Goal: Task Accomplishment & Management: Manage account settings

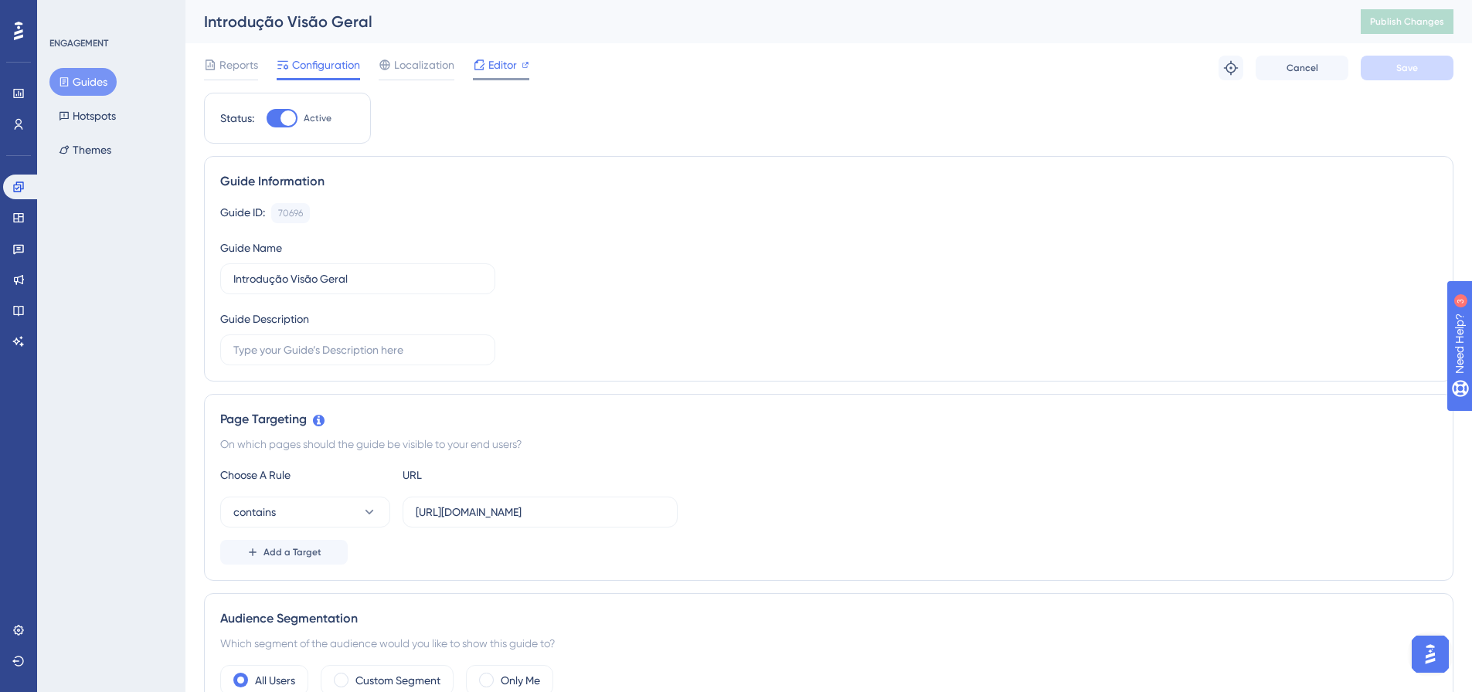
click at [516, 72] on span "Editor" at bounding box center [502, 65] width 29 height 19
drag, startPoint x: 645, startPoint y: 511, endPoint x: 370, endPoint y: 514, distance: 275.2
click at [370, 514] on div "contains https://app.develop.single.tec.br/veiculo/" at bounding box center [449, 512] width 458 height 31
click at [25, 339] on link at bounding box center [18, 341] width 31 height 25
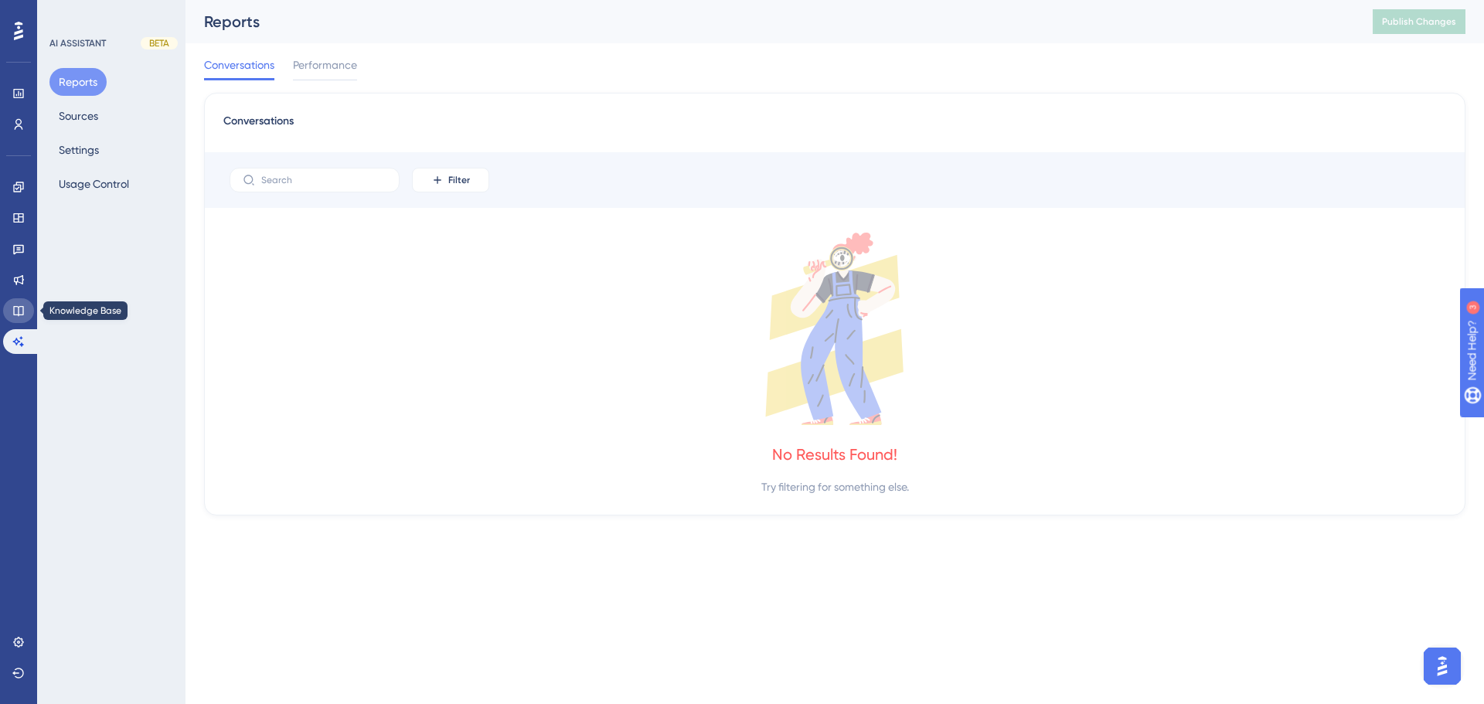
click at [22, 309] on icon at bounding box center [18, 311] width 12 height 12
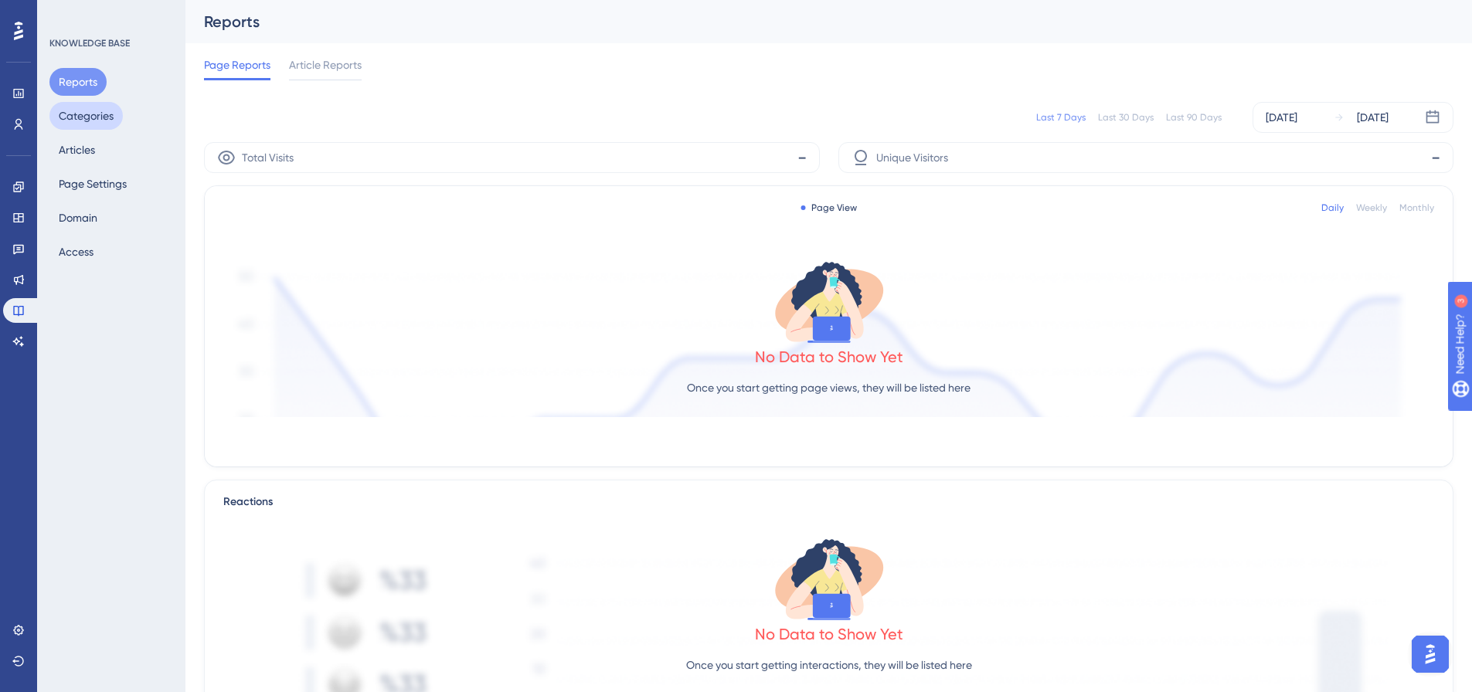
click at [98, 120] on button "Categories" at bounding box center [85, 116] width 73 height 28
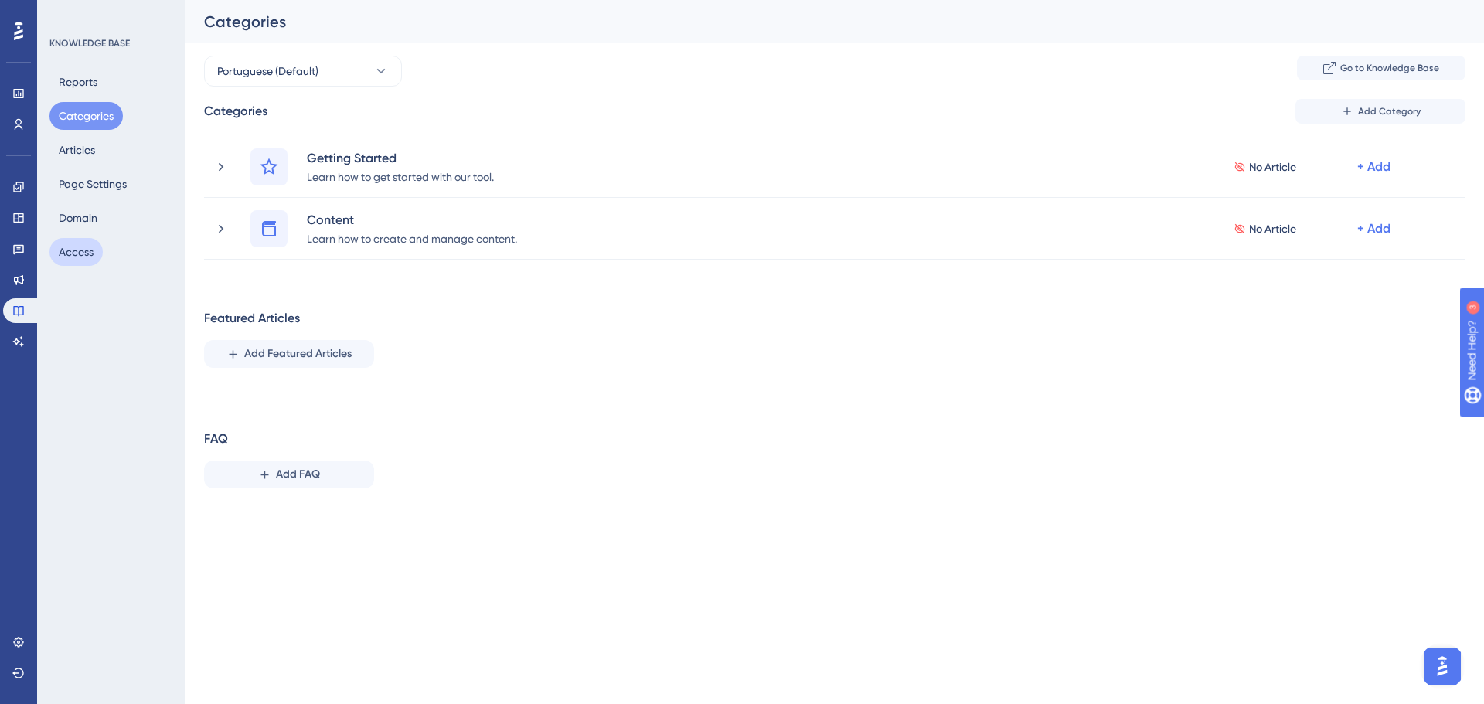
click at [71, 247] on button "Access" at bounding box center [75, 252] width 53 height 28
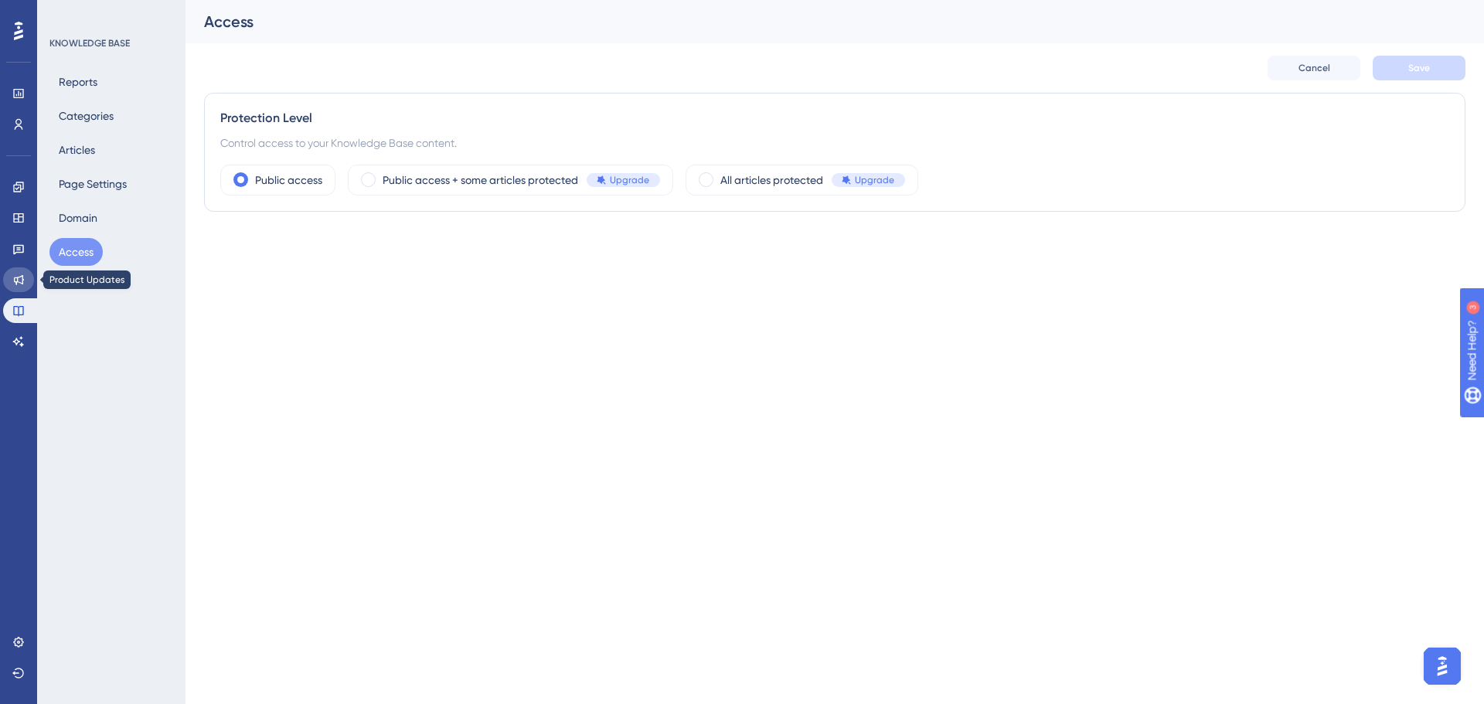
click at [19, 284] on icon at bounding box center [18, 280] width 12 height 12
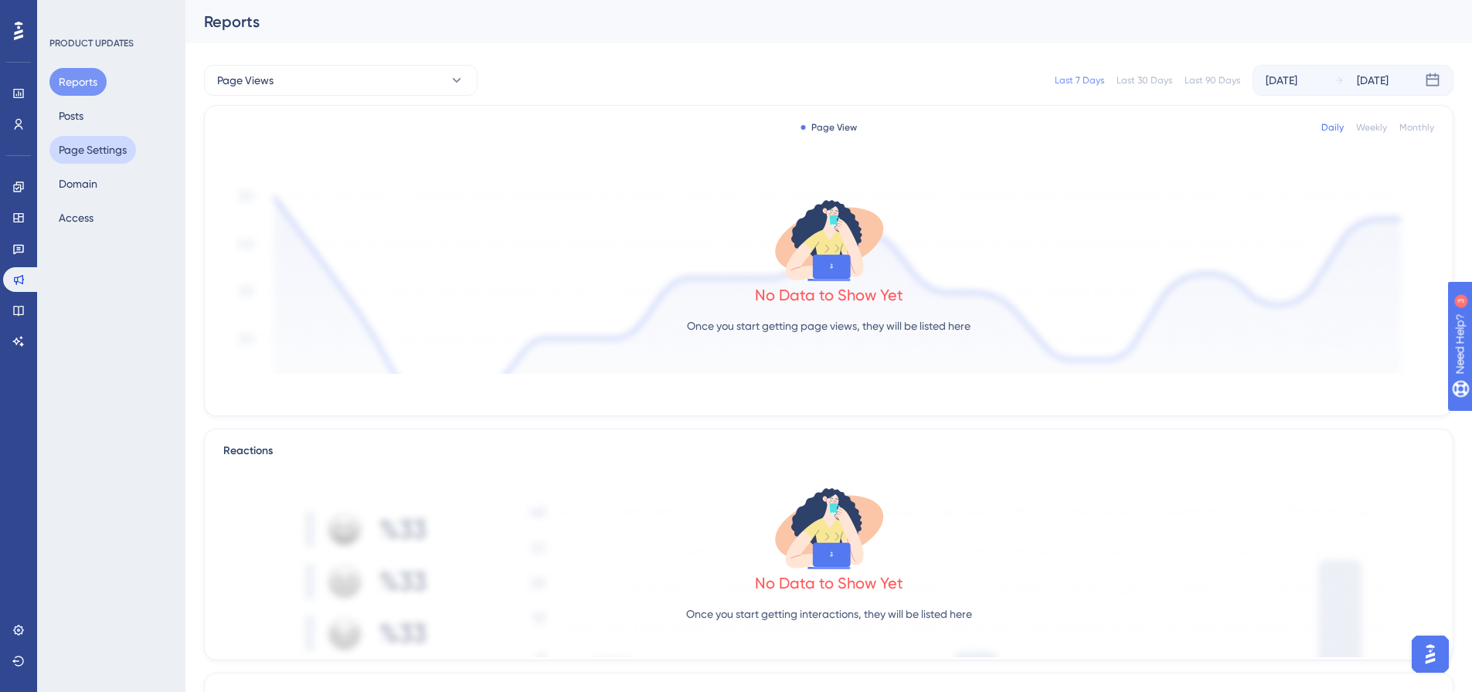
click at [111, 148] on button "Page Settings" at bounding box center [92, 150] width 87 height 28
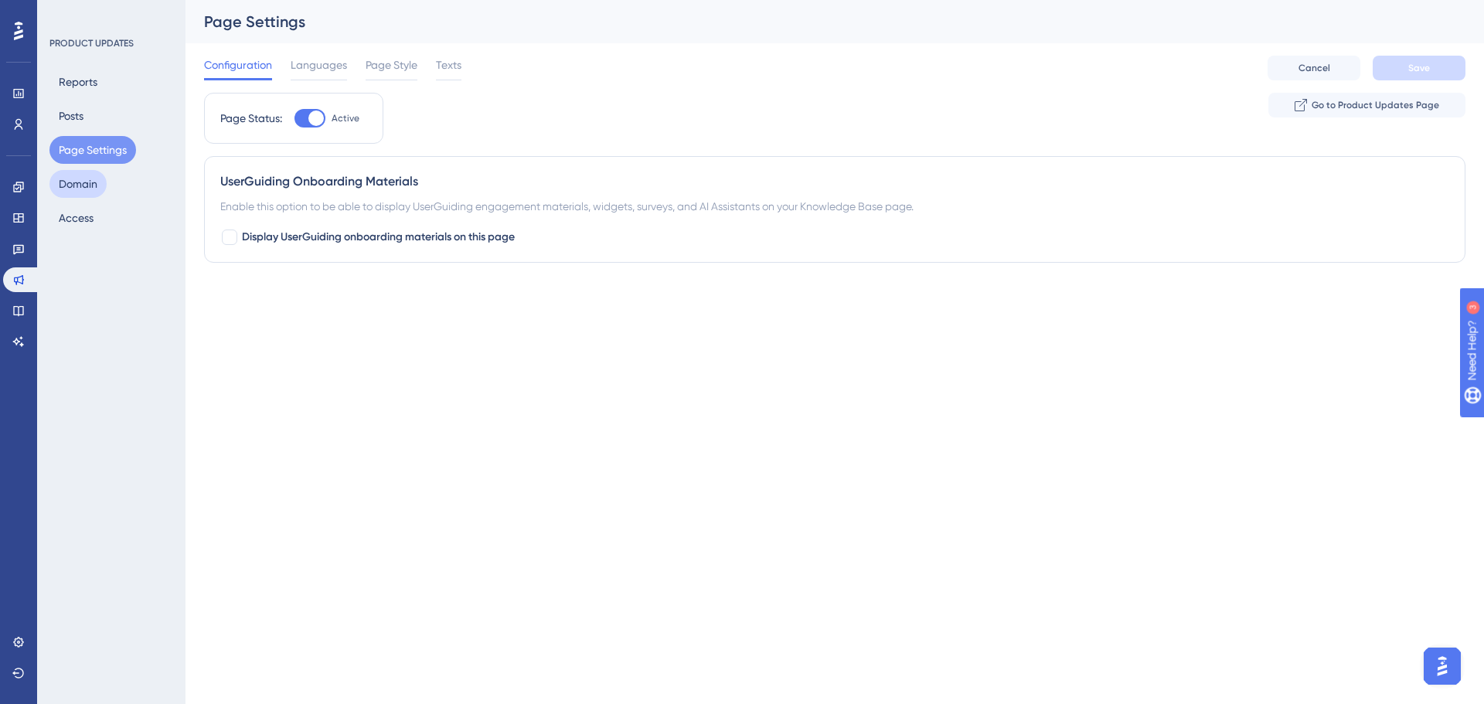
click at [94, 192] on button "Domain" at bounding box center [77, 184] width 57 height 28
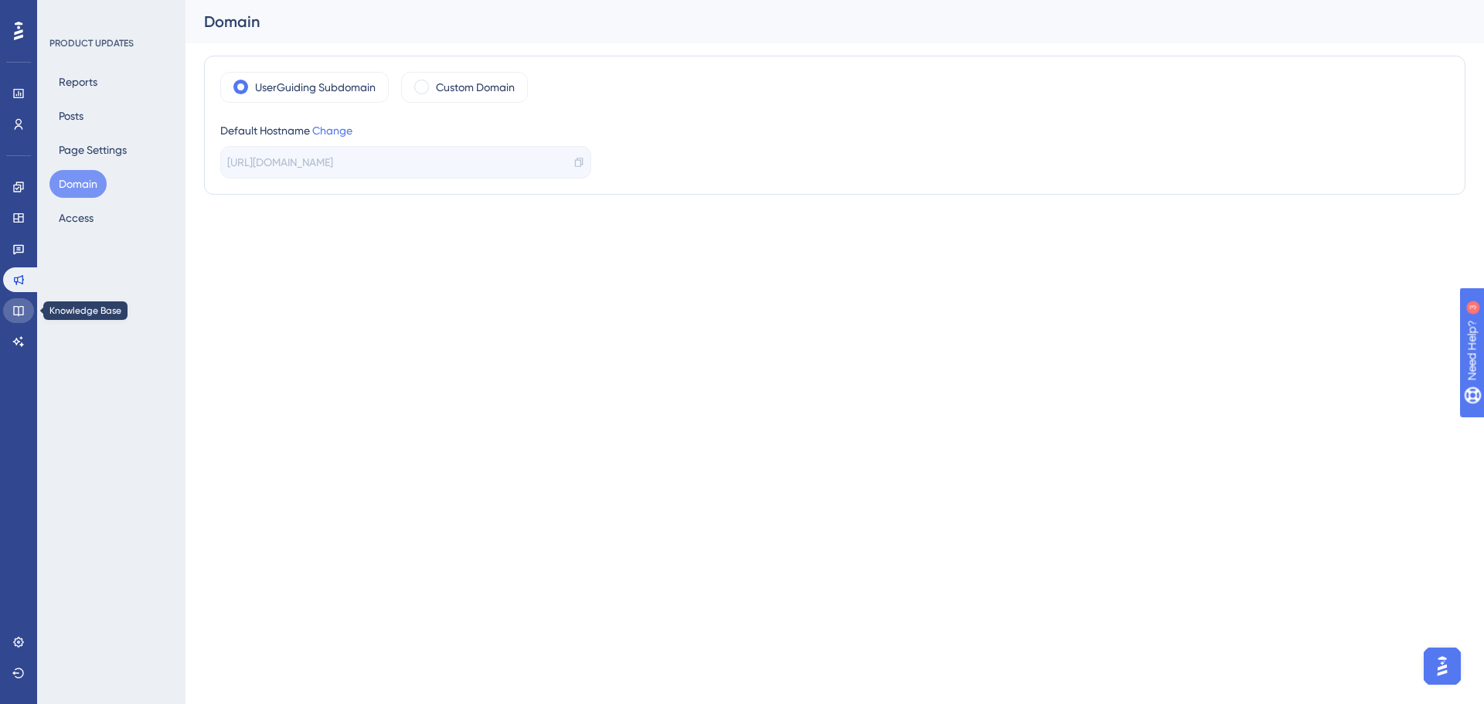
click at [12, 305] on link at bounding box center [18, 310] width 31 height 25
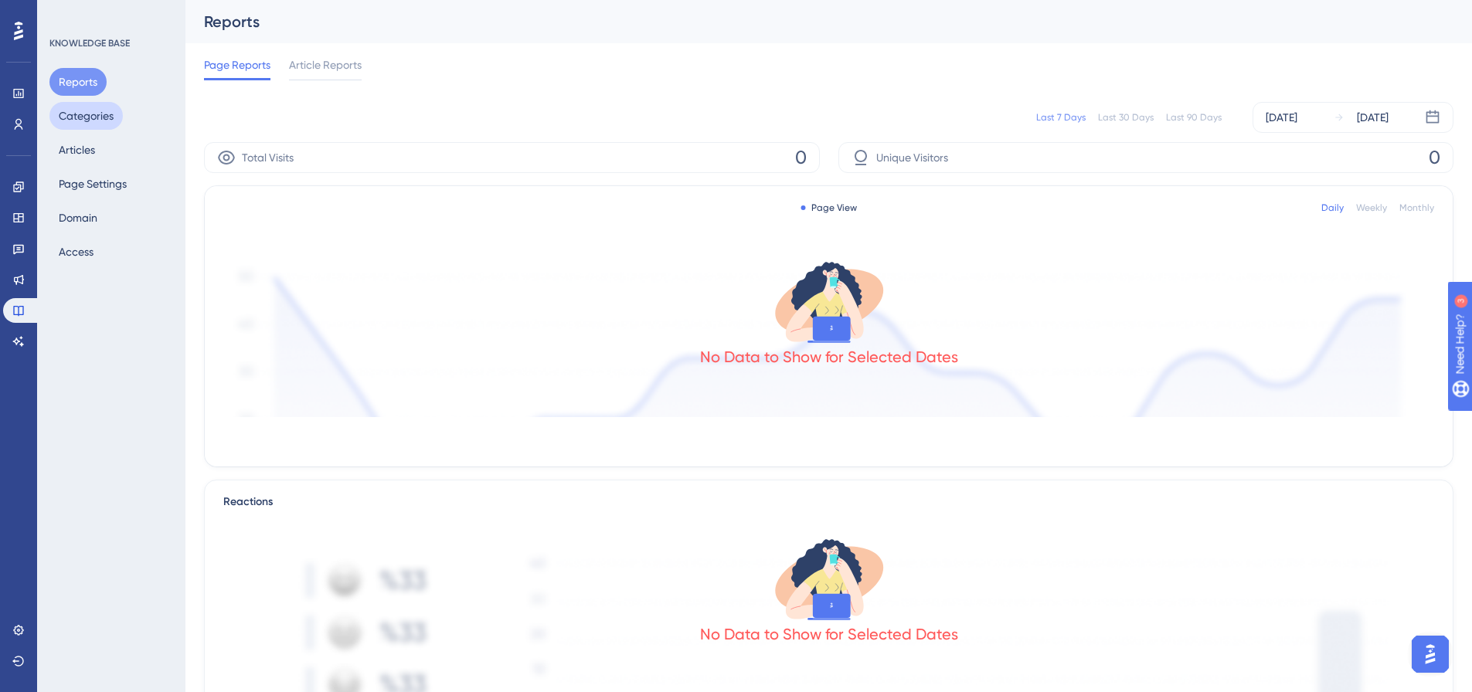
click at [92, 113] on button "Categories" at bounding box center [85, 116] width 73 height 28
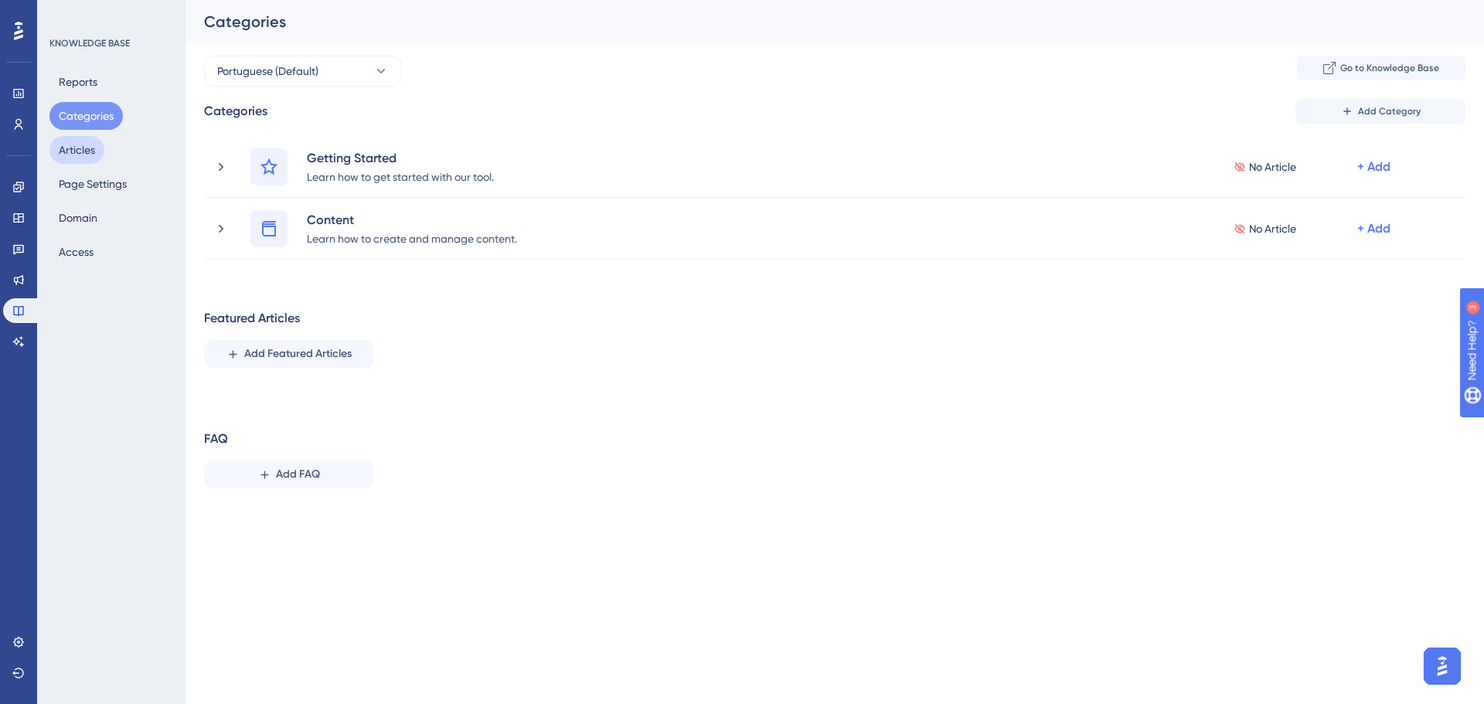
click at [90, 144] on button "Articles" at bounding box center [76, 150] width 55 height 28
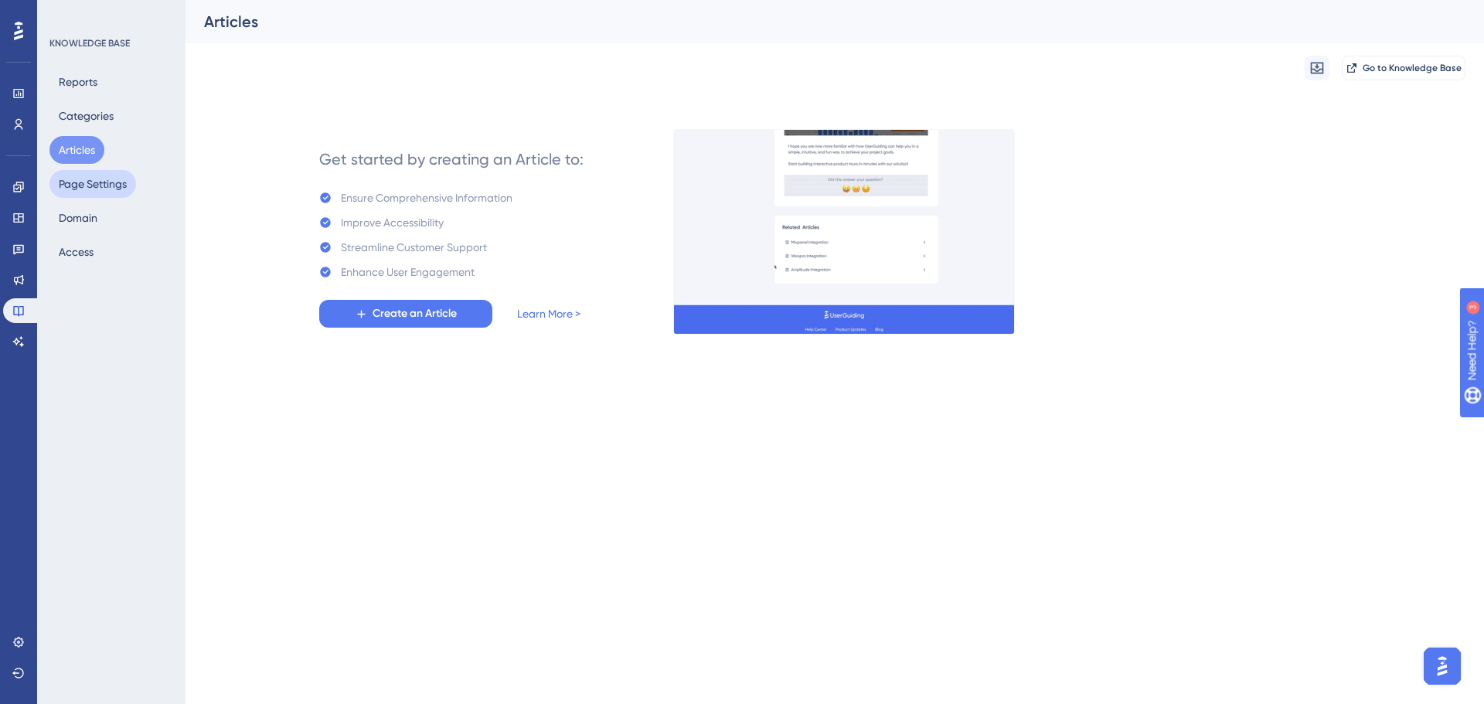
click at [107, 185] on button "Page Settings" at bounding box center [92, 184] width 87 height 28
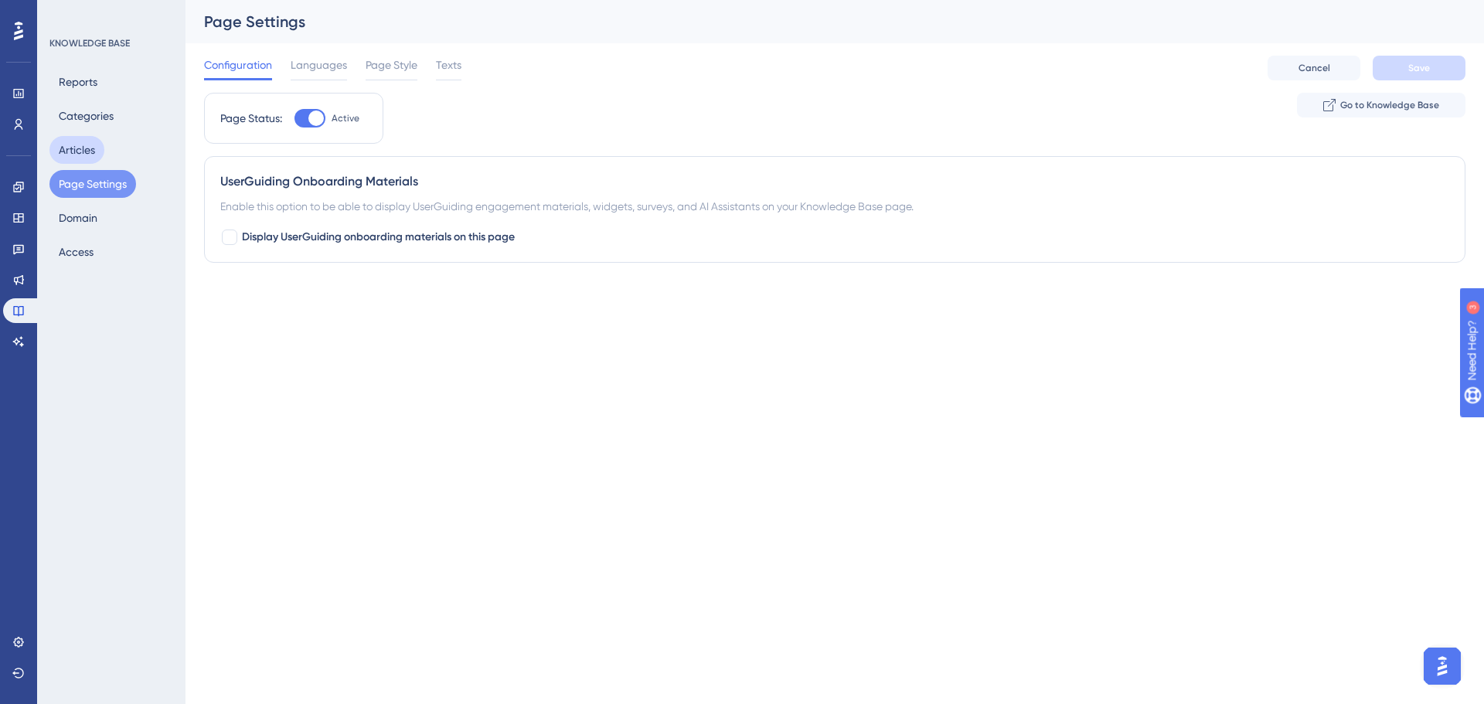
click at [90, 148] on button "Articles" at bounding box center [76, 150] width 55 height 28
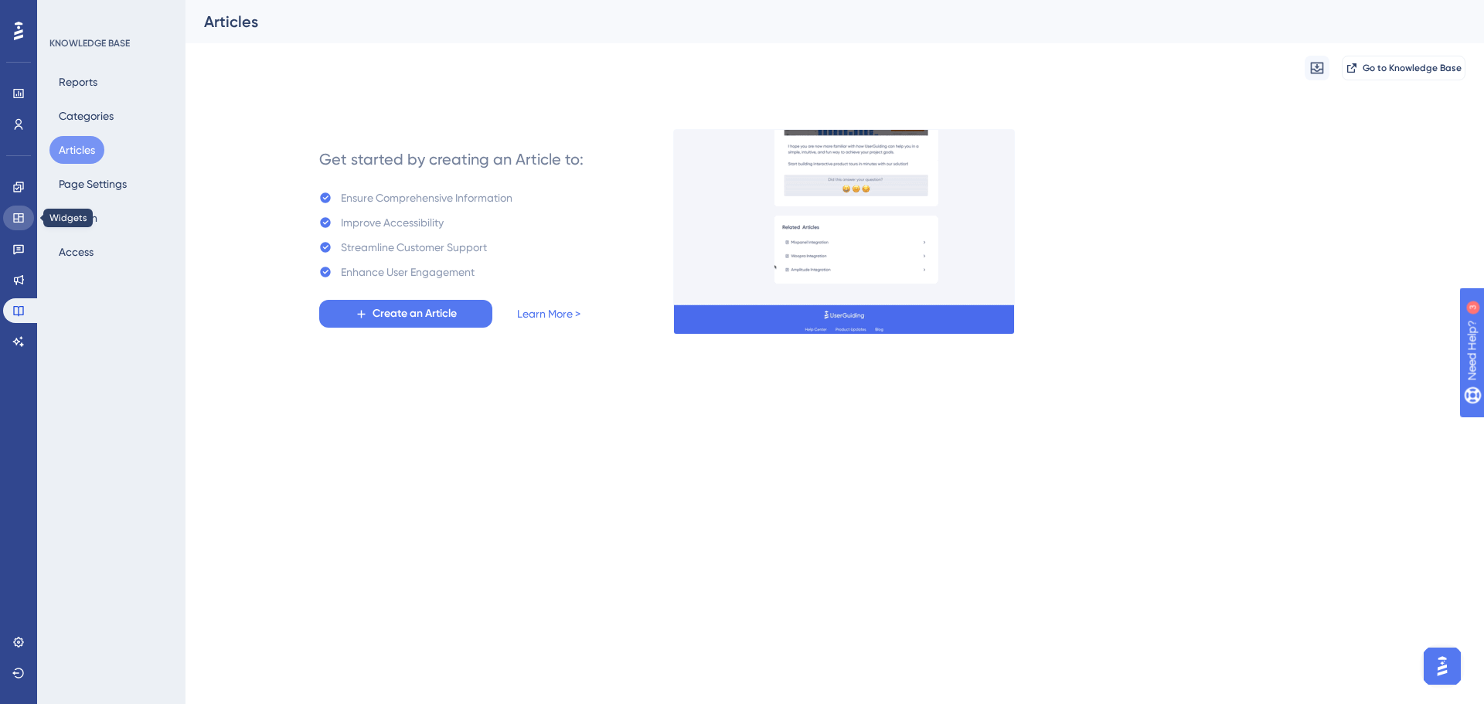
click at [24, 221] on icon at bounding box center [18, 218] width 12 height 12
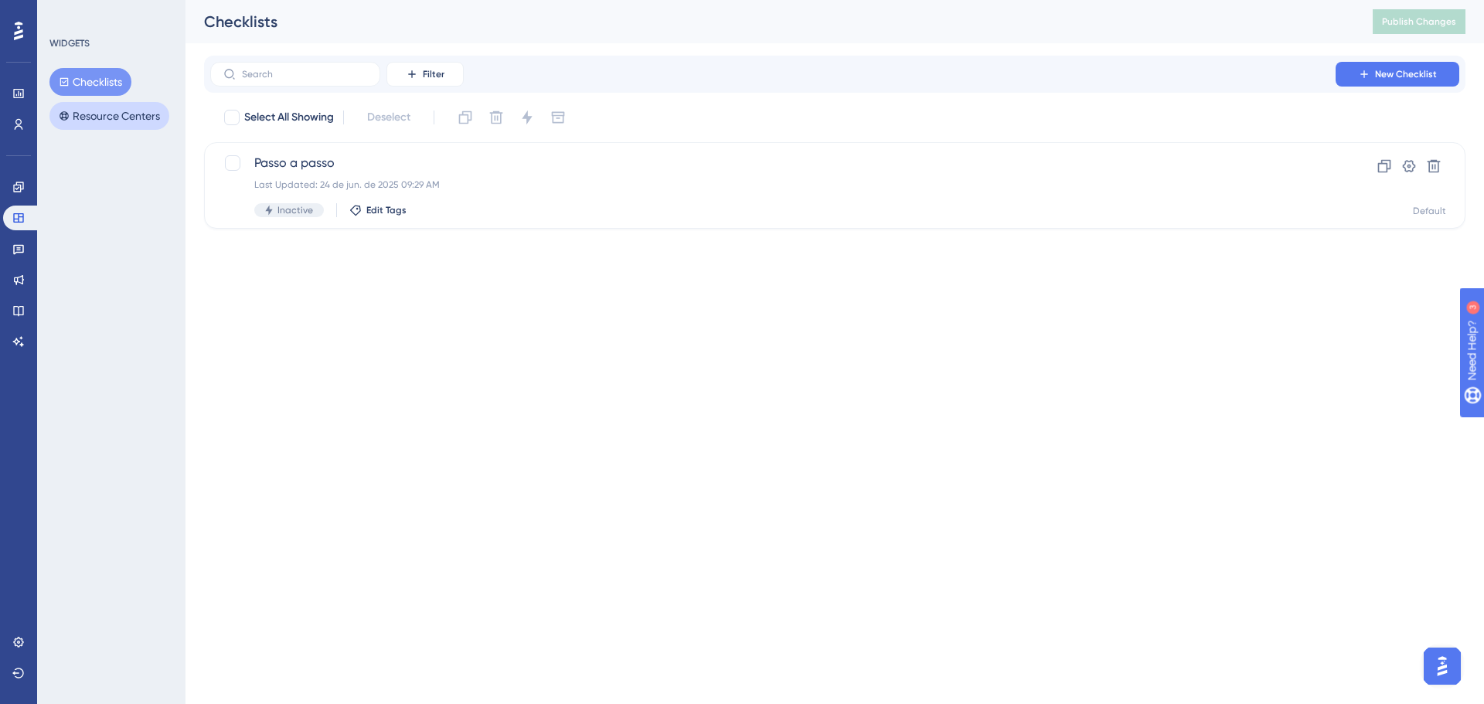
click at [106, 118] on button "Resource Centers" at bounding box center [109, 116] width 120 height 28
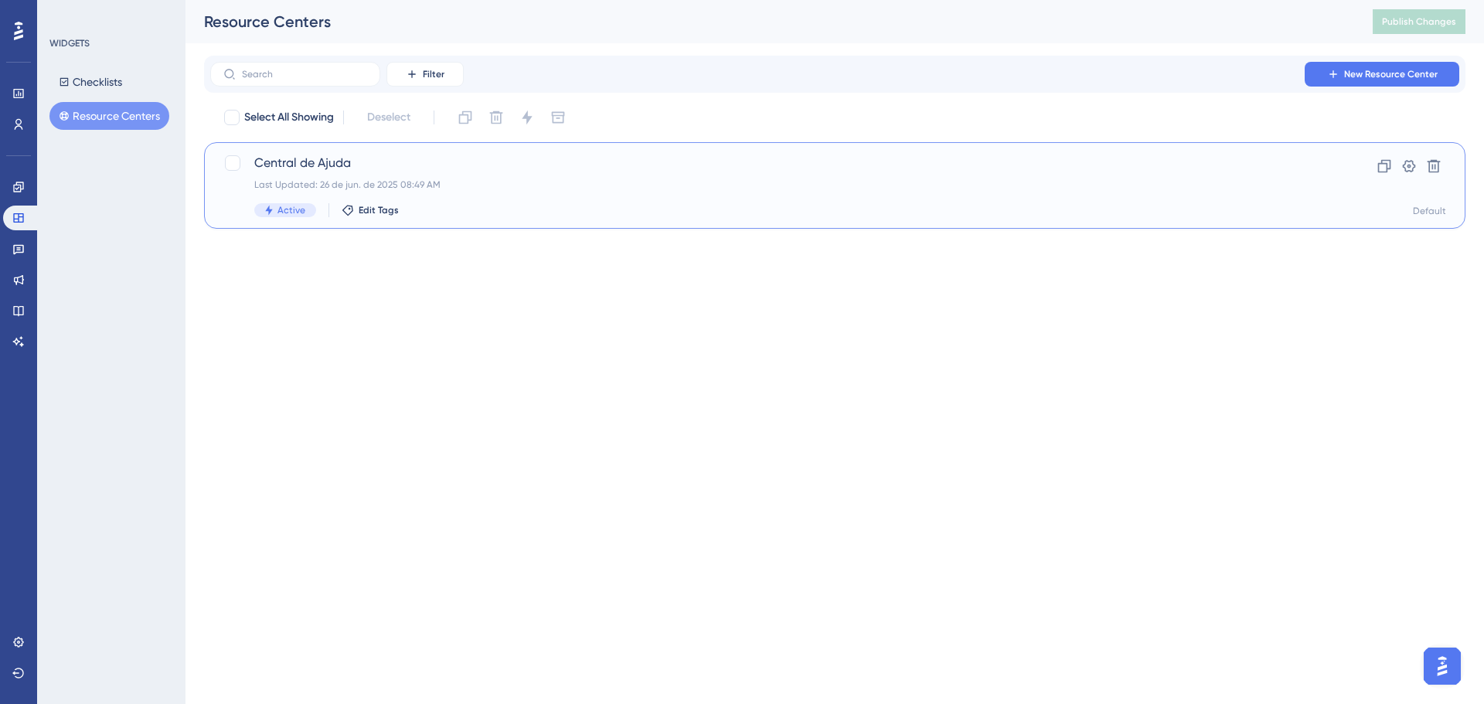
click at [312, 161] on span "Central de Ajuda" at bounding box center [772, 163] width 1037 height 19
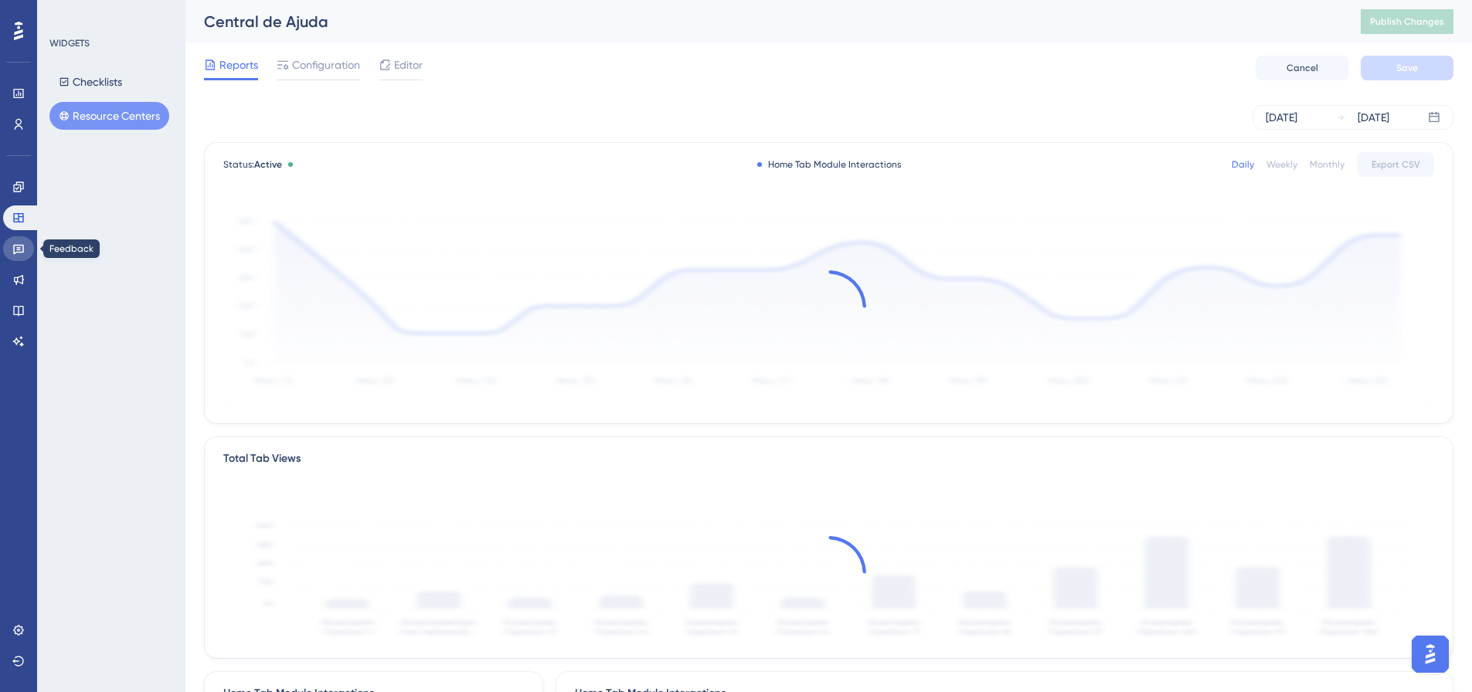
click at [26, 250] on link at bounding box center [18, 248] width 31 height 25
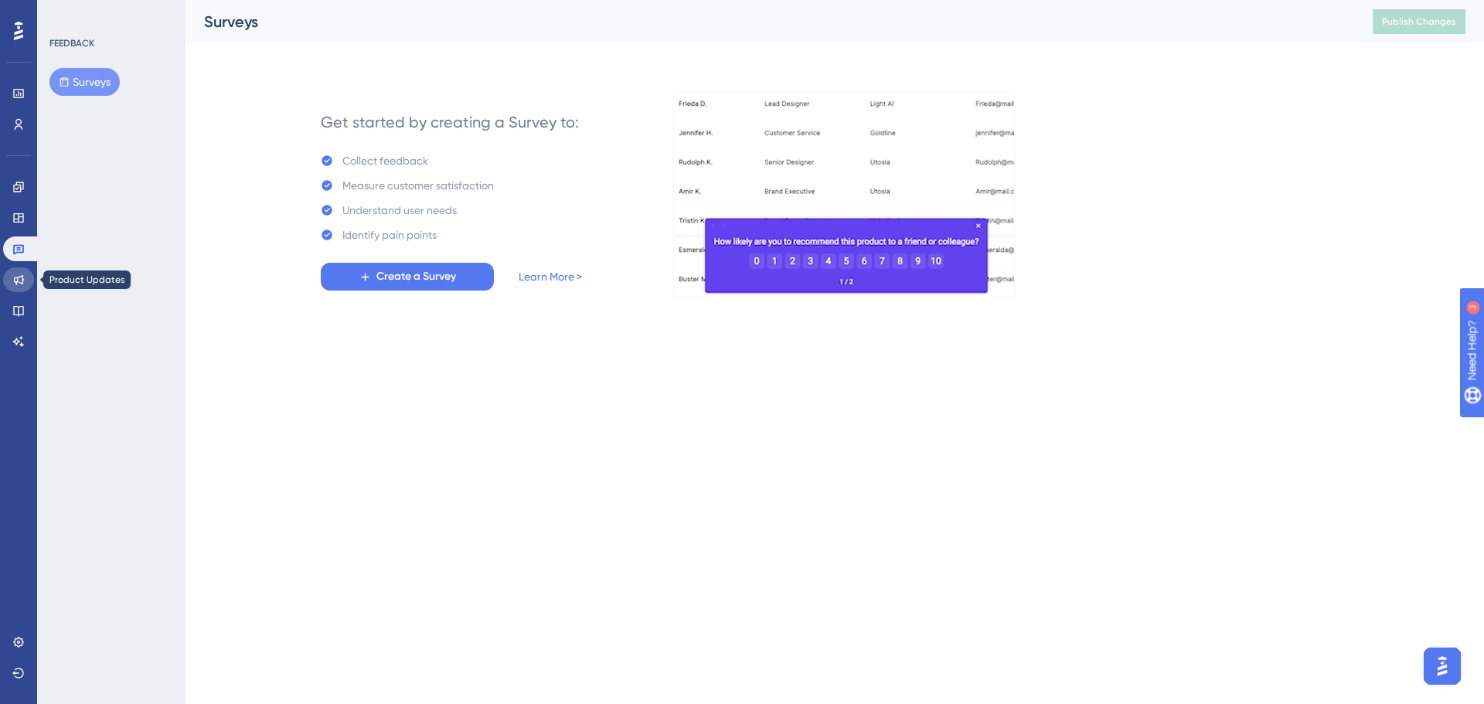
click at [22, 277] on icon at bounding box center [19, 280] width 10 height 10
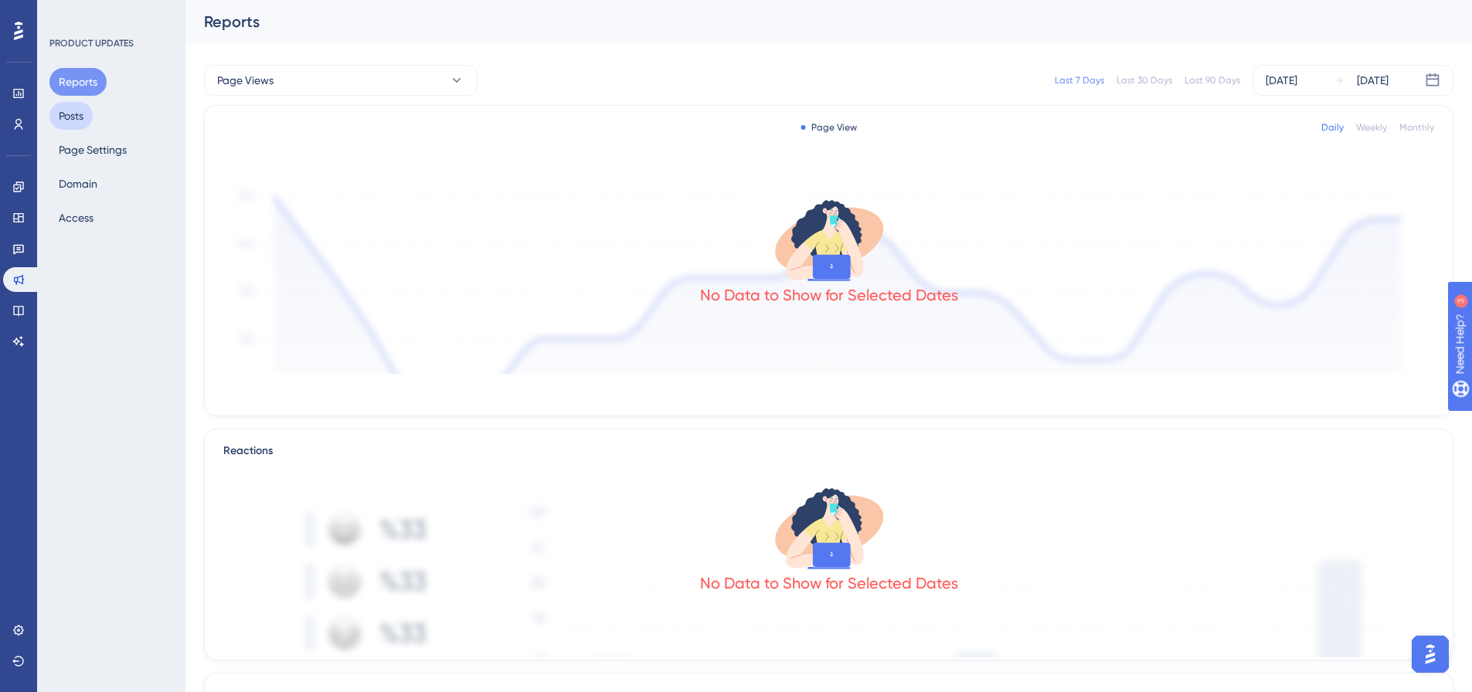
click at [74, 121] on button "Posts" at bounding box center [70, 116] width 43 height 28
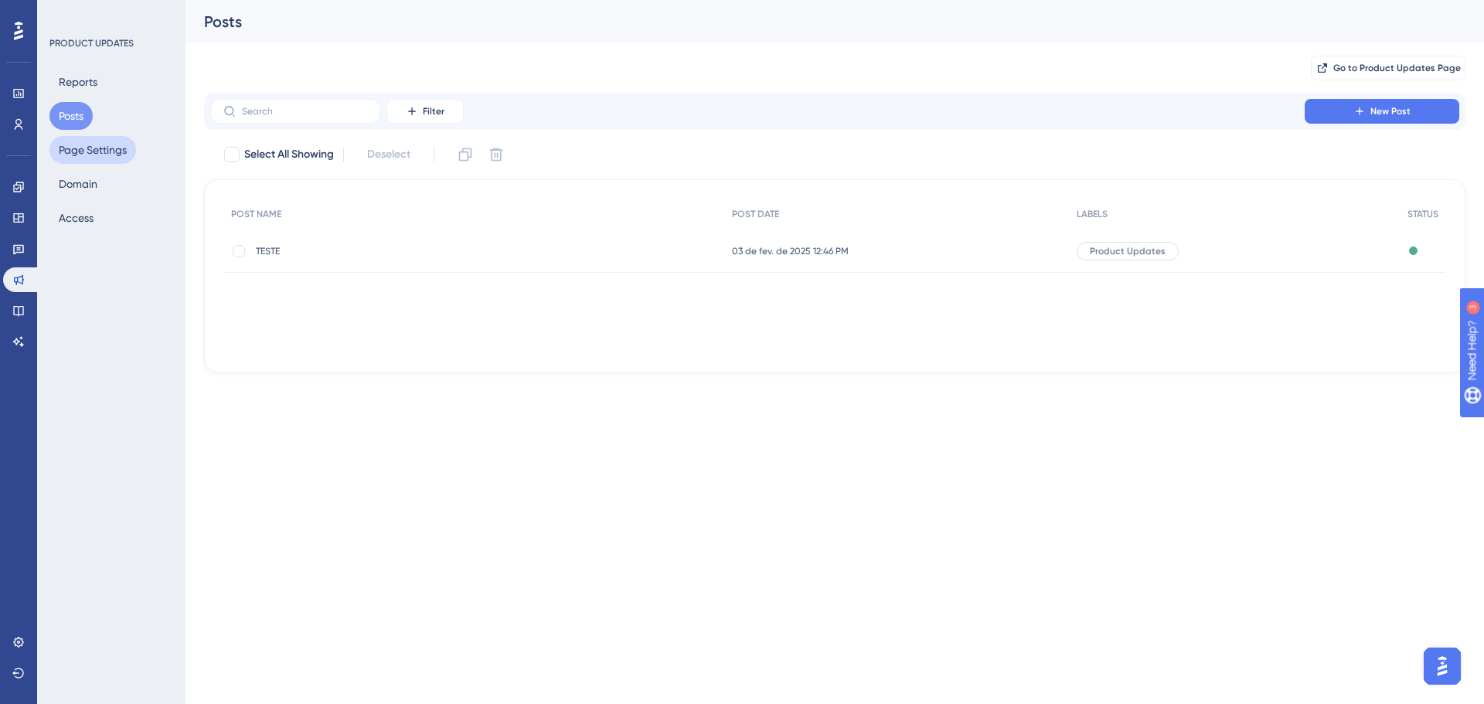
click at [103, 148] on button "Page Settings" at bounding box center [92, 150] width 87 height 28
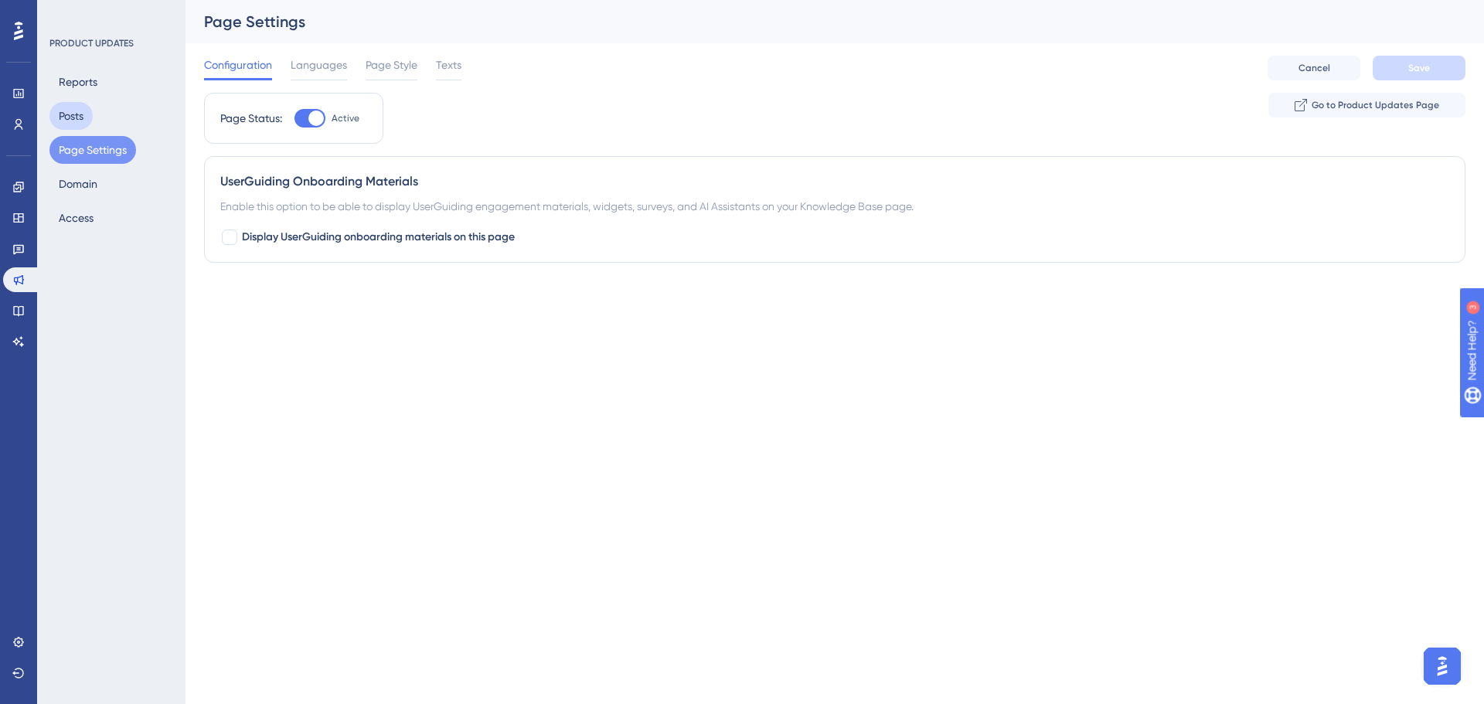
click at [72, 113] on button "Posts" at bounding box center [70, 116] width 43 height 28
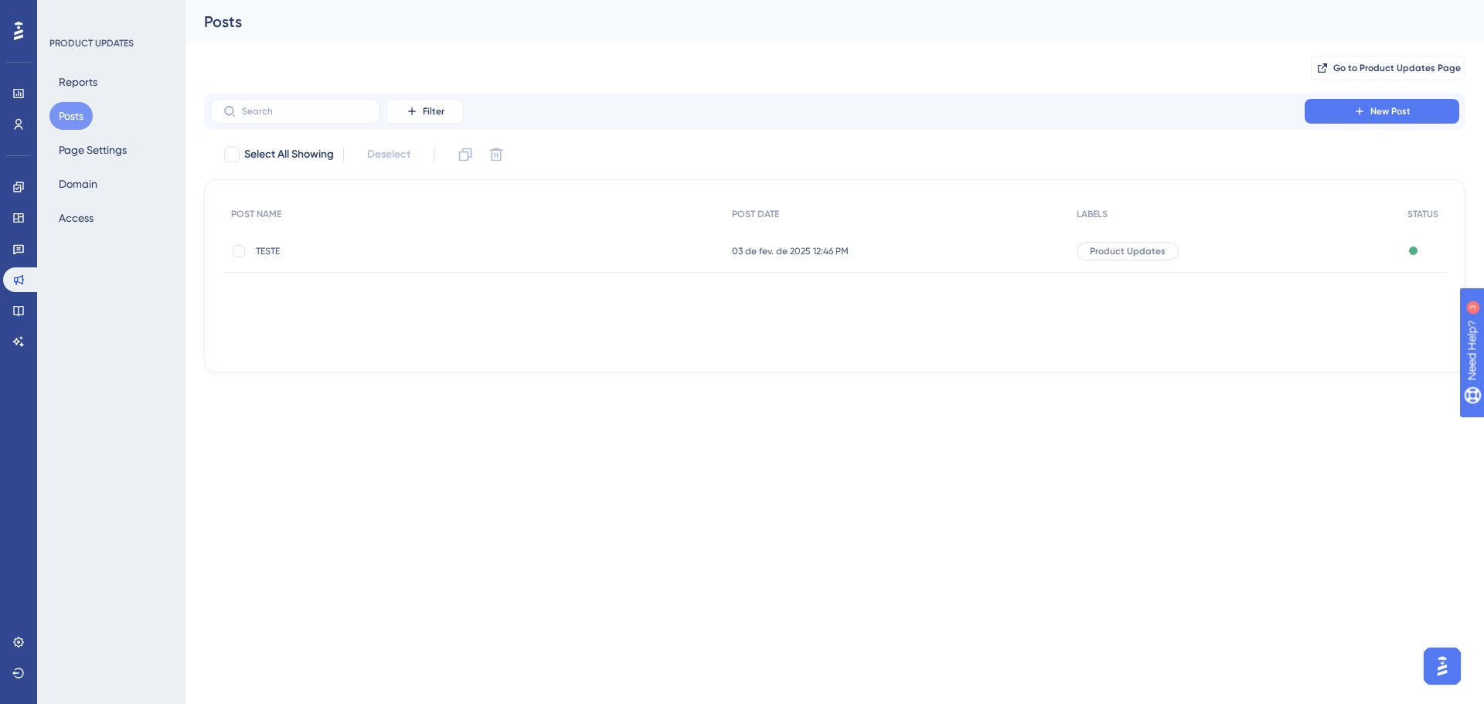
click at [273, 253] on span "TESTE" at bounding box center [379, 251] width 247 height 12
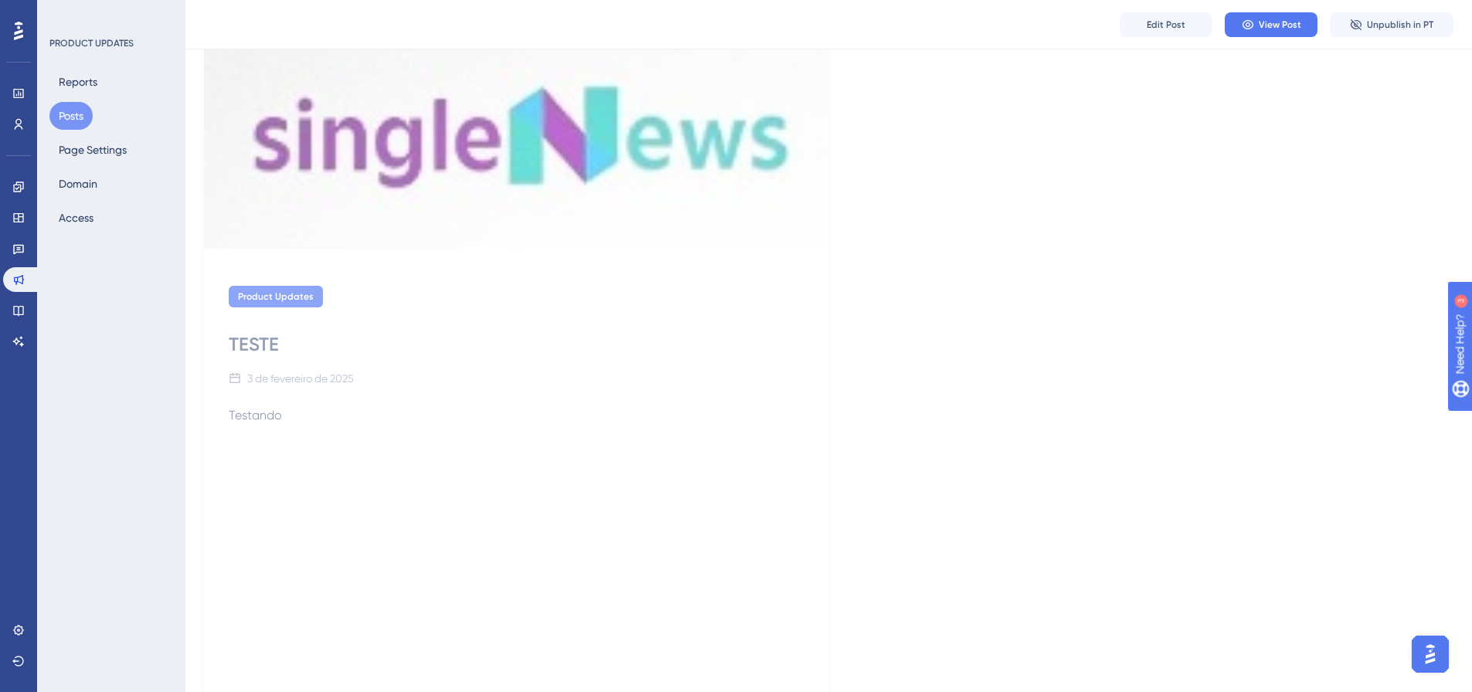
scroll to position [279, 0]
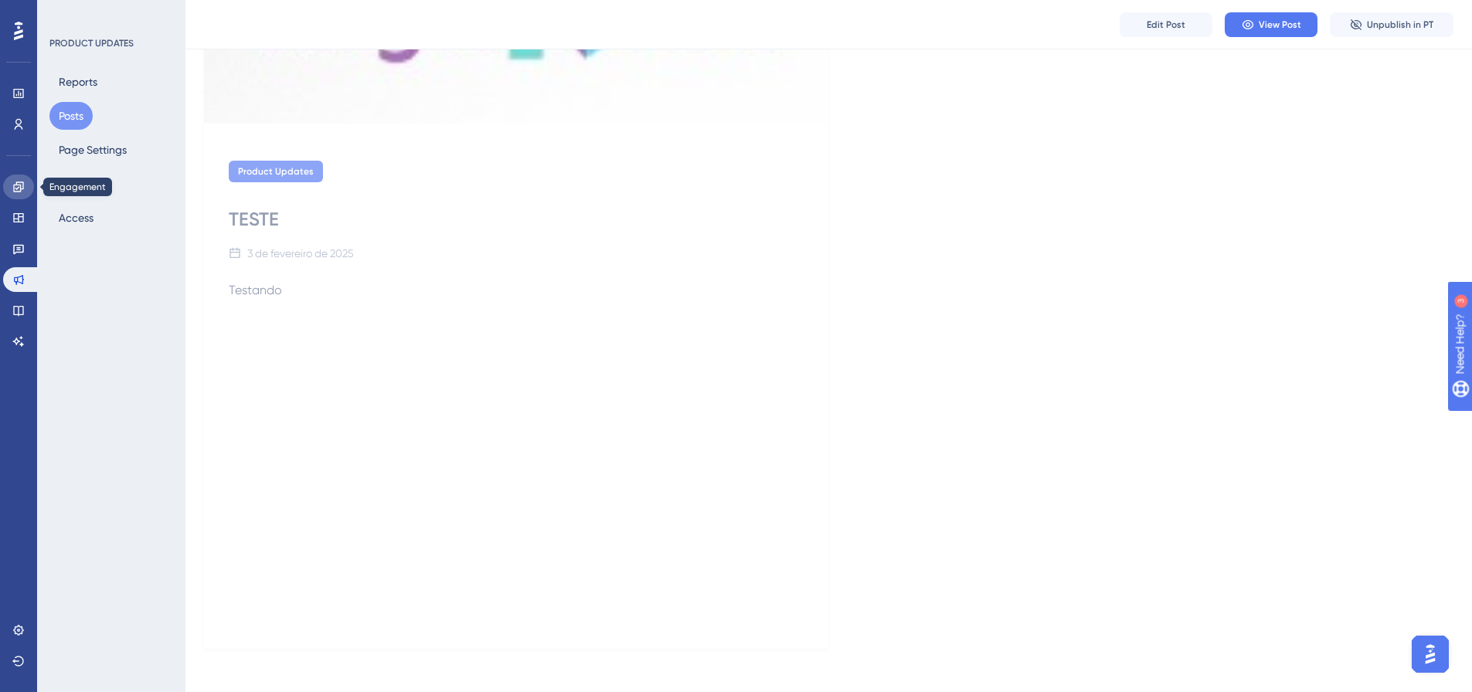
click at [22, 199] on link at bounding box center [18, 187] width 31 height 25
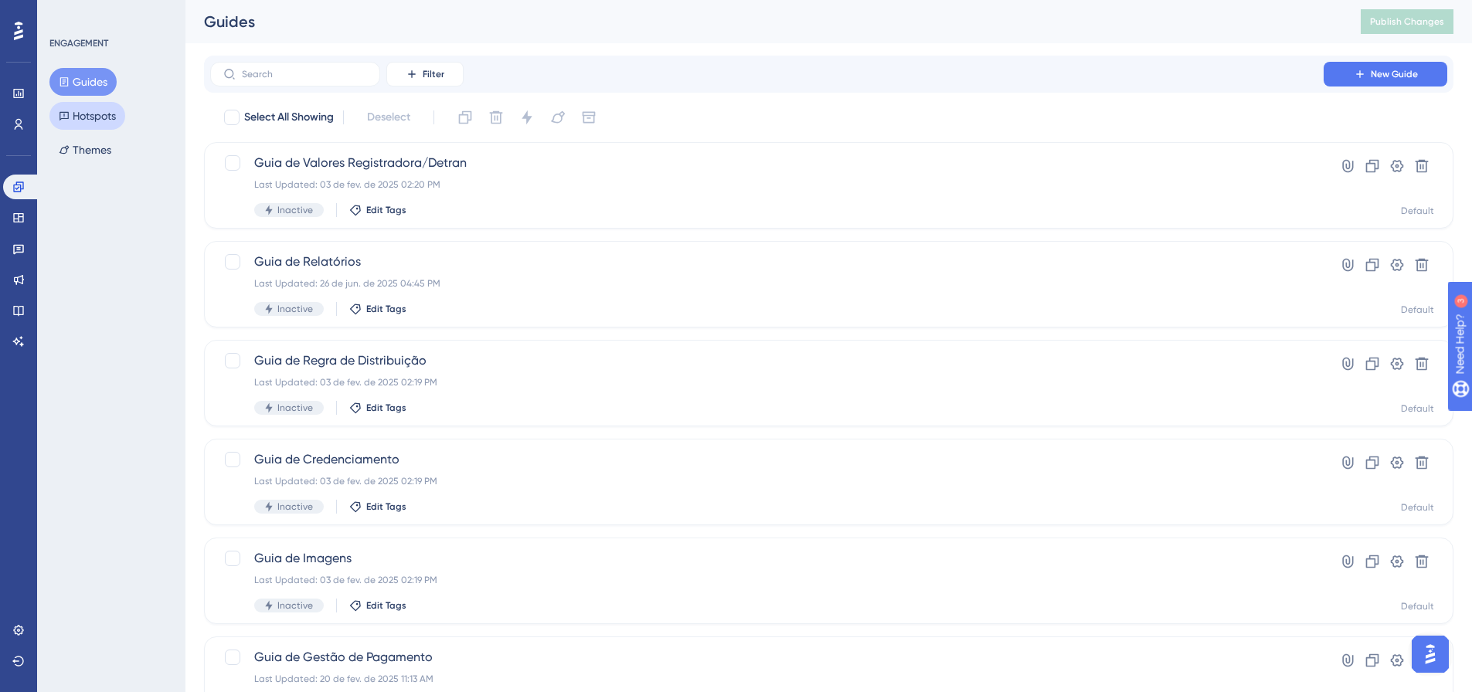
click at [87, 121] on button "Hotspots" at bounding box center [87, 116] width 76 height 28
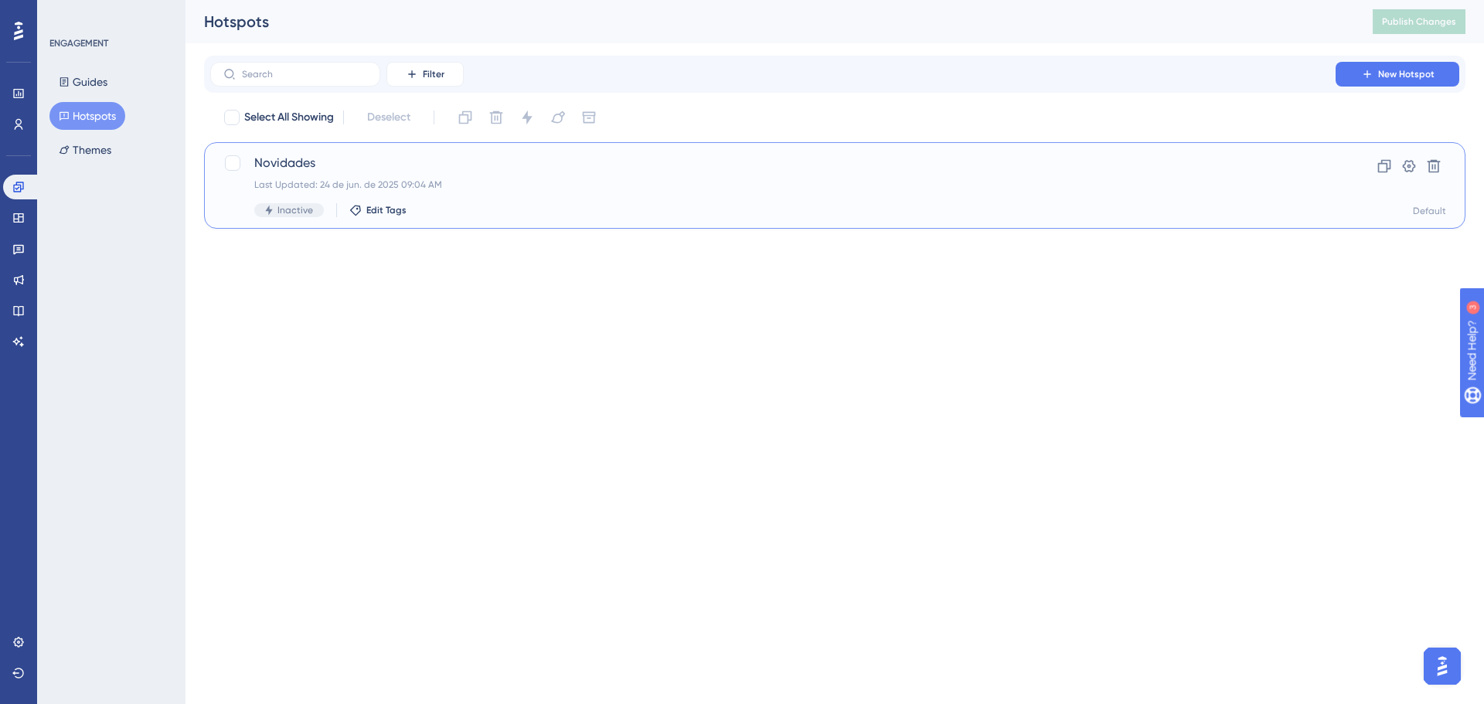
click at [284, 162] on span "Novidades" at bounding box center [772, 163] width 1037 height 19
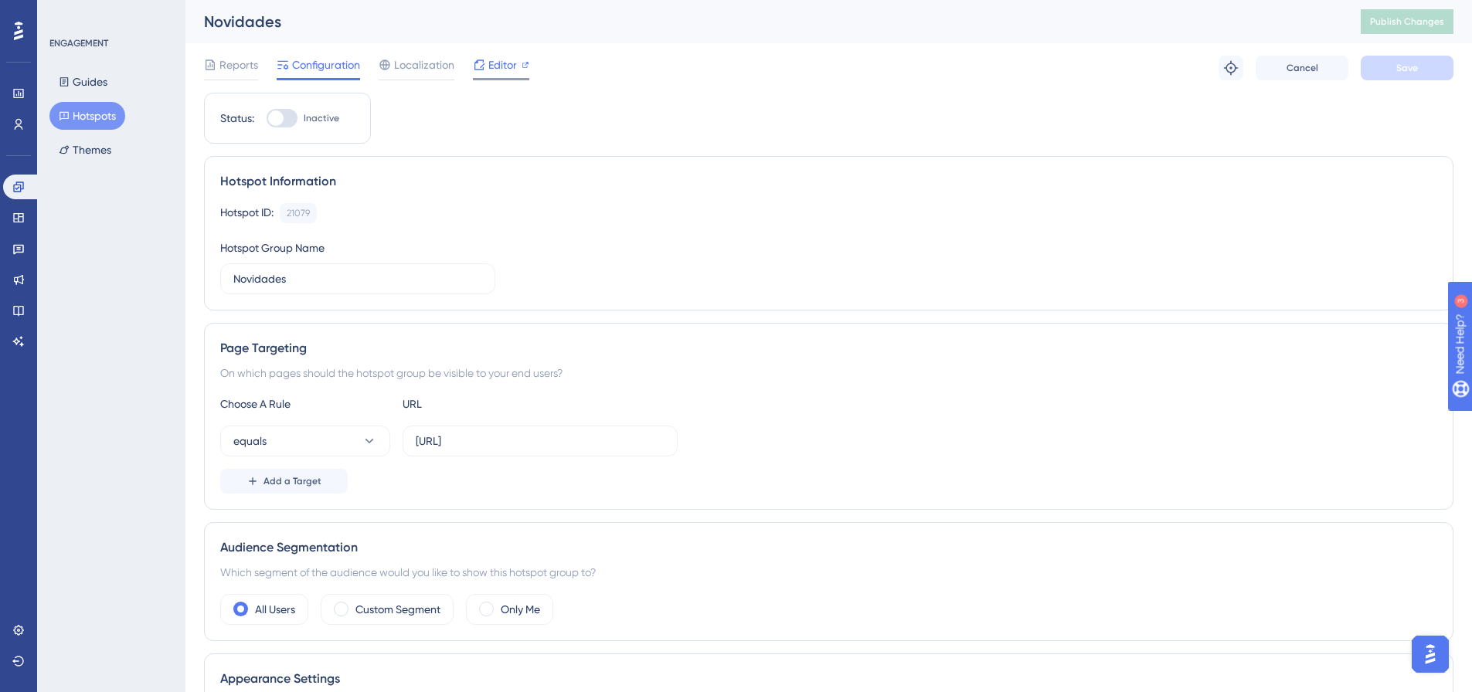
click at [518, 63] on div "Editor" at bounding box center [501, 65] width 56 height 19
click at [93, 152] on button "Themes" at bounding box center [84, 150] width 71 height 28
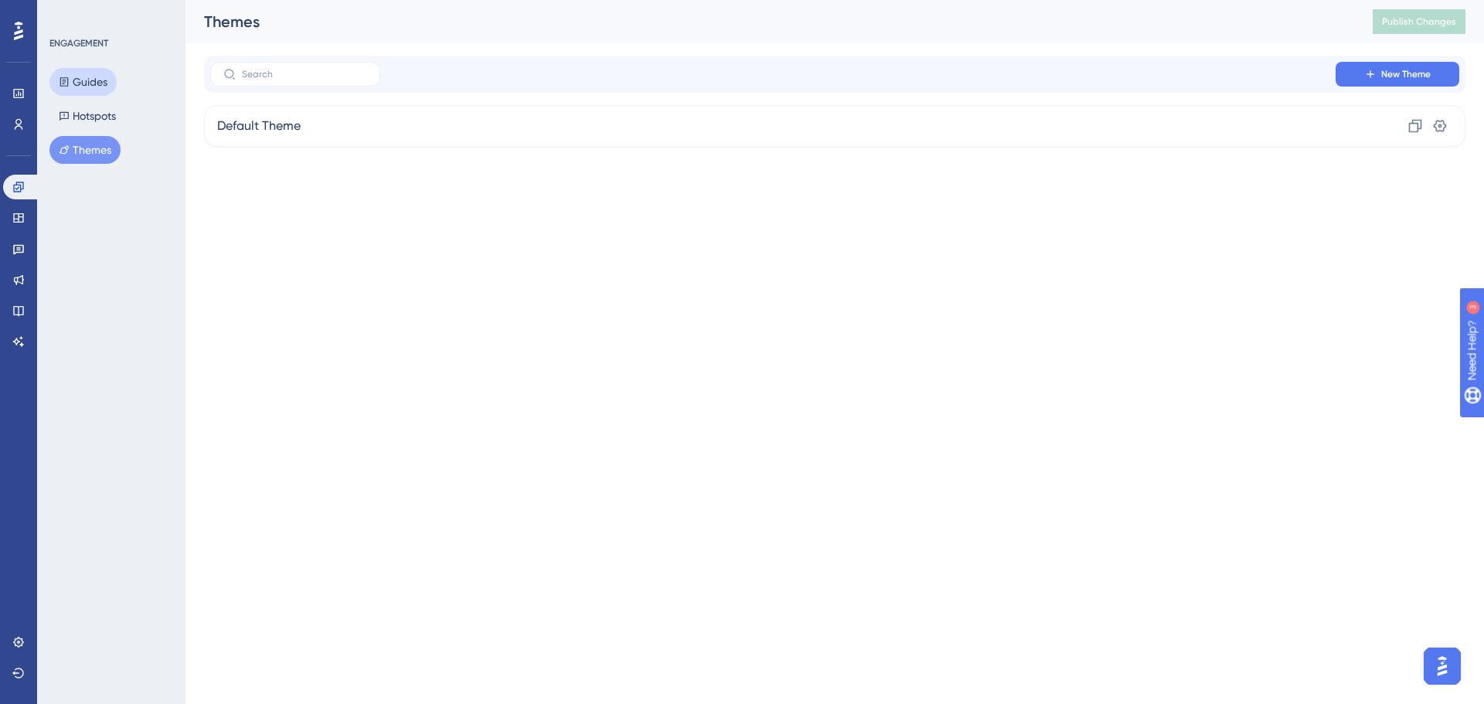
click at [79, 85] on button "Guides" at bounding box center [82, 82] width 67 height 28
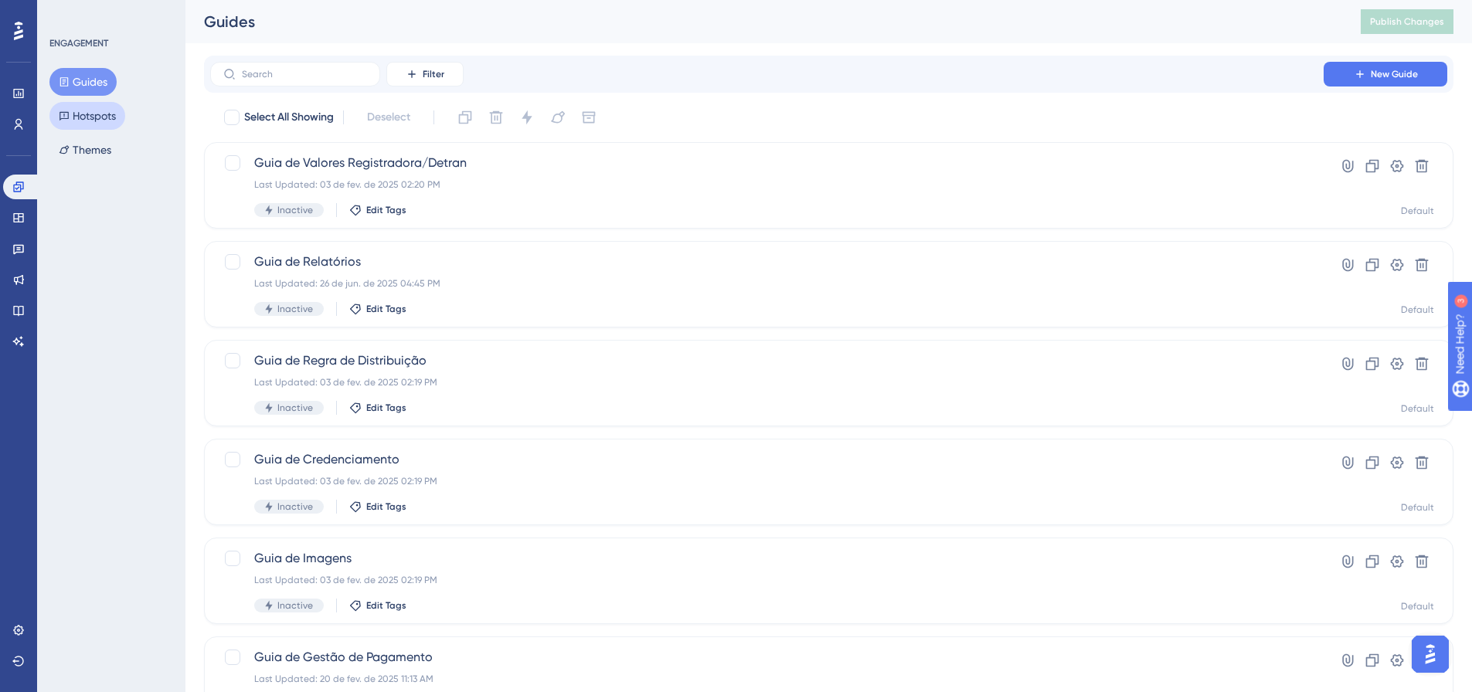
click at [109, 114] on button "Hotspots" at bounding box center [87, 116] width 76 height 28
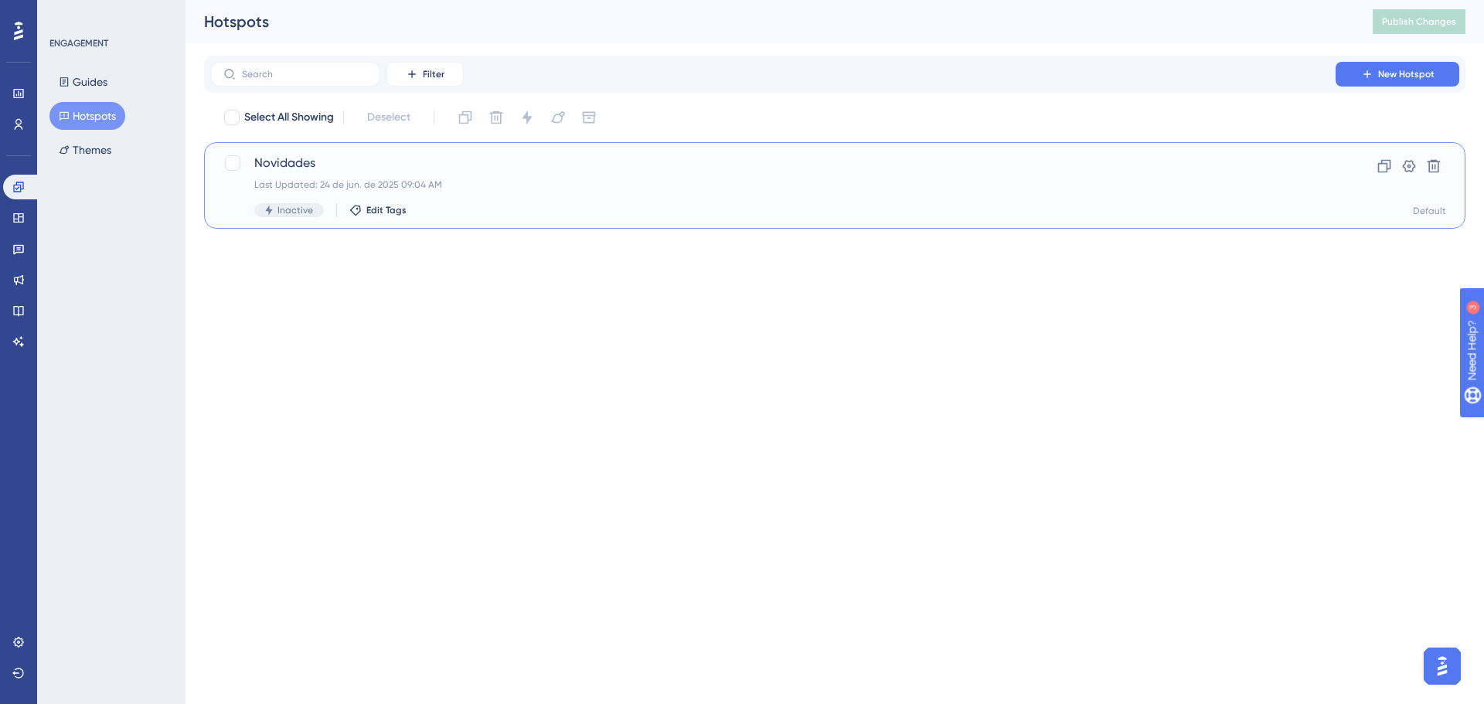
click at [290, 161] on span "Novidades" at bounding box center [772, 163] width 1037 height 19
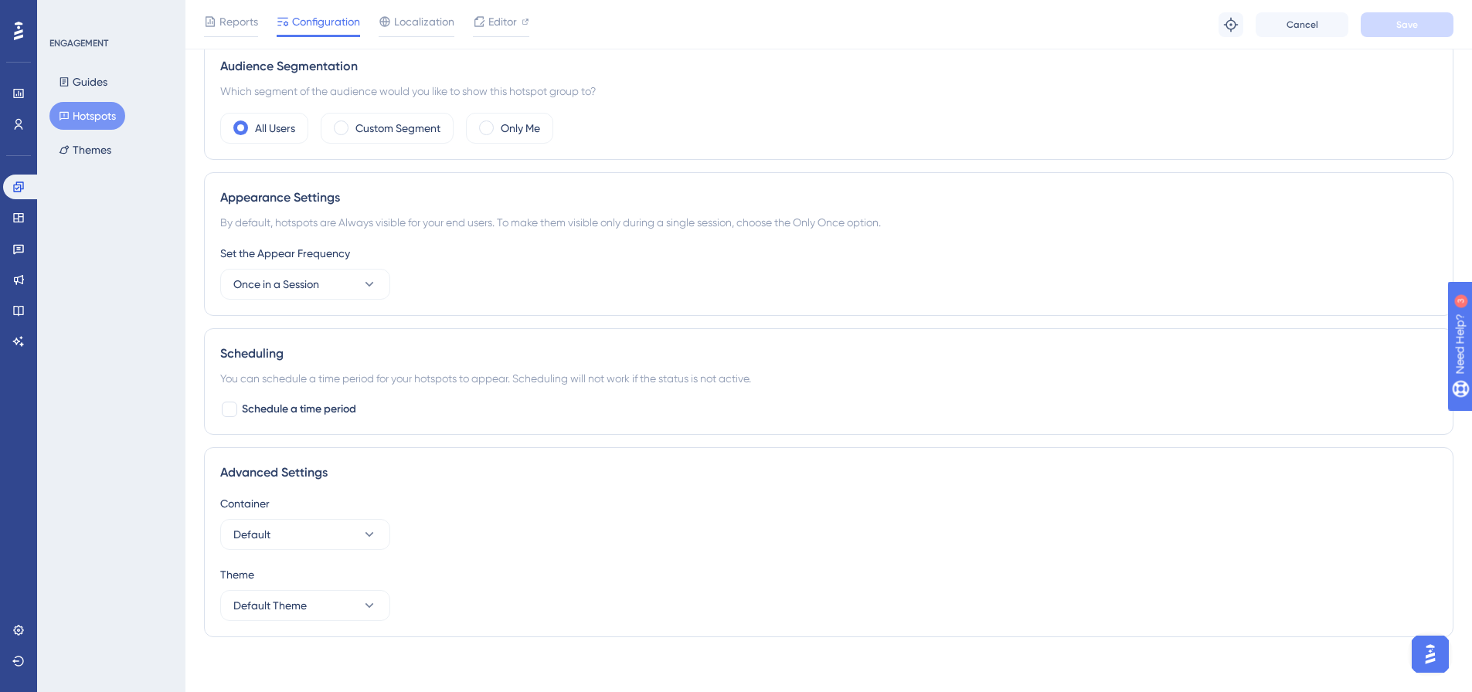
scroll to position [495, 0]
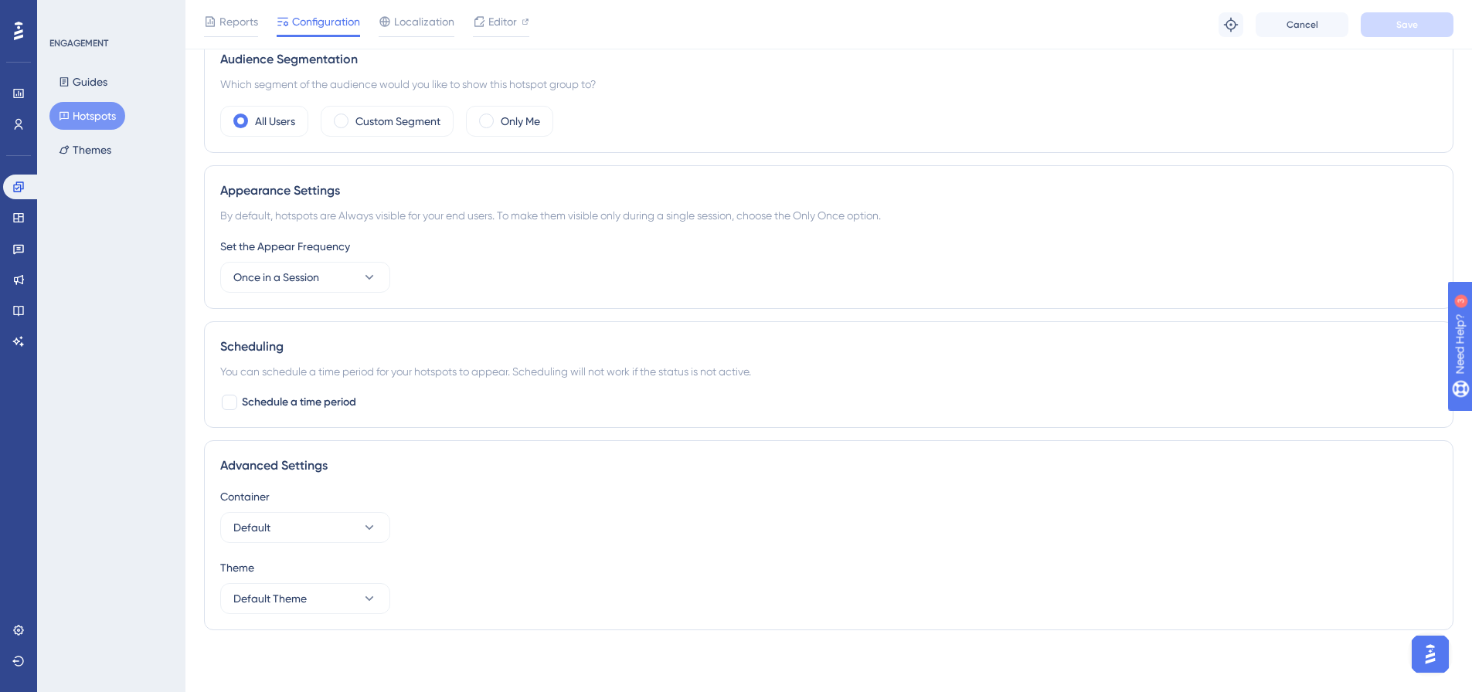
click at [8, 235] on div "Engagement Widgets Feedback Product Updates Knowledge Base AI Assistant" at bounding box center [18, 264] width 31 height 179
click at [18, 219] on icon at bounding box center [18, 217] width 10 height 9
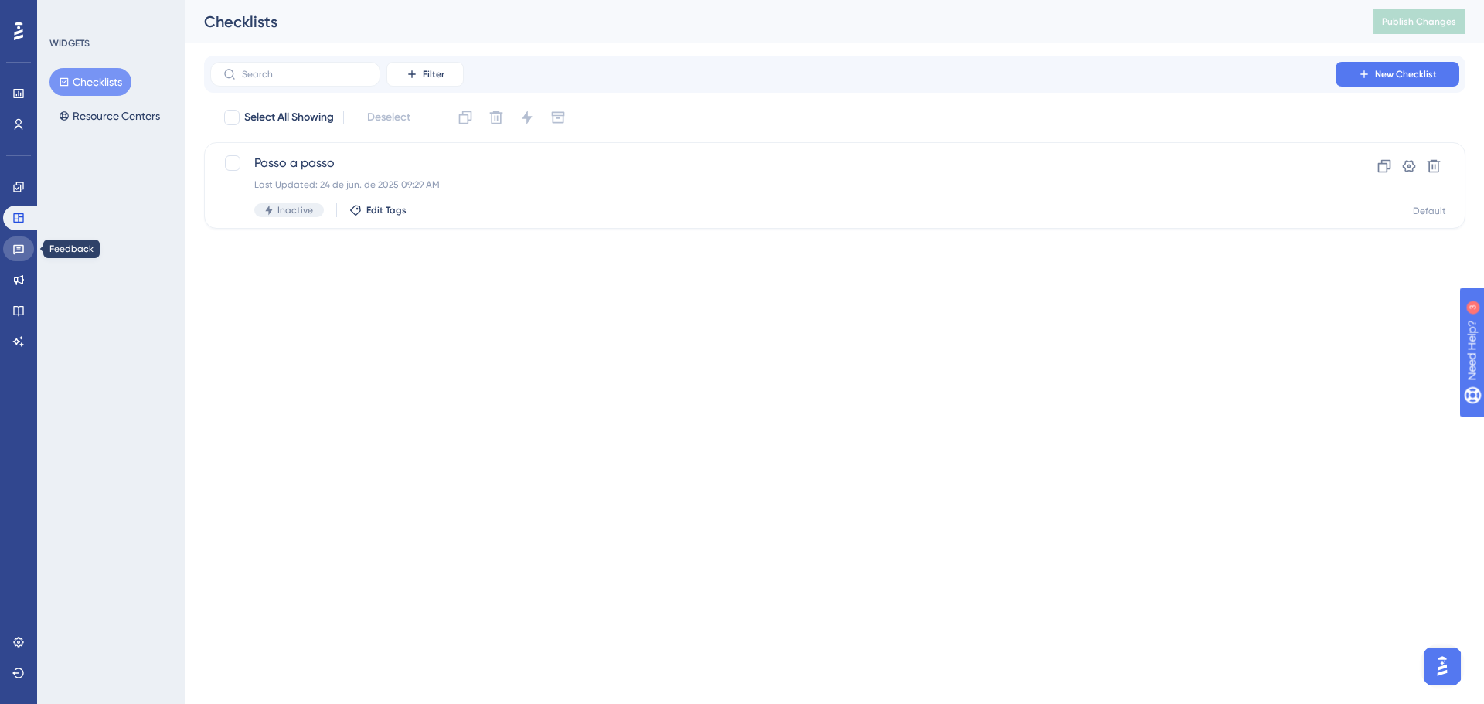
click at [19, 255] on link at bounding box center [18, 248] width 31 height 25
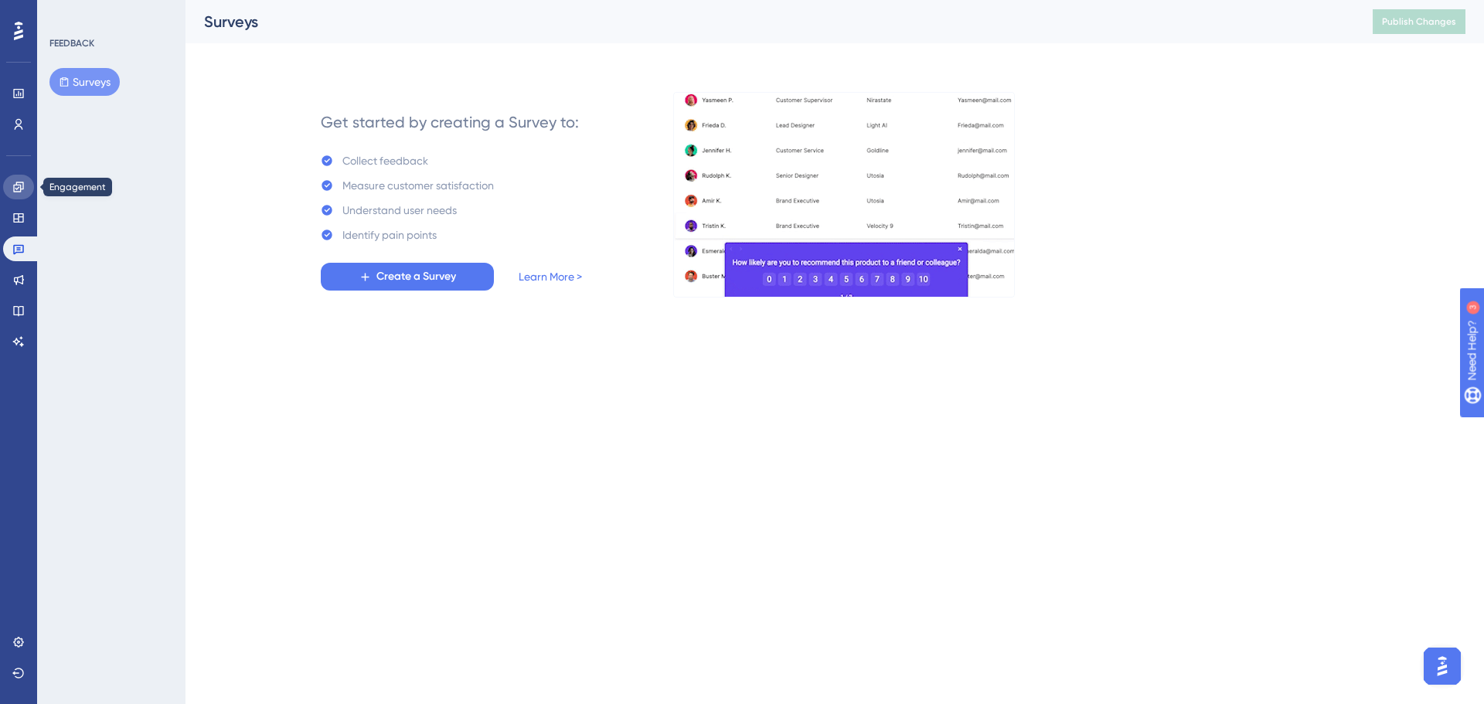
click at [24, 179] on link at bounding box center [18, 187] width 31 height 25
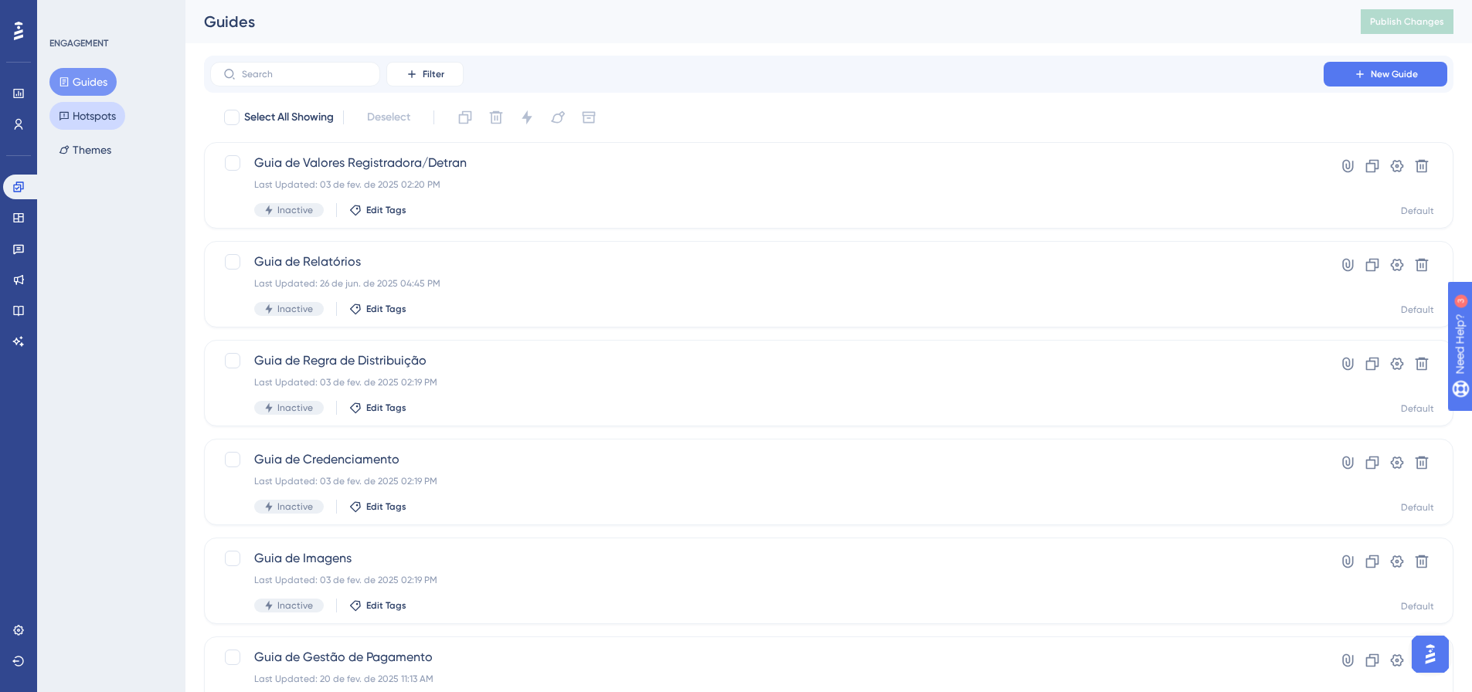
click at [97, 104] on button "Hotspots" at bounding box center [87, 116] width 76 height 28
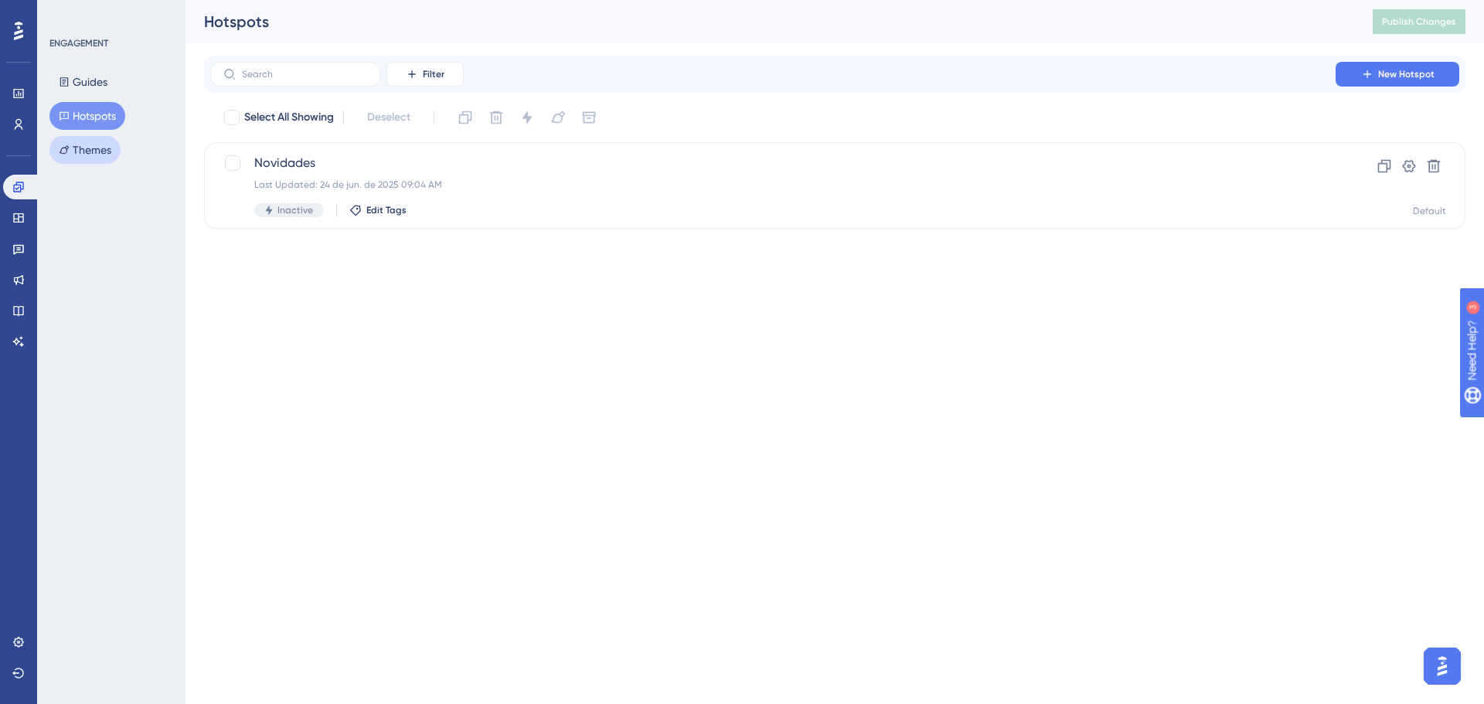
click at [97, 144] on button "Themes" at bounding box center [84, 150] width 71 height 28
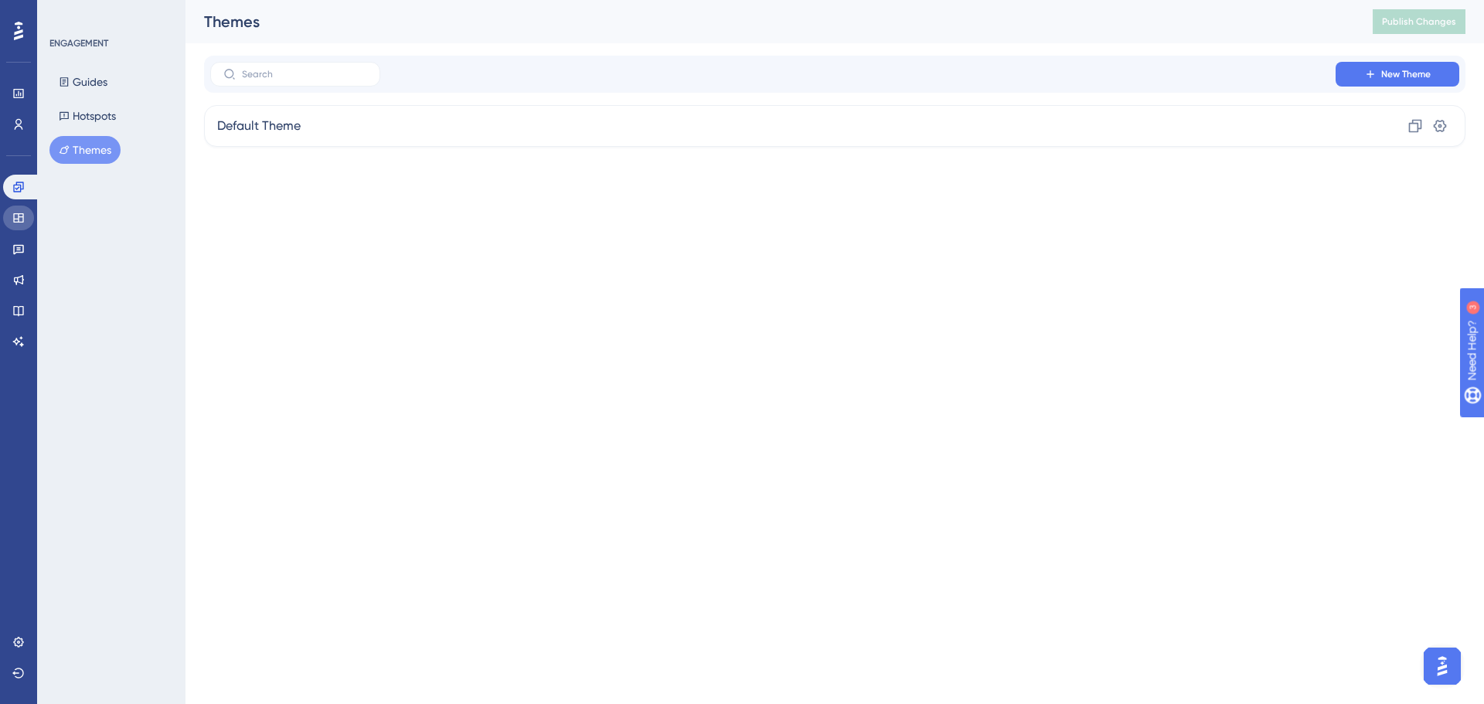
click at [22, 210] on link at bounding box center [18, 218] width 31 height 25
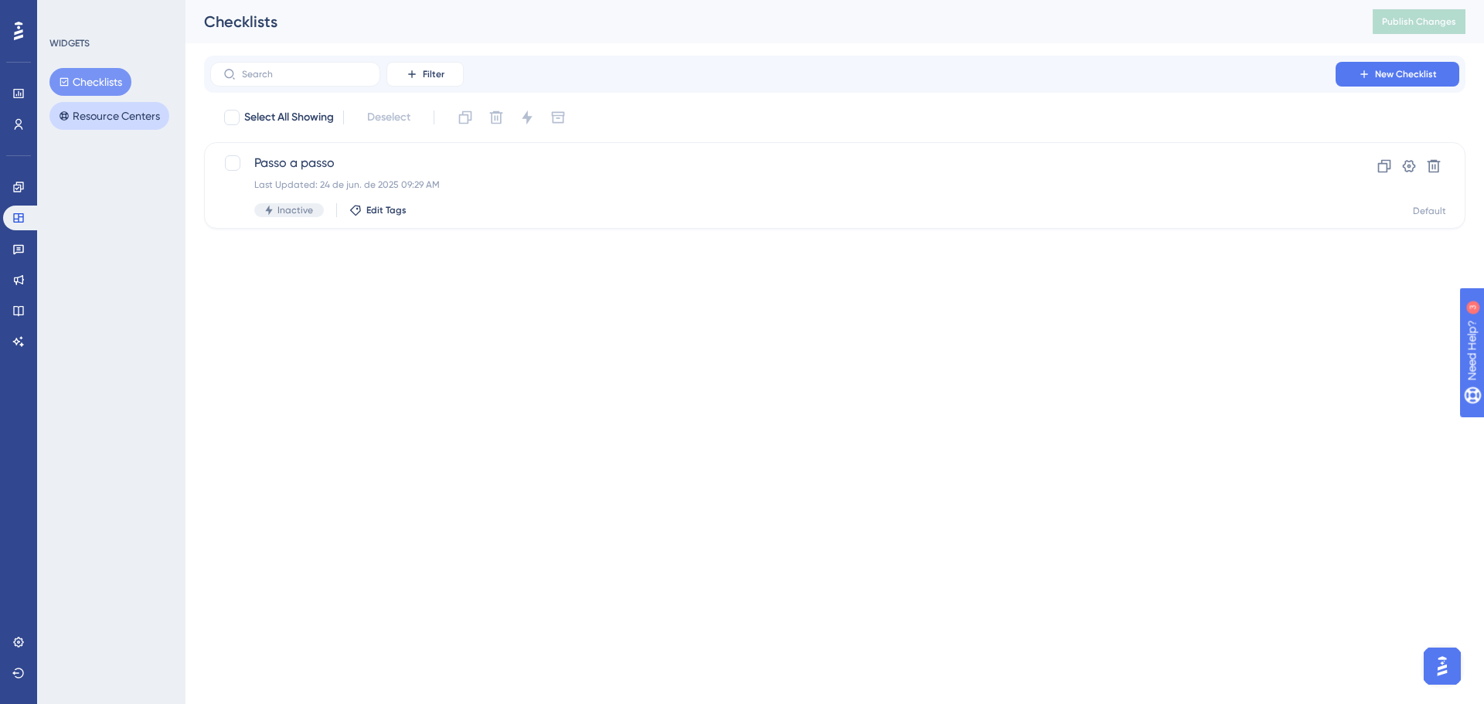
click at [130, 114] on button "Resource Centers" at bounding box center [109, 116] width 120 height 28
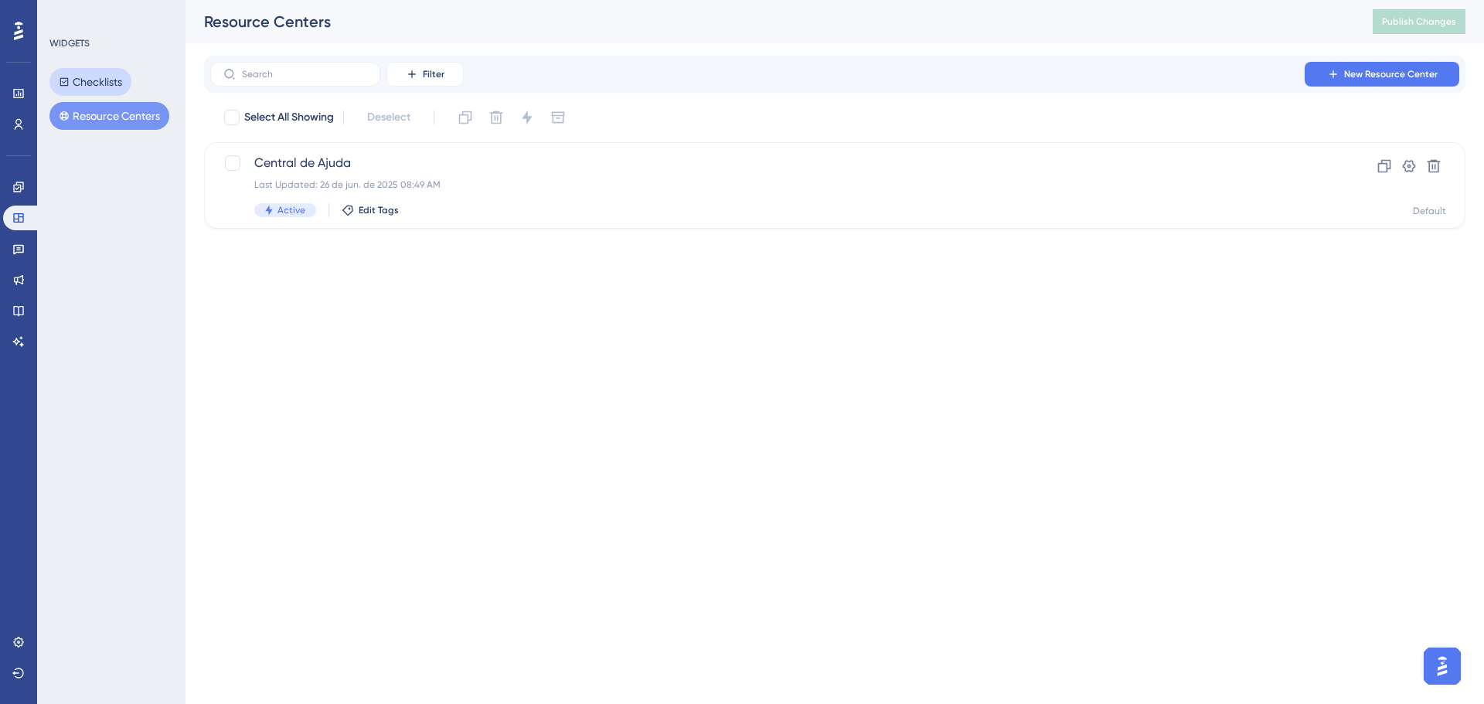
click at [107, 77] on button "Checklists" at bounding box center [90, 82] width 82 height 28
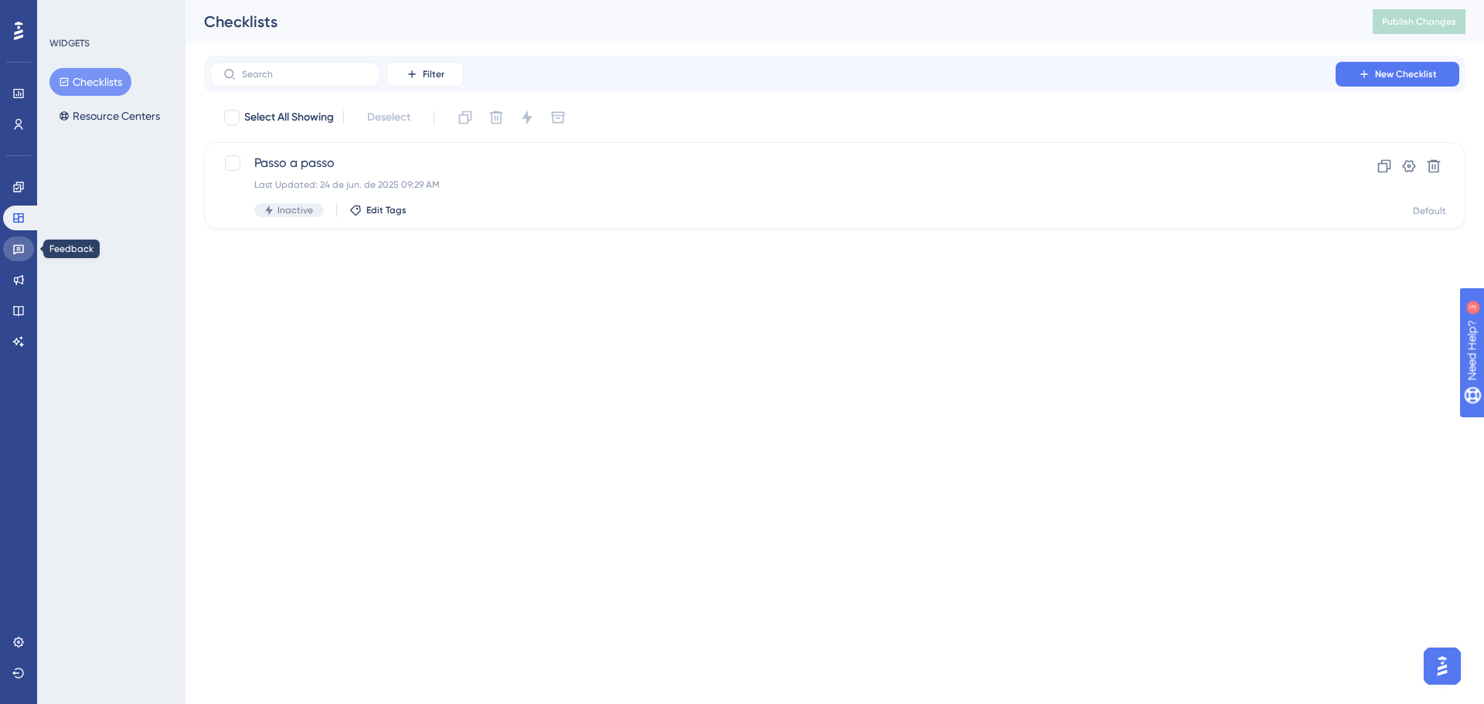
click at [23, 247] on icon at bounding box center [18, 250] width 11 height 10
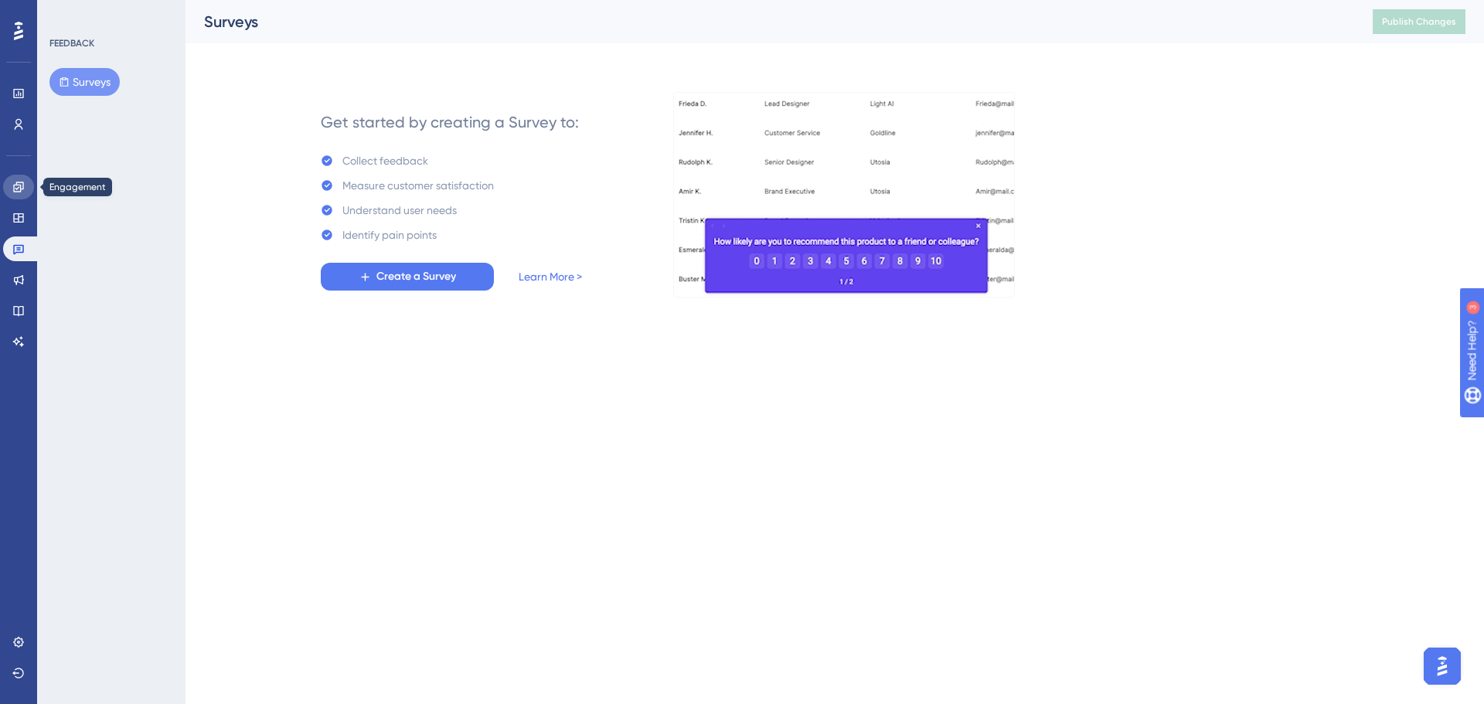
click at [17, 189] on icon at bounding box center [18, 187] width 10 height 10
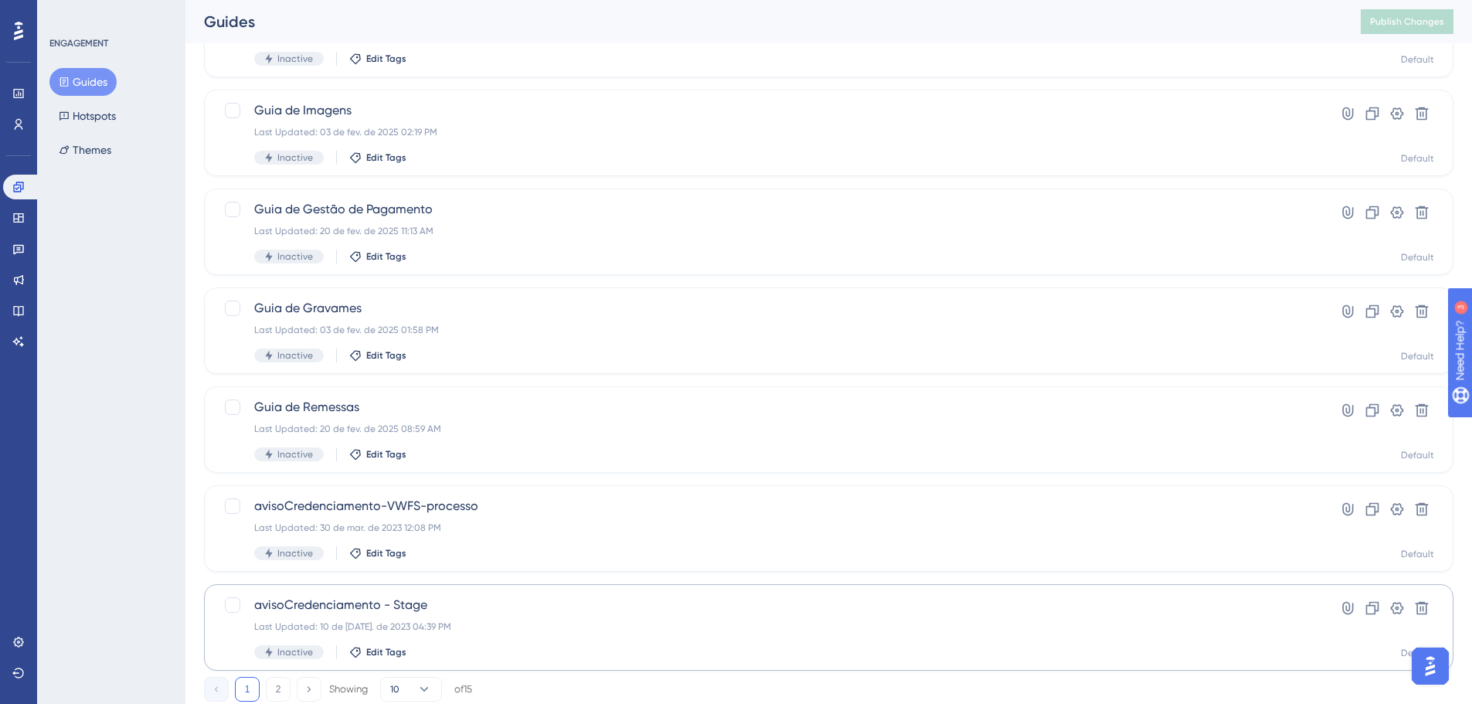
scroll to position [495, 0]
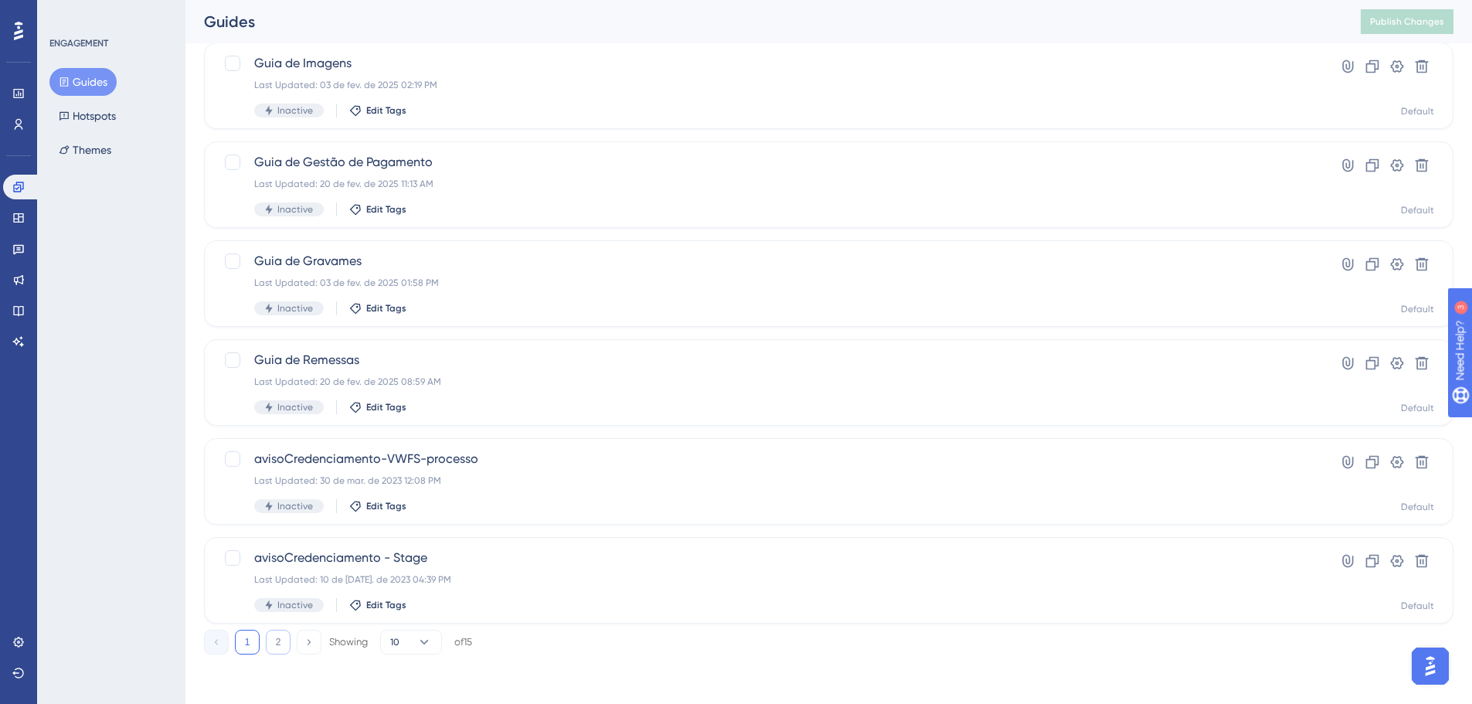
click at [277, 638] on button "2" at bounding box center [278, 642] width 25 height 25
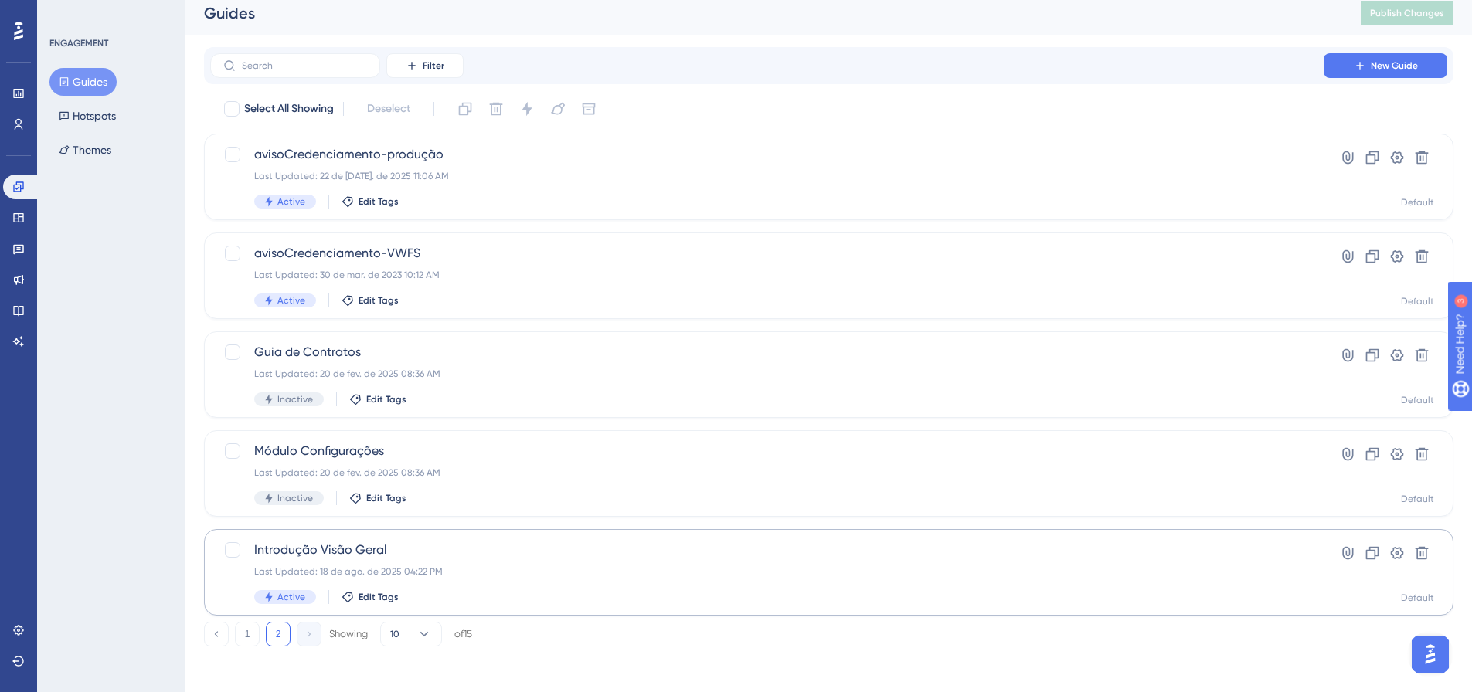
scroll to position [12, 0]
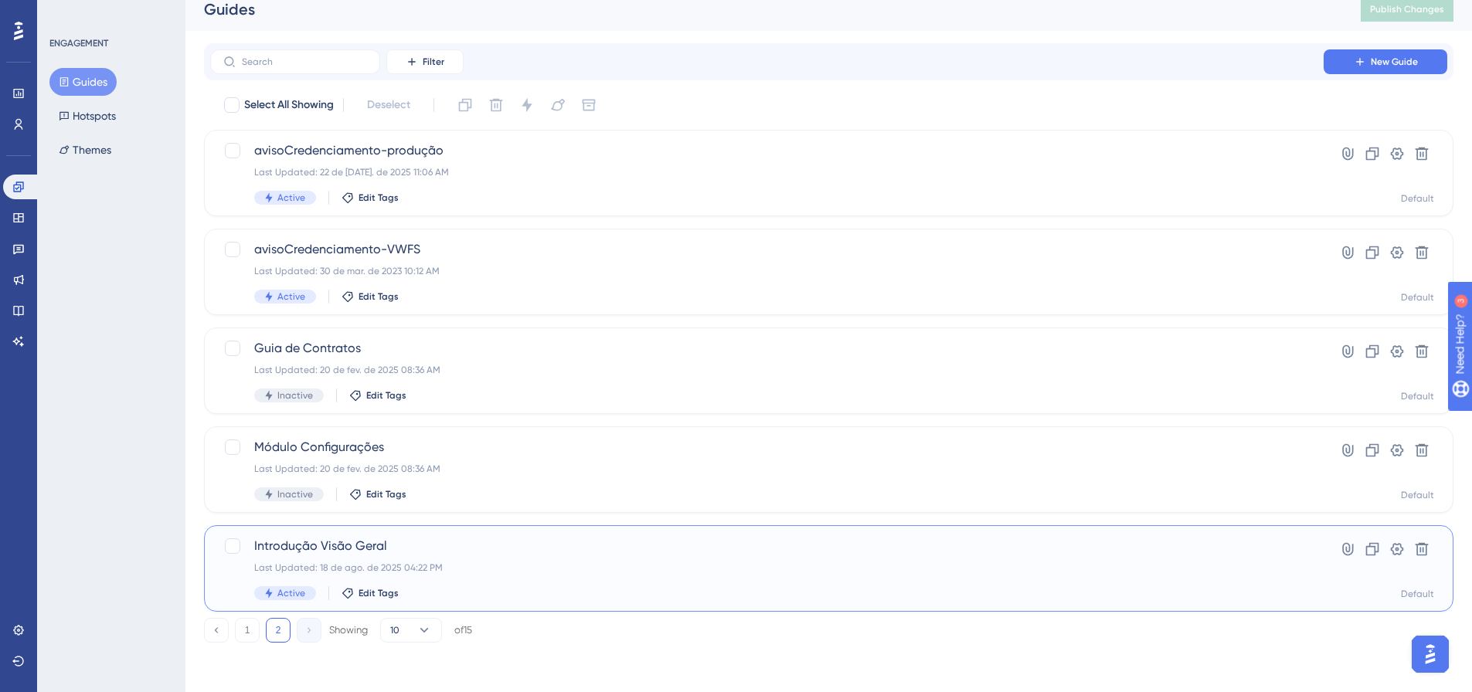
click at [345, 543] on span "Introdução Visão Geral" at bounding box center [767, 546] width 1026 height 19
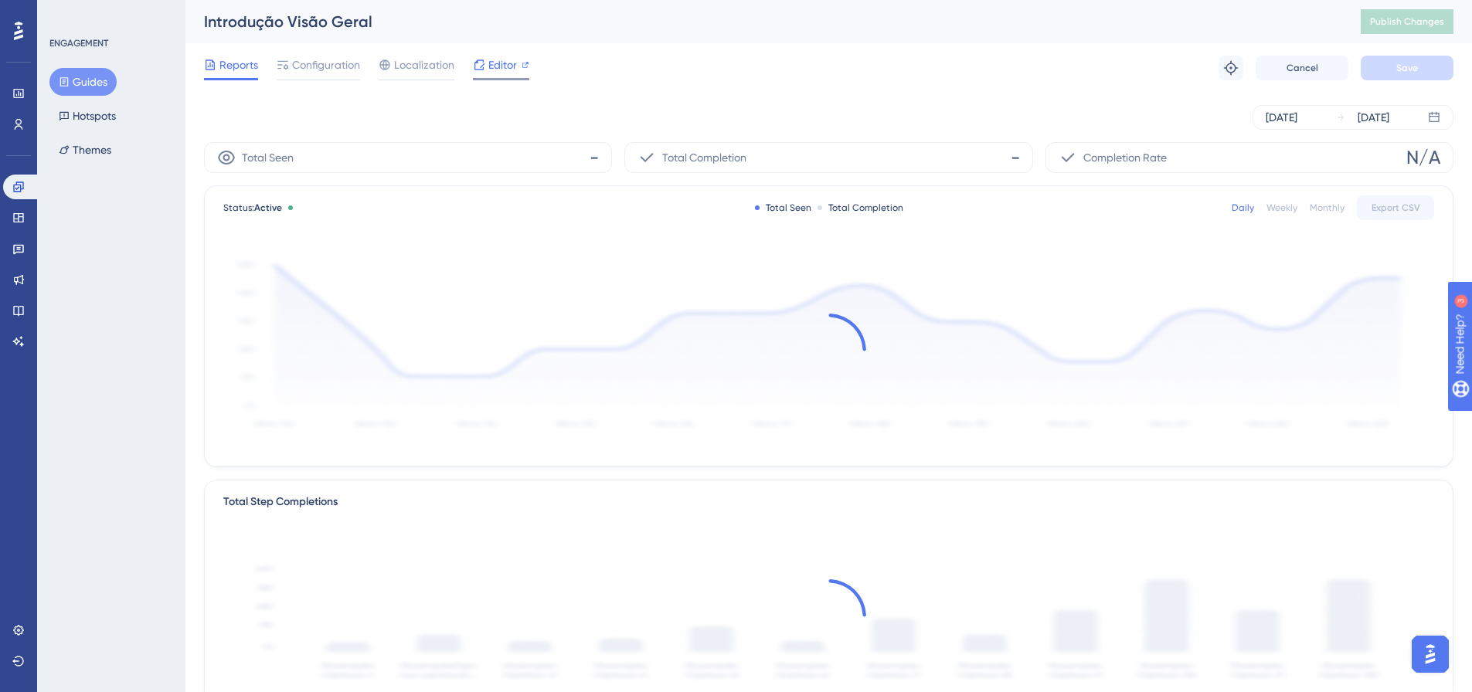
click at [510, 61] on span "Editor" at bounding box center [502, 65] width 29 height 19
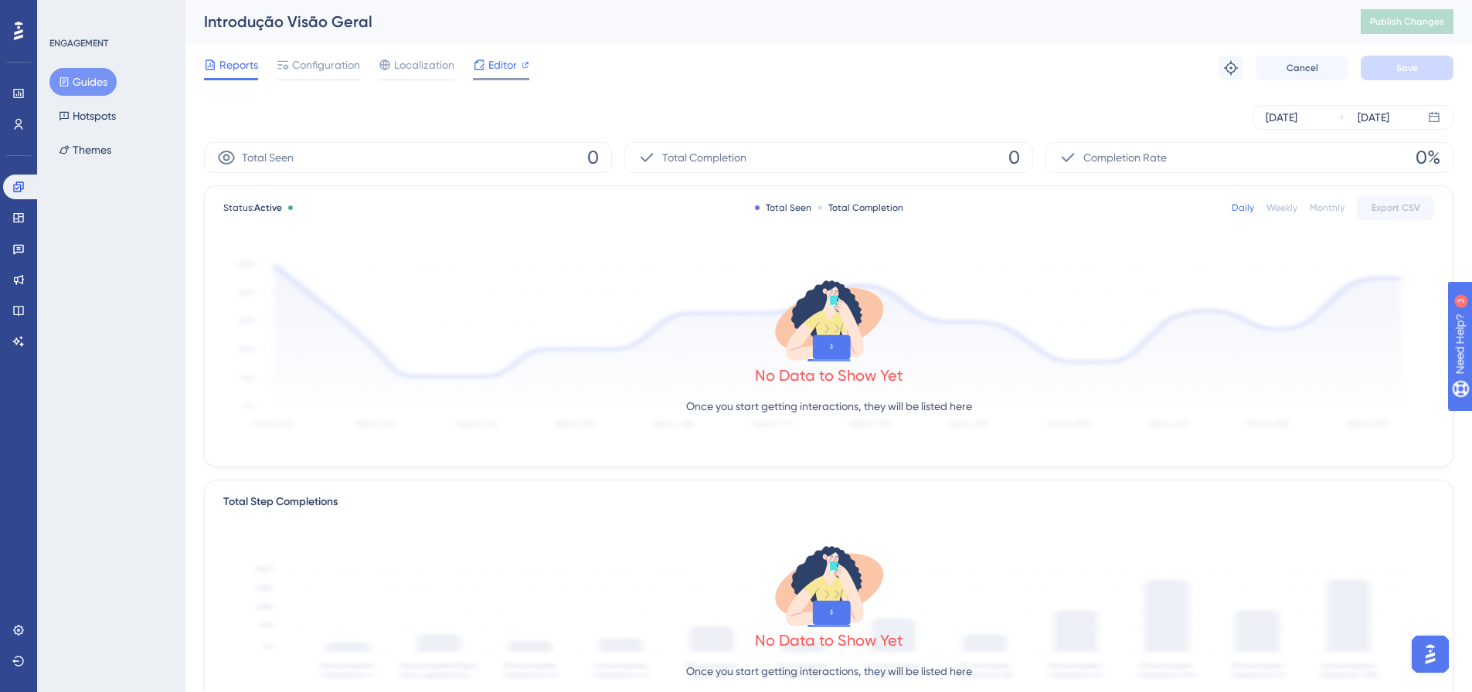
click at [329, 63] on span "Configuration" at bounding box center [326, 65] width 68 height 19
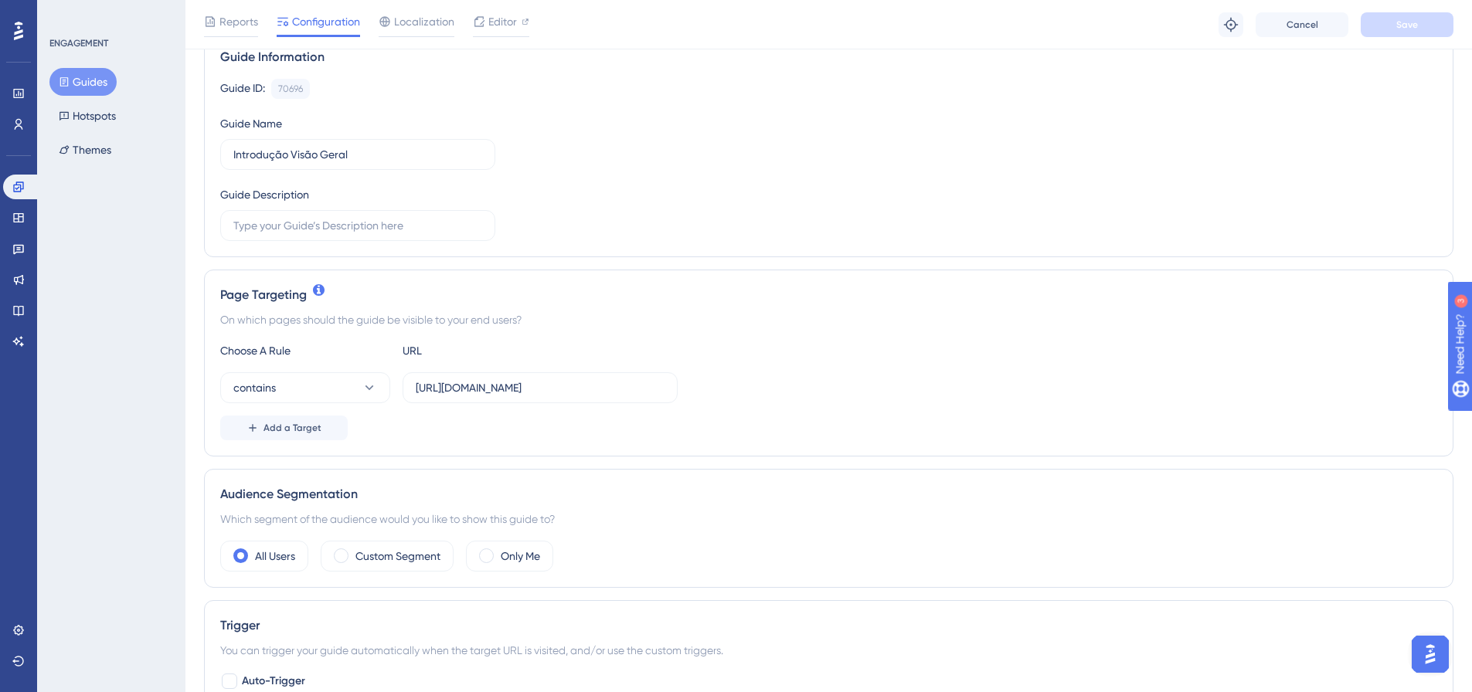
scroll to position [232, 0]
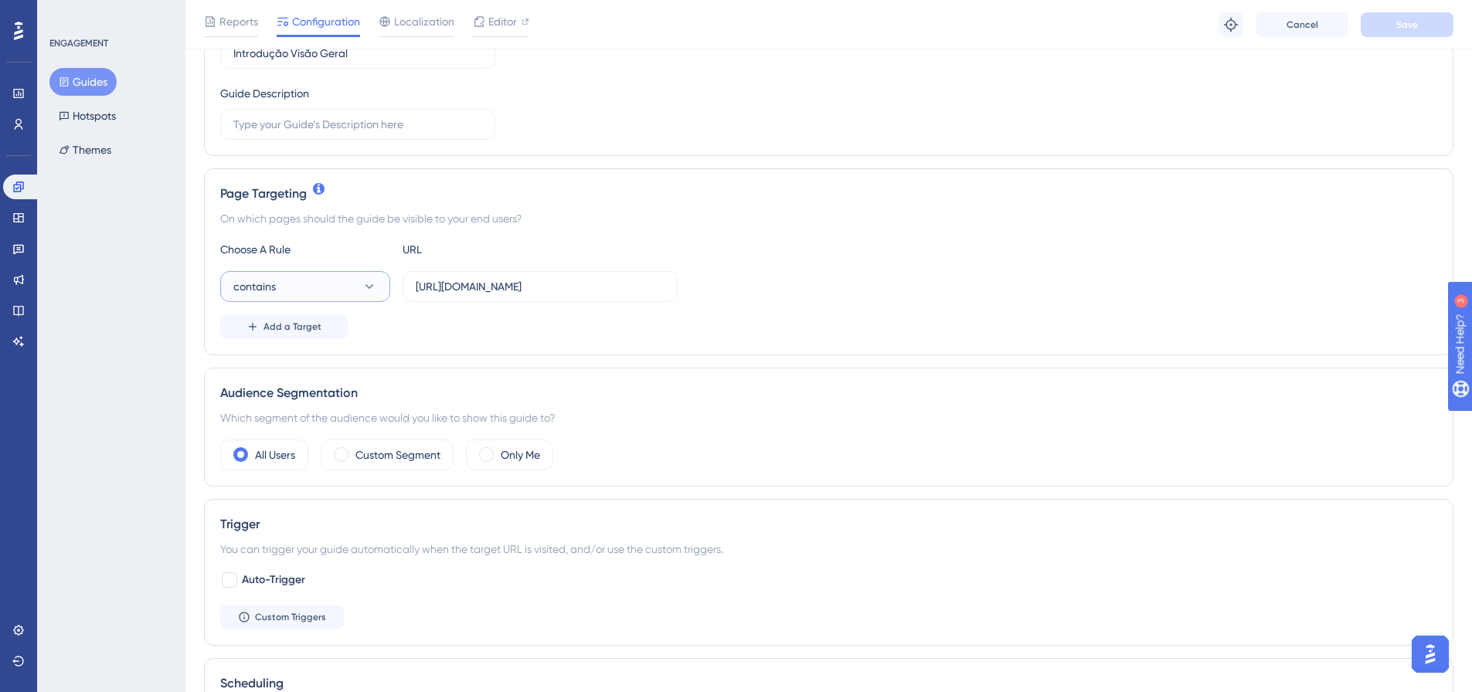
click at [377, 284] on button "contains" at bounding box center [305, 286] width 170 height 31
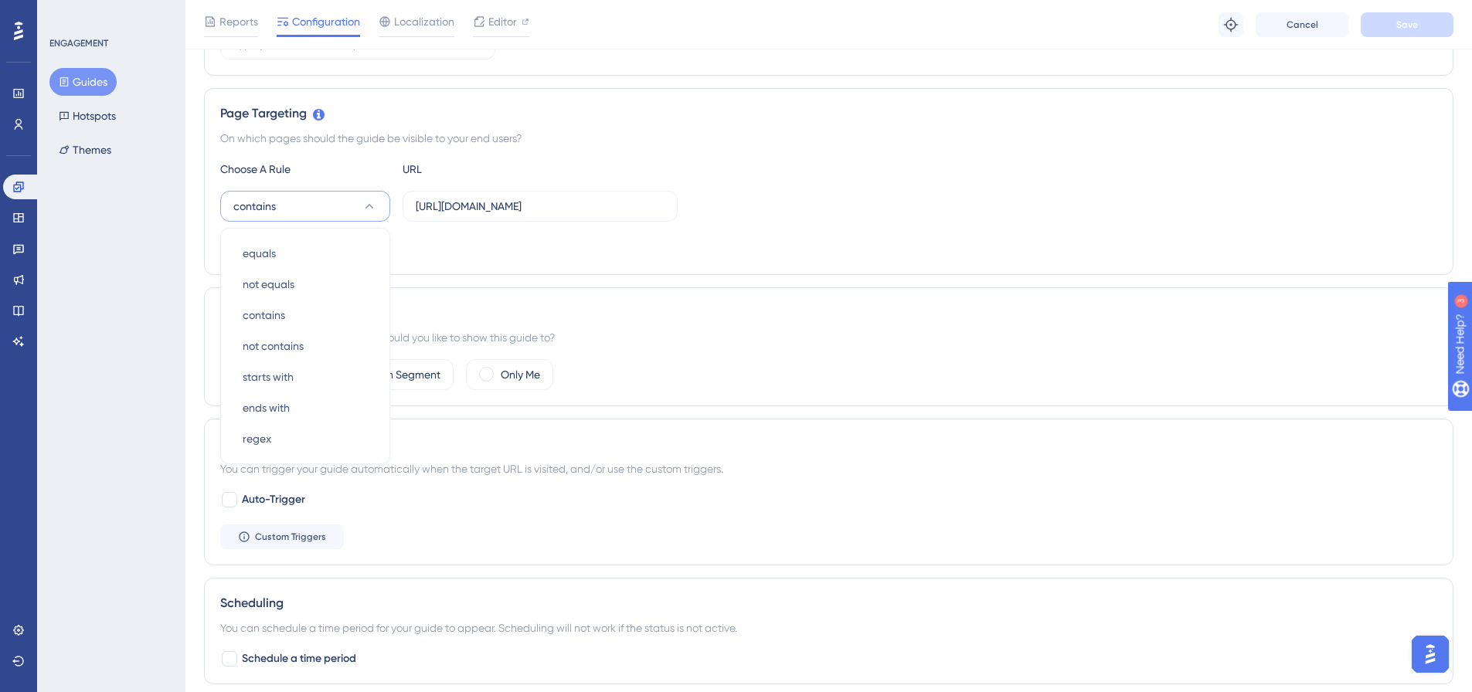
click at [486, 253] on div "Add a Target" at bounding box center [828, 246] width 1217 height 25
click at [641, 200] on input "https://app.develop.single.tec.br/veiculo/" at bounding box center [540, 206] width 249 height 17
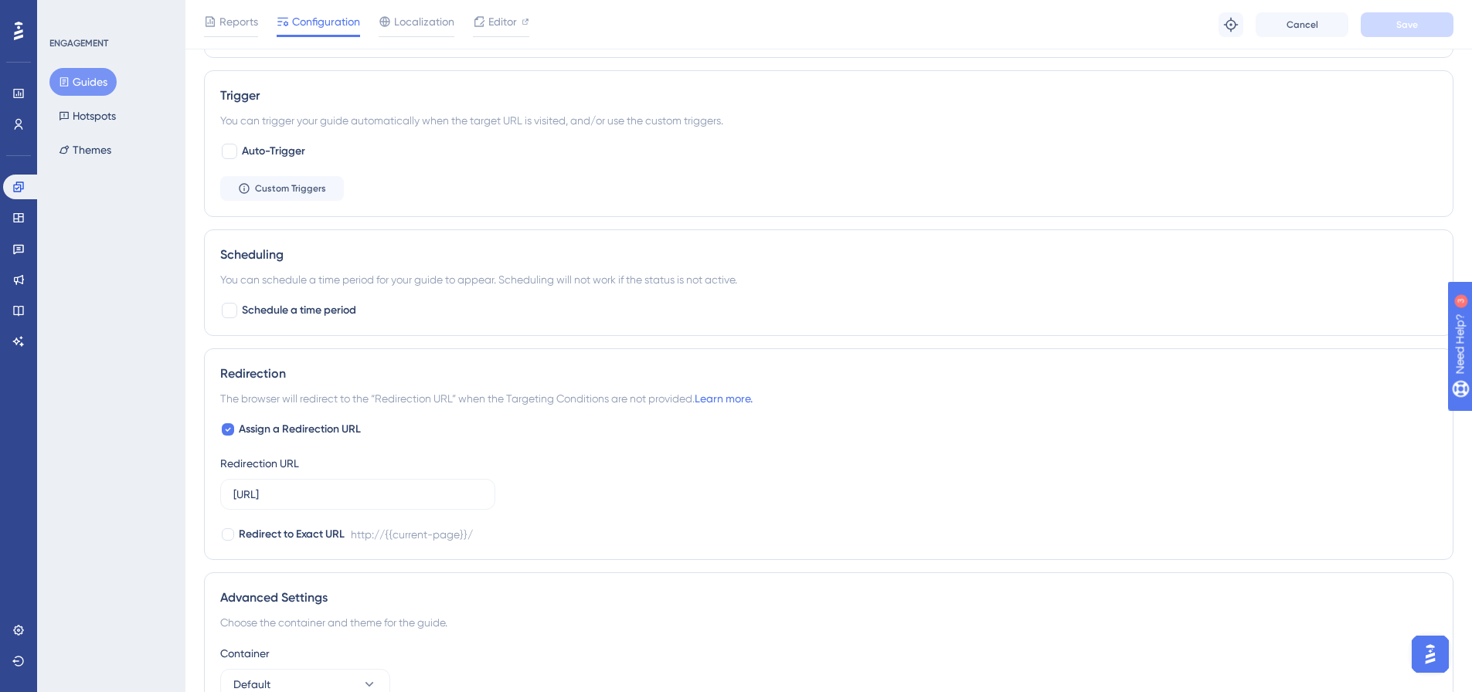
scroll to position [776, 0]
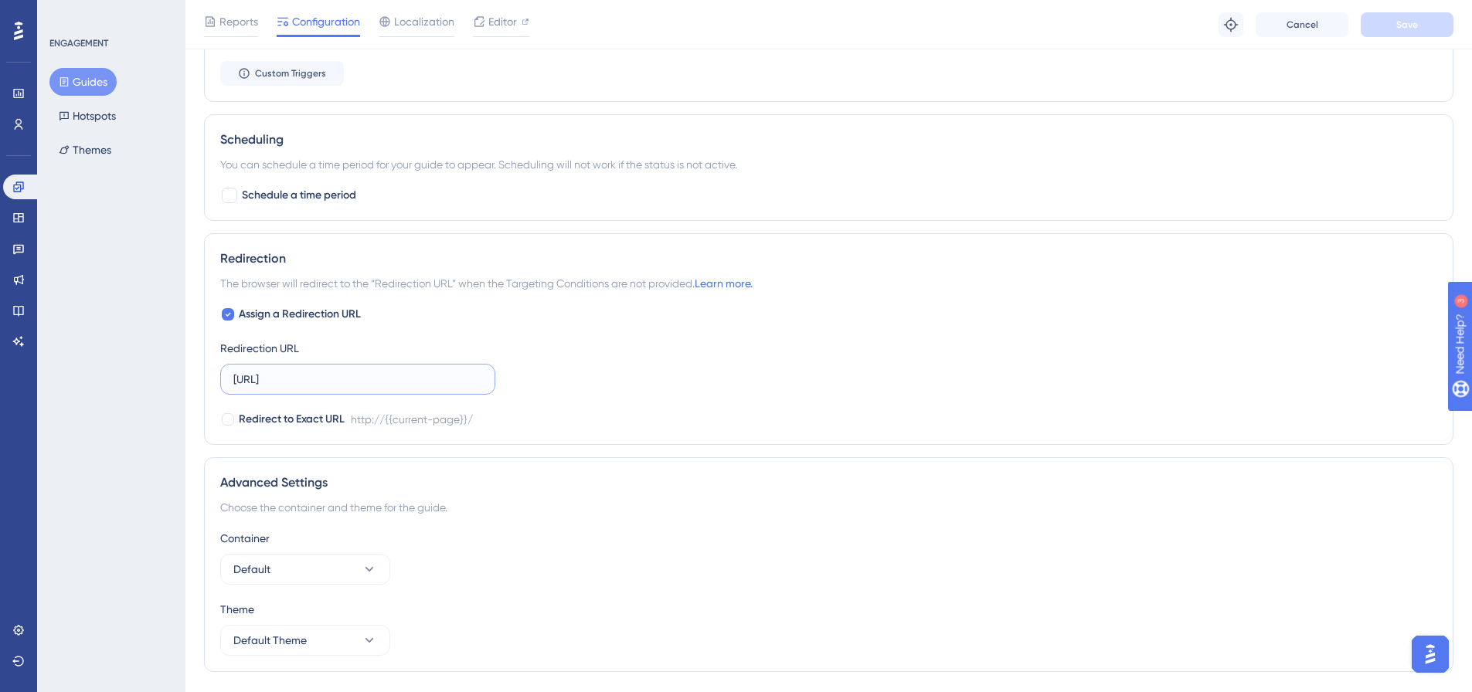
drag, startPoint x: 403, startPoint y: 383, endPoint x: 165, endPoint y: 359, distance: 239.2
paste input "s://app.develop.single.tec.br/veiculo"
type input "https://app.develop.single.tec.br/veiculo/"
click at [815, 365] on div "Assign a Redirection URL Redirection URL https://app.develop.single.tec.br/veic…" at bounding box center [828, 367] width 1217 height 124
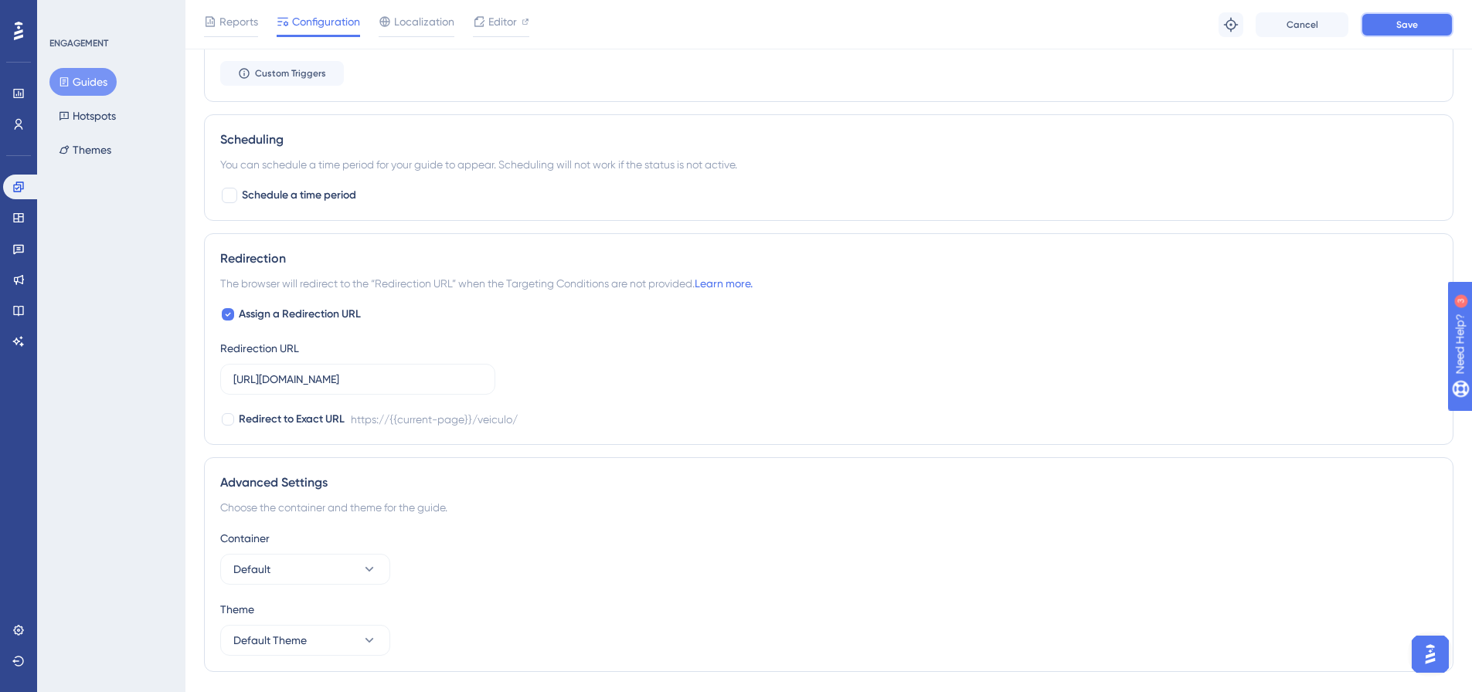
click at [1394, 24] on button "Save" at bounding box center [1407, 24] width 93 height 25
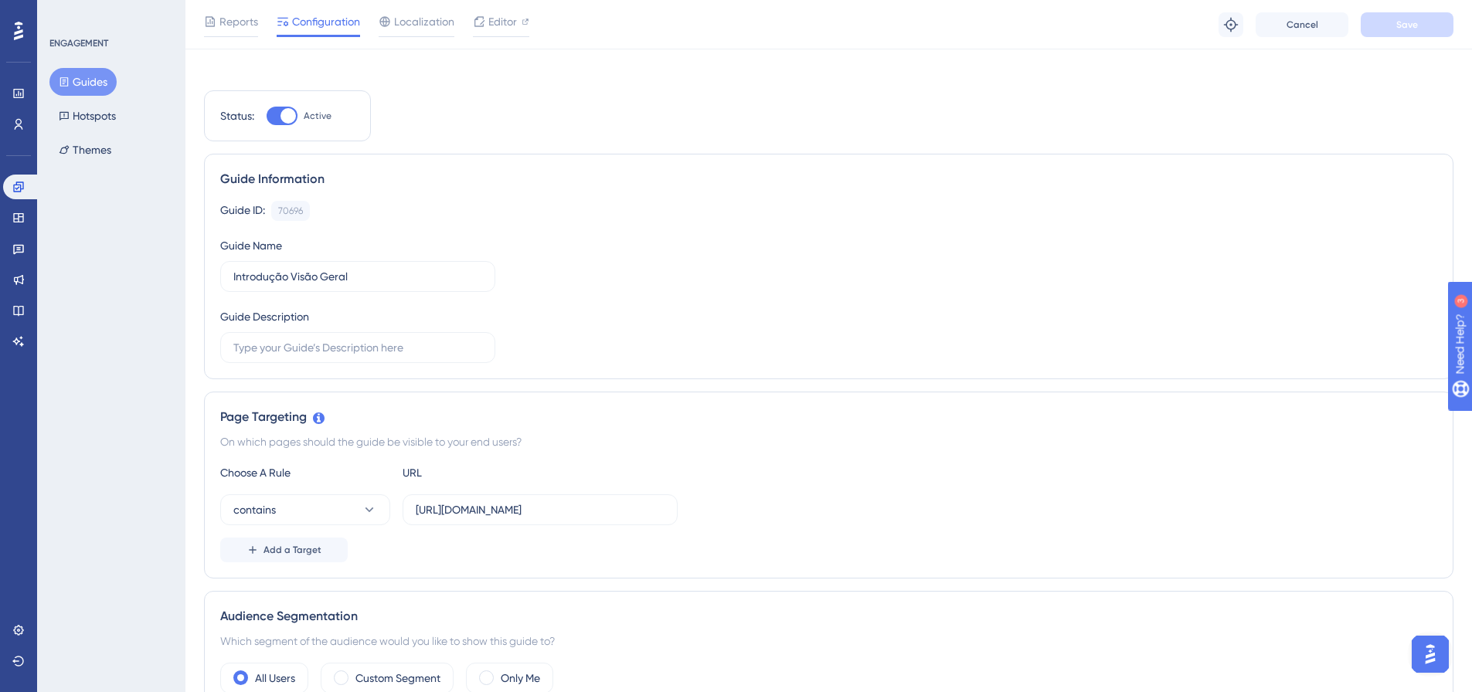
scroll to position [0, 0]
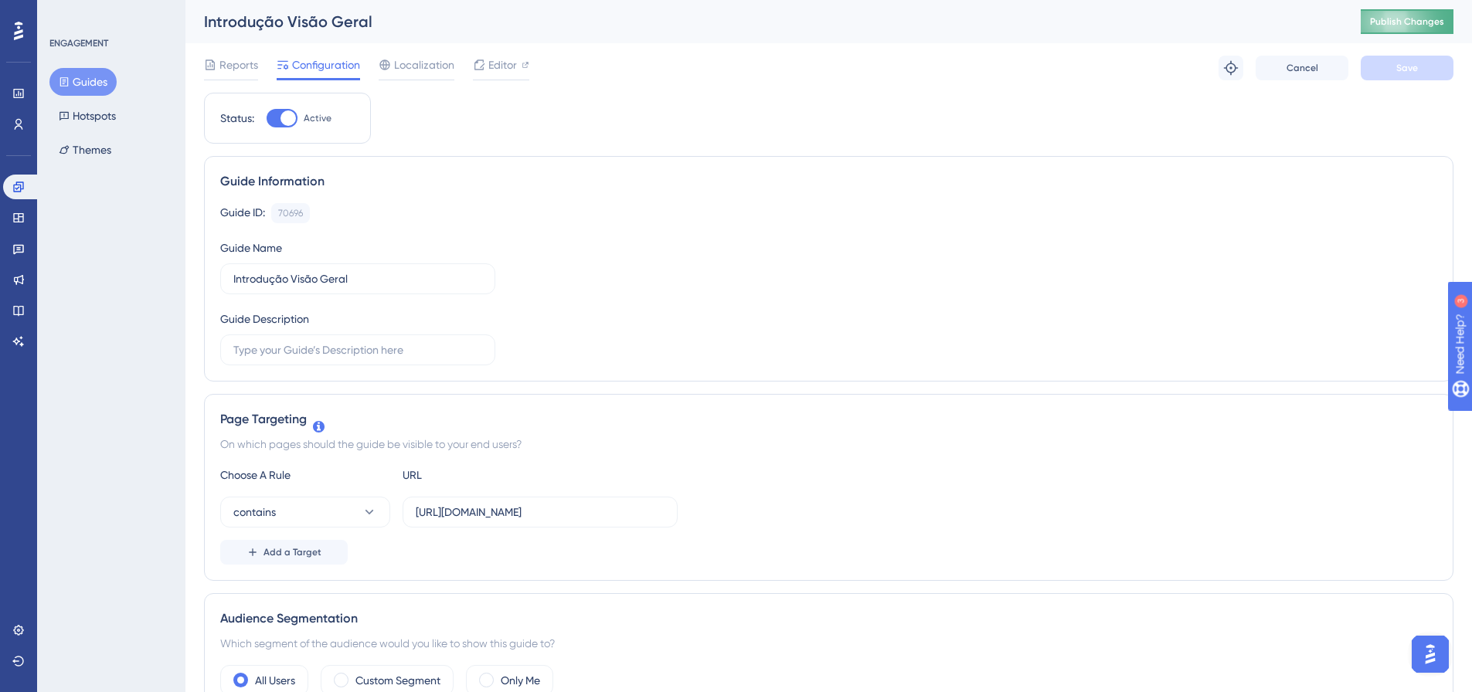
click at [1433, 19] on span "Publish Changes" at bounding box center [1407, 21] width 74 height 12
click at [518, 68] on div "Editor" at bounding box center [501, 65] width 56 height 19
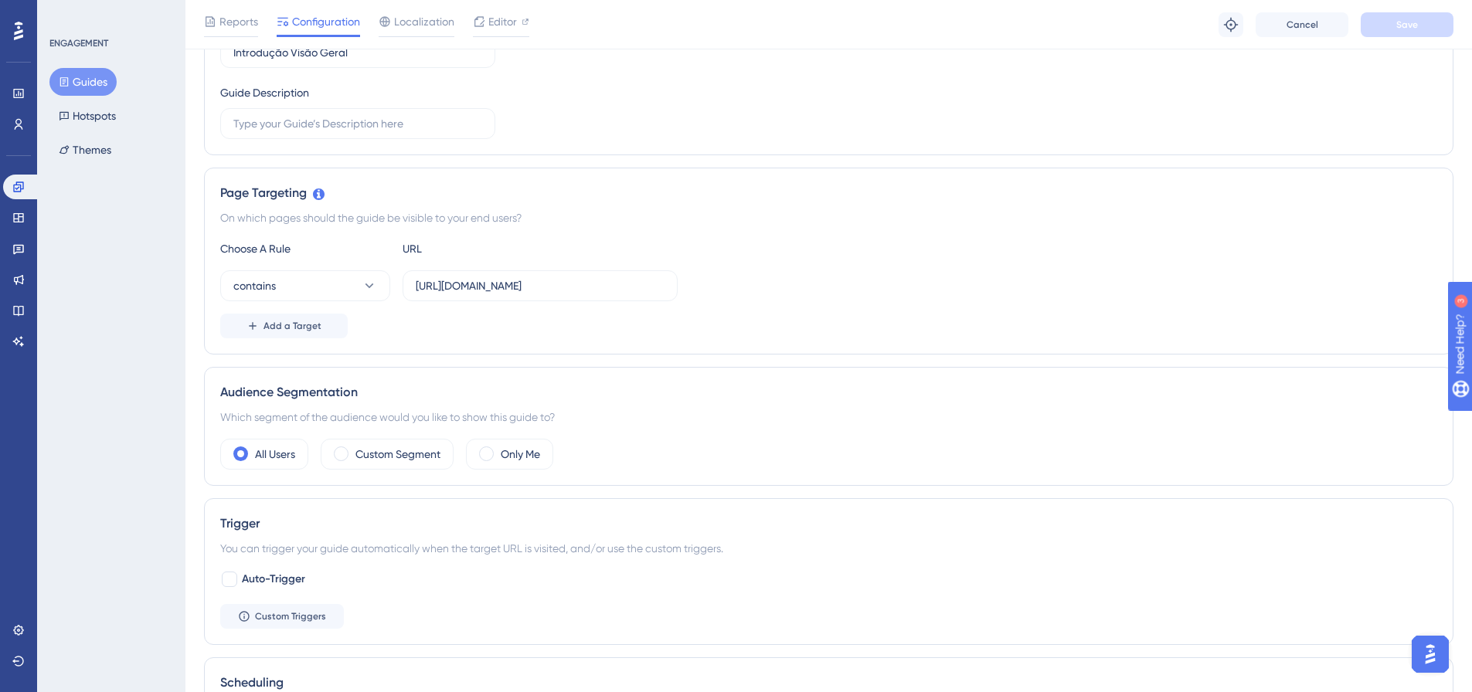
scroll to position [199, 0]
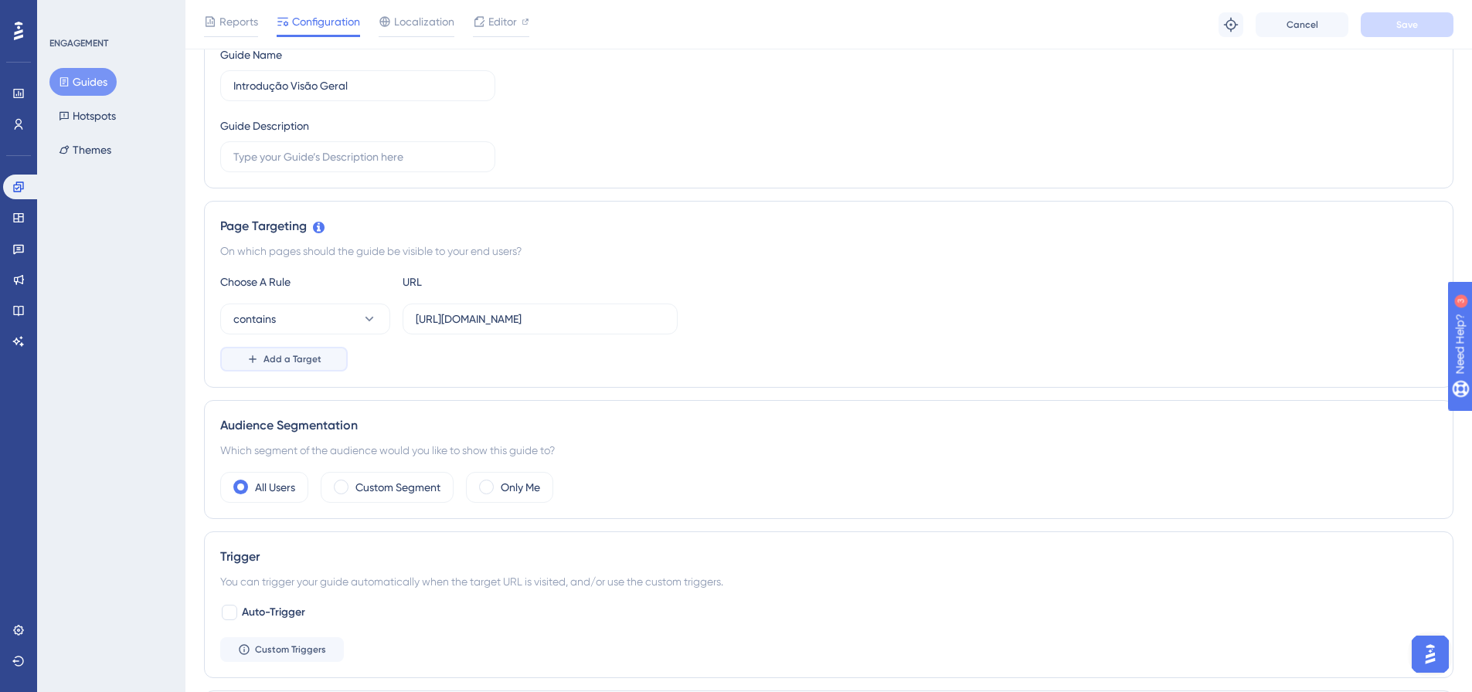
click at [309, 353] on span "Add a Target" at bounding box center [293, 359] width 58 height 12
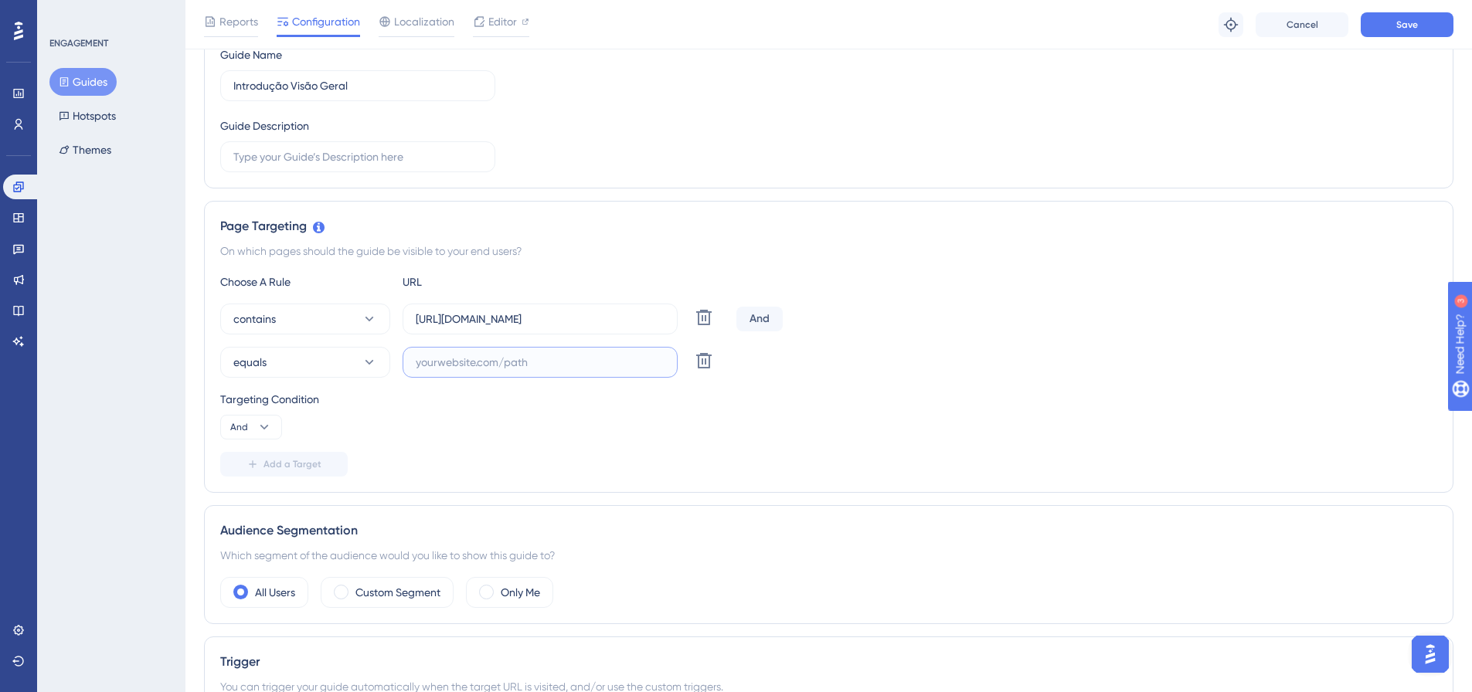
click at [584, 358] on input "text" at bounding box center [540, 362] width 249 height 17
paste input "https://app.develop.single.tec.br/veiculo/"
type input "https://app.develop.single.tec.br"
click at [1403, 19] on span "Save" at bounding box center [1408, 25] width 22 height 12
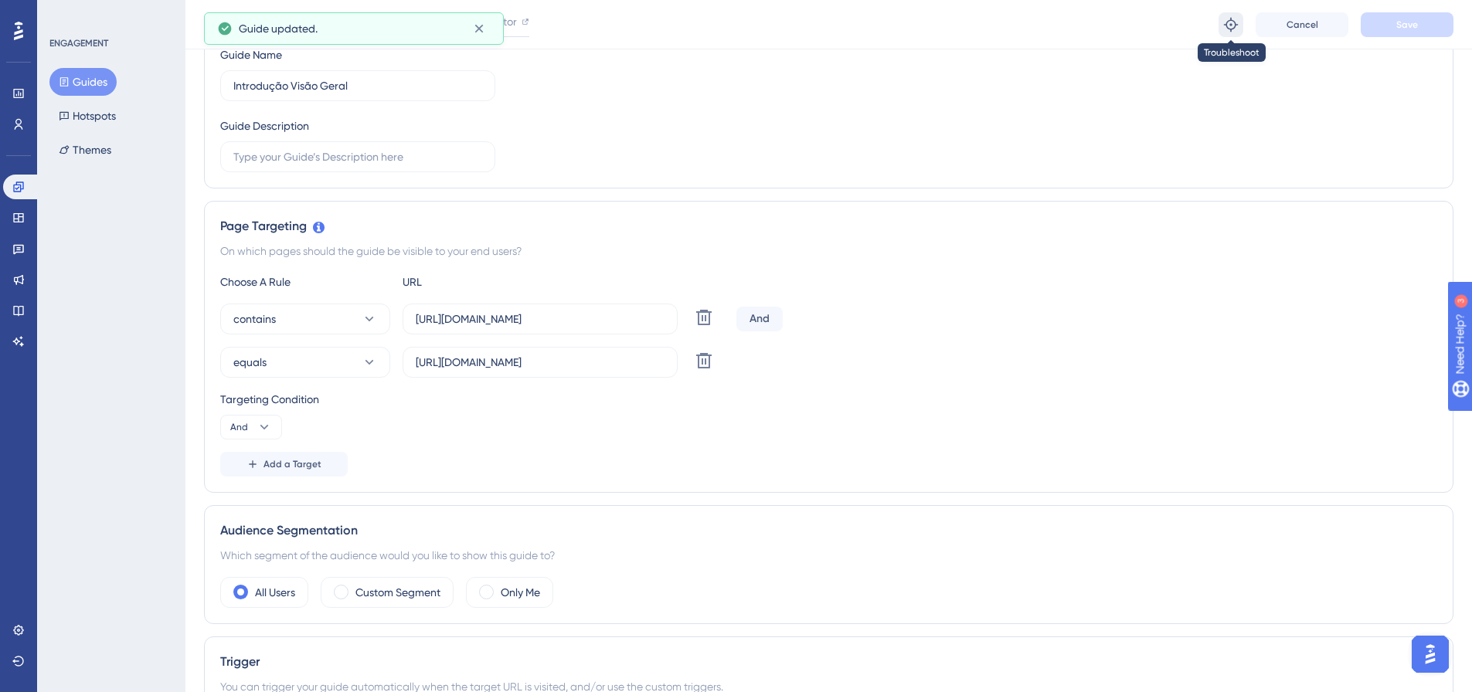
click at [1233, 27] on icon at bounding box center [1230, 24] width 15 height 15
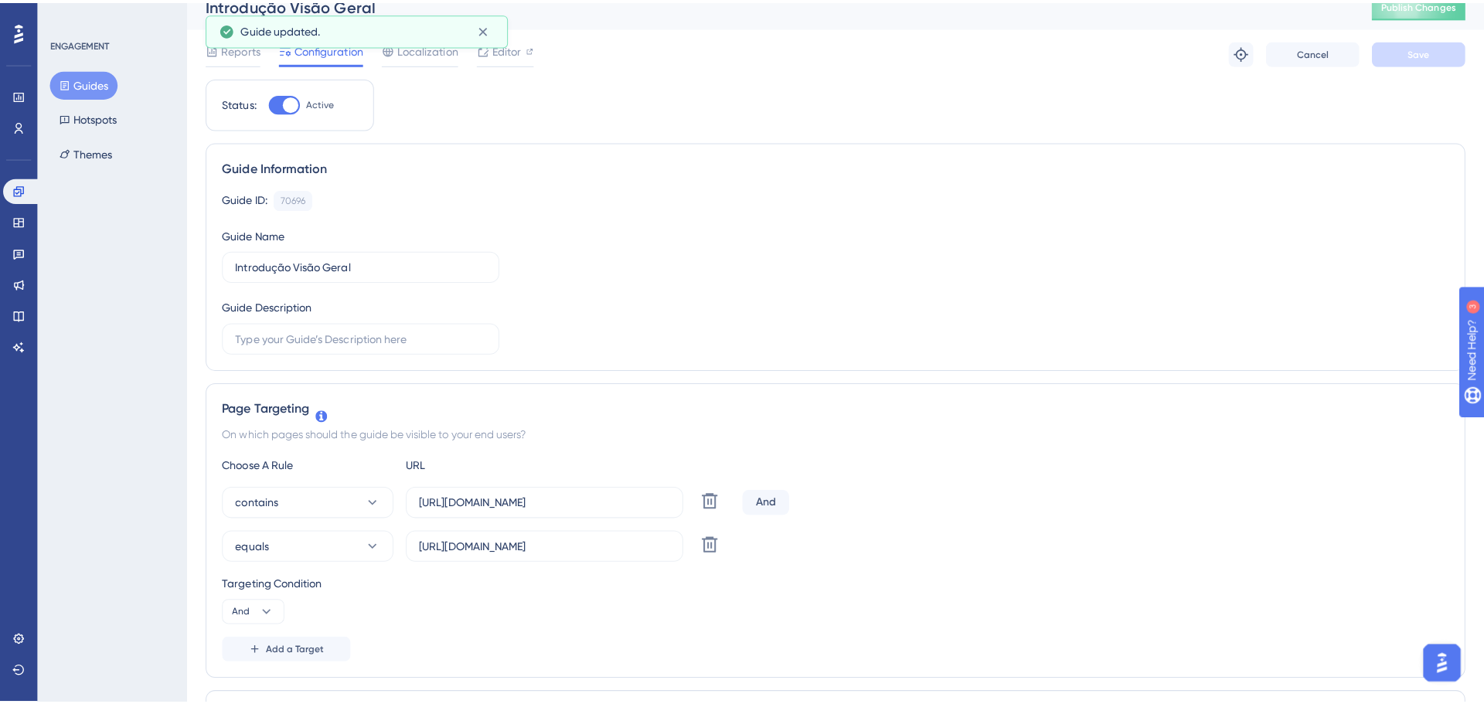
scroll to position [0, 0]
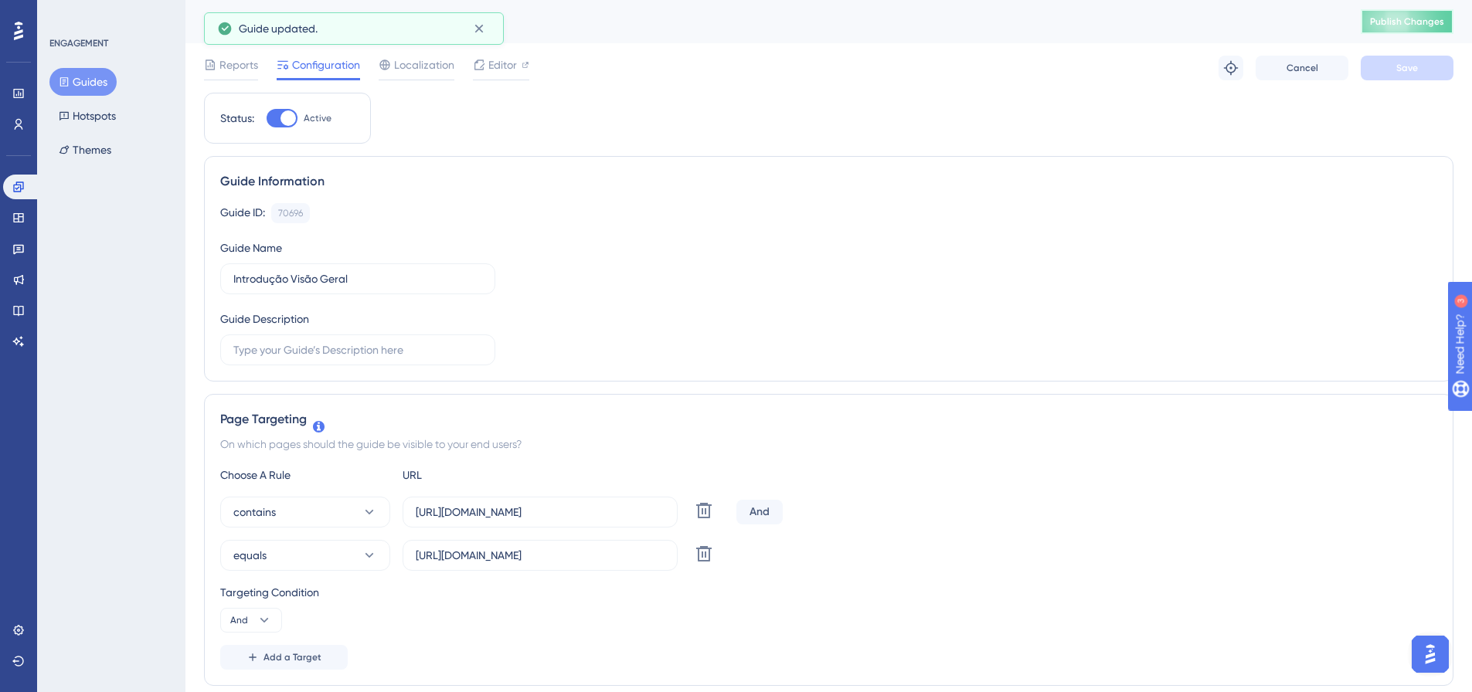
click at [1410, 19] on span "Publish Changes" at bounding box center [1407, 21] width 74 height 12
click at [501, 61] on span "Editor" at bounding box center [502, 65] width 29 height 19
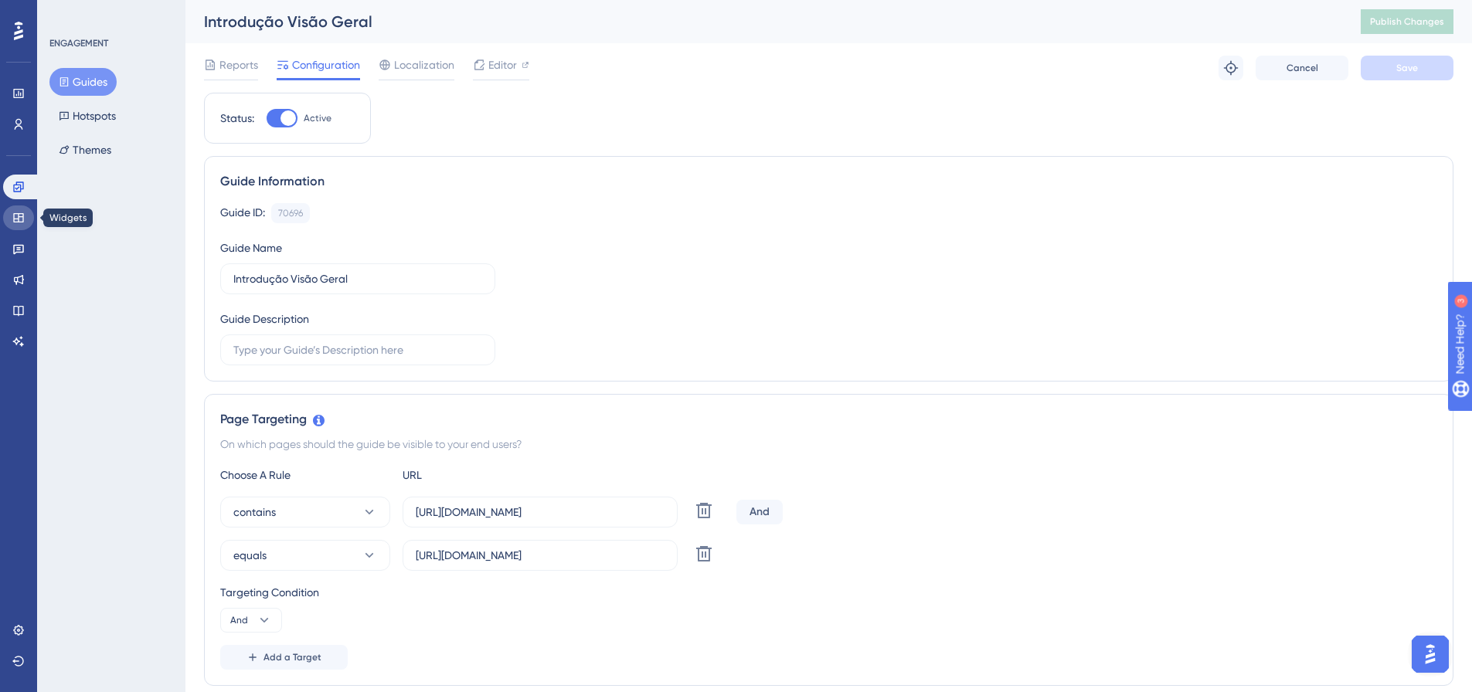
click at [18, 217] on icon at bounding box center [18, 218] width 12 height 12
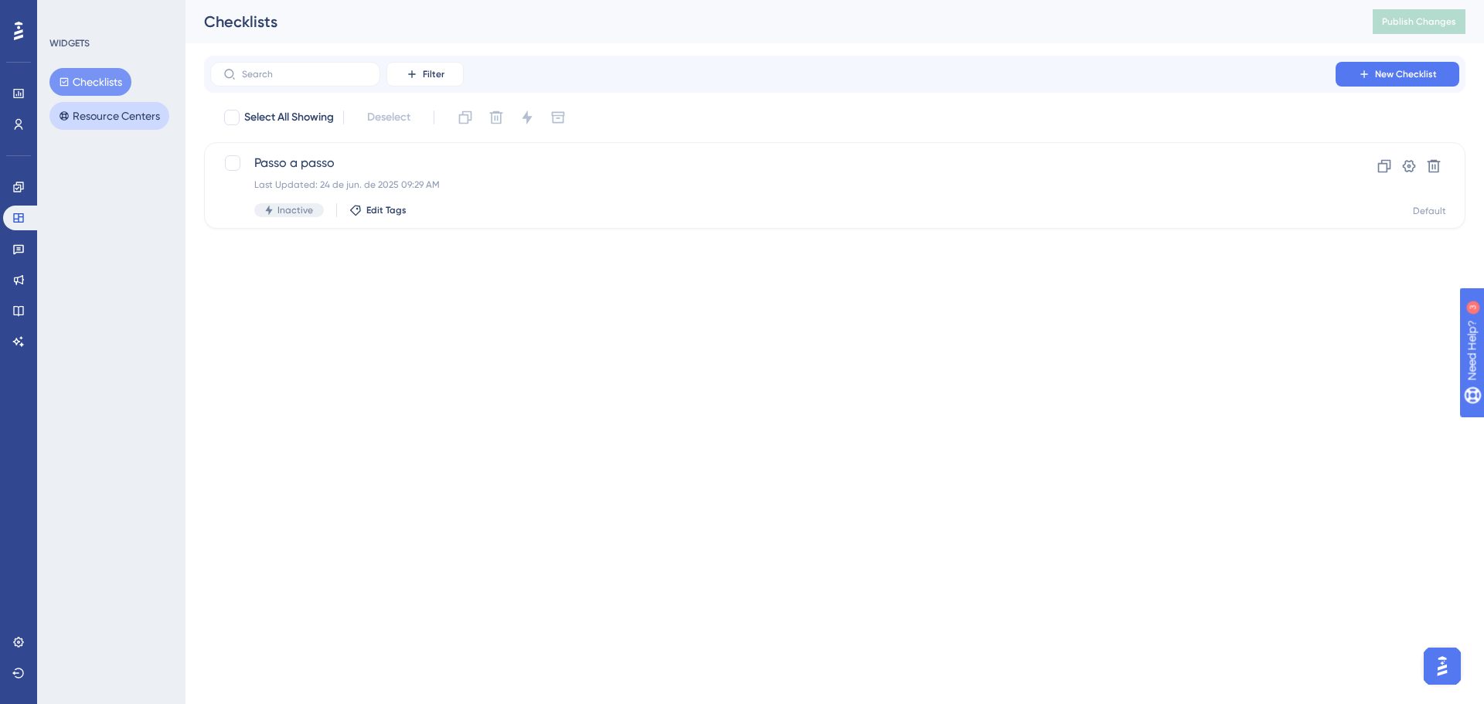
click at [102, 124] on button "Resource Centers" at bounding box center [109, 116] width 120 height 28
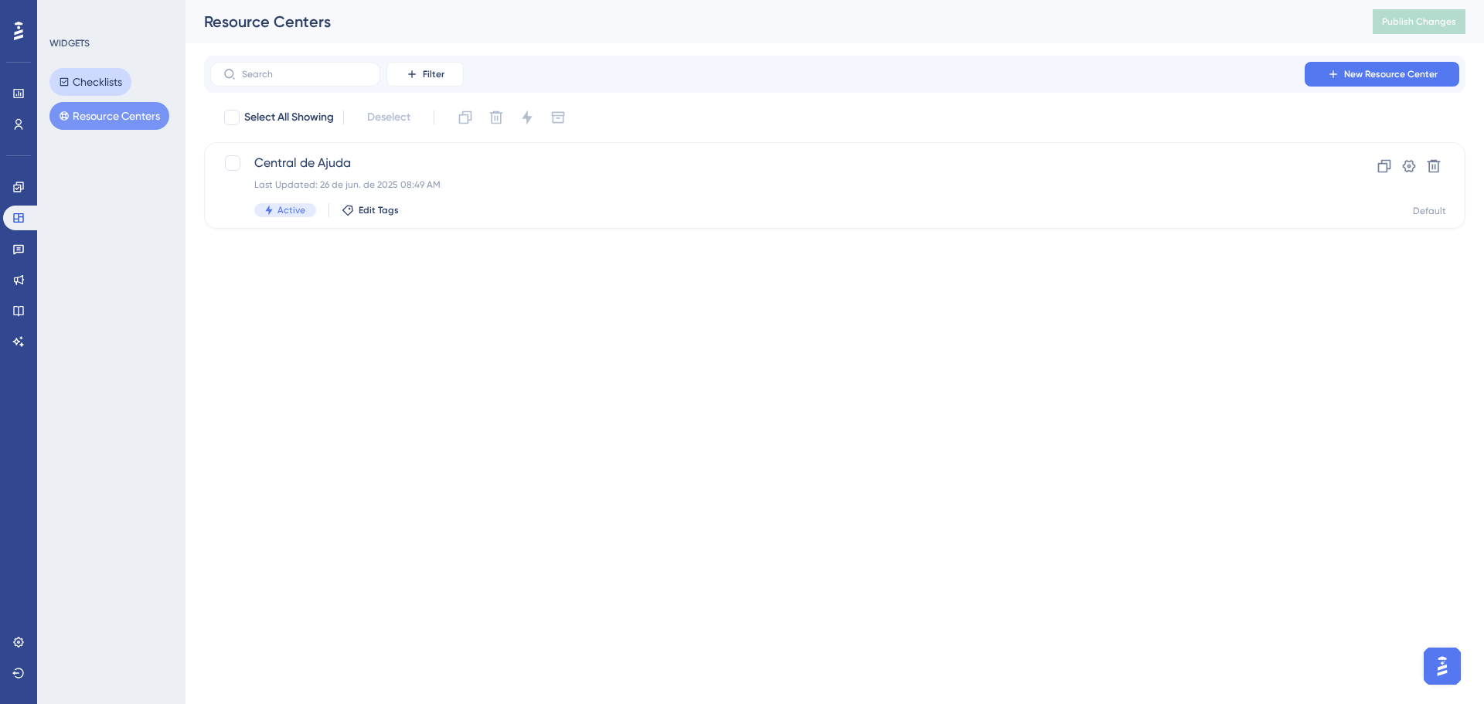
click at [91, 83] on button "Checklists" at bounding box center [90, 82] width 82 height 28
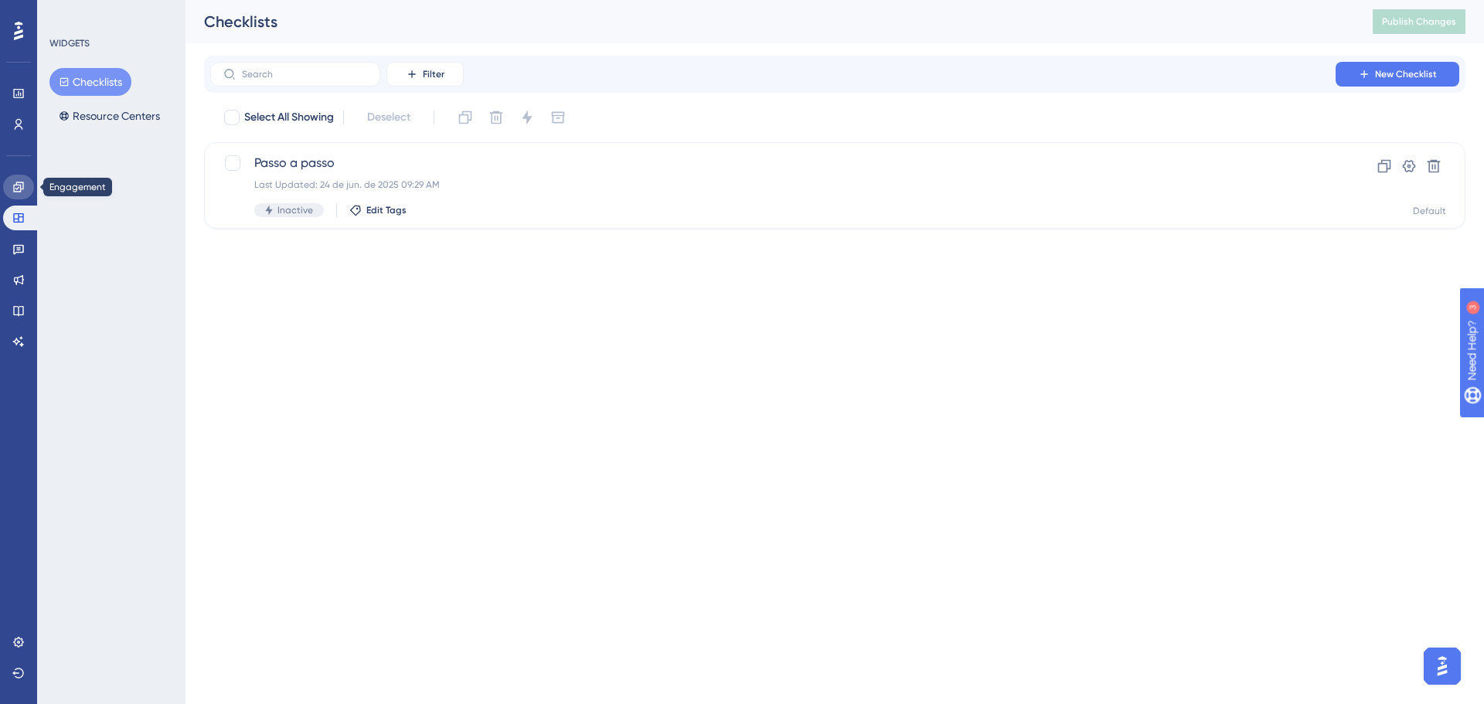
click at [20, 192] on icon at bounding box center [18, 187] width 12 height 12
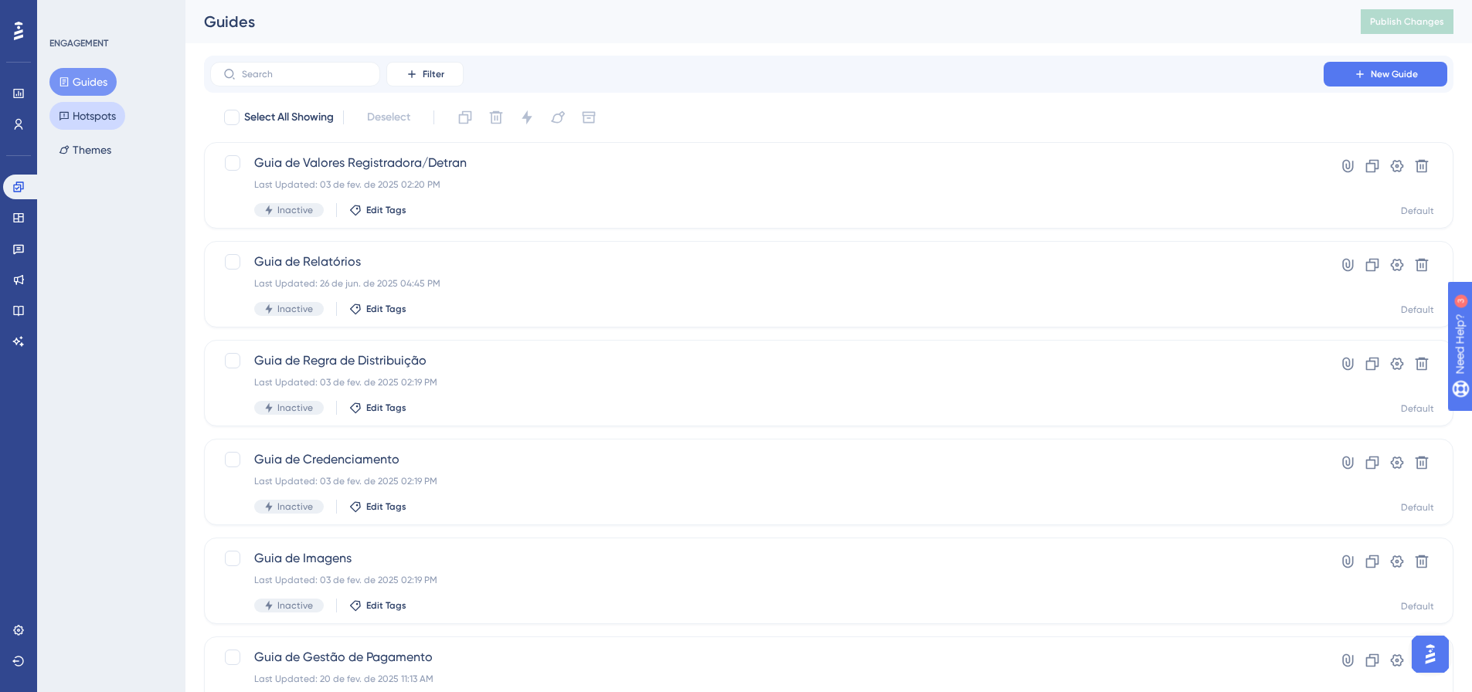
click at [97, 128] on button "Hotspots" at bounding box center [87, 116] width 76 height 28
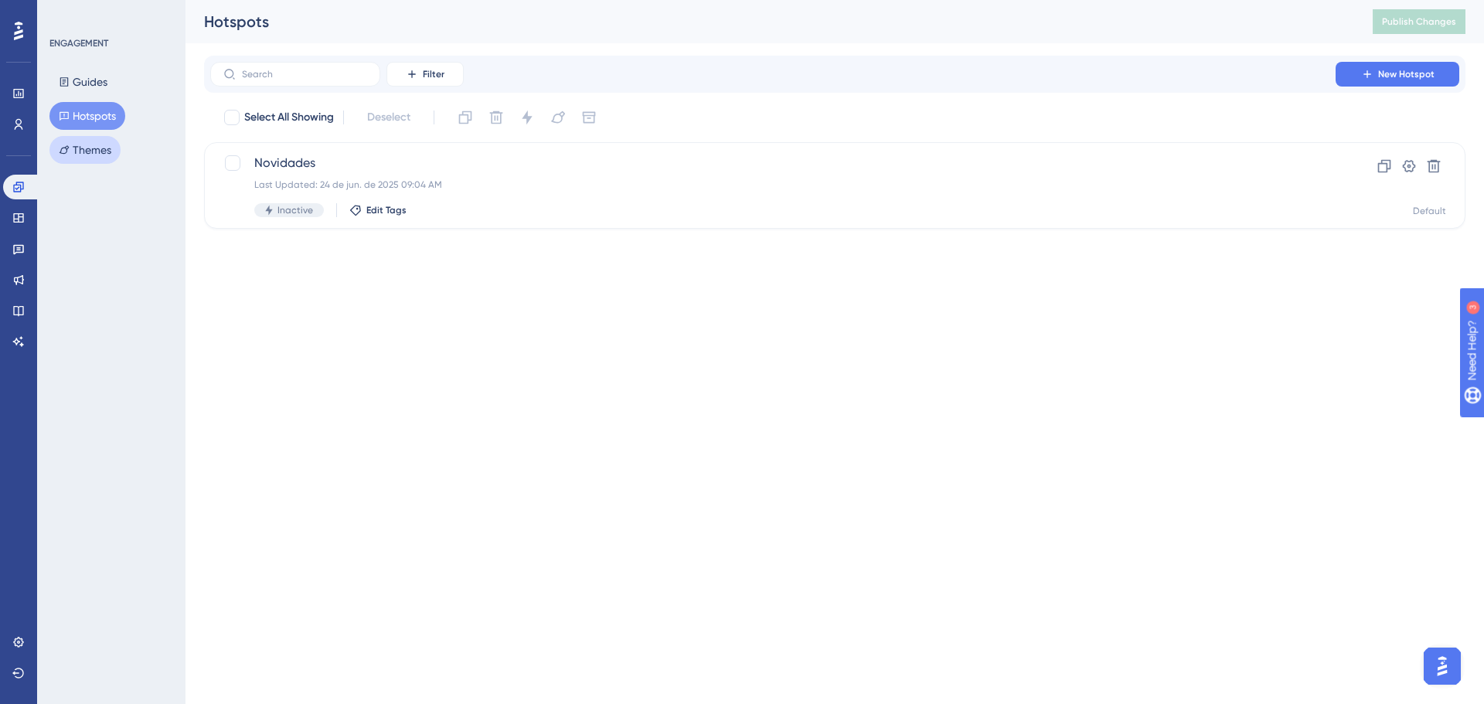
click at [100, 151] on button "Themes" at bounding box center [84, 150] width 71 height 28
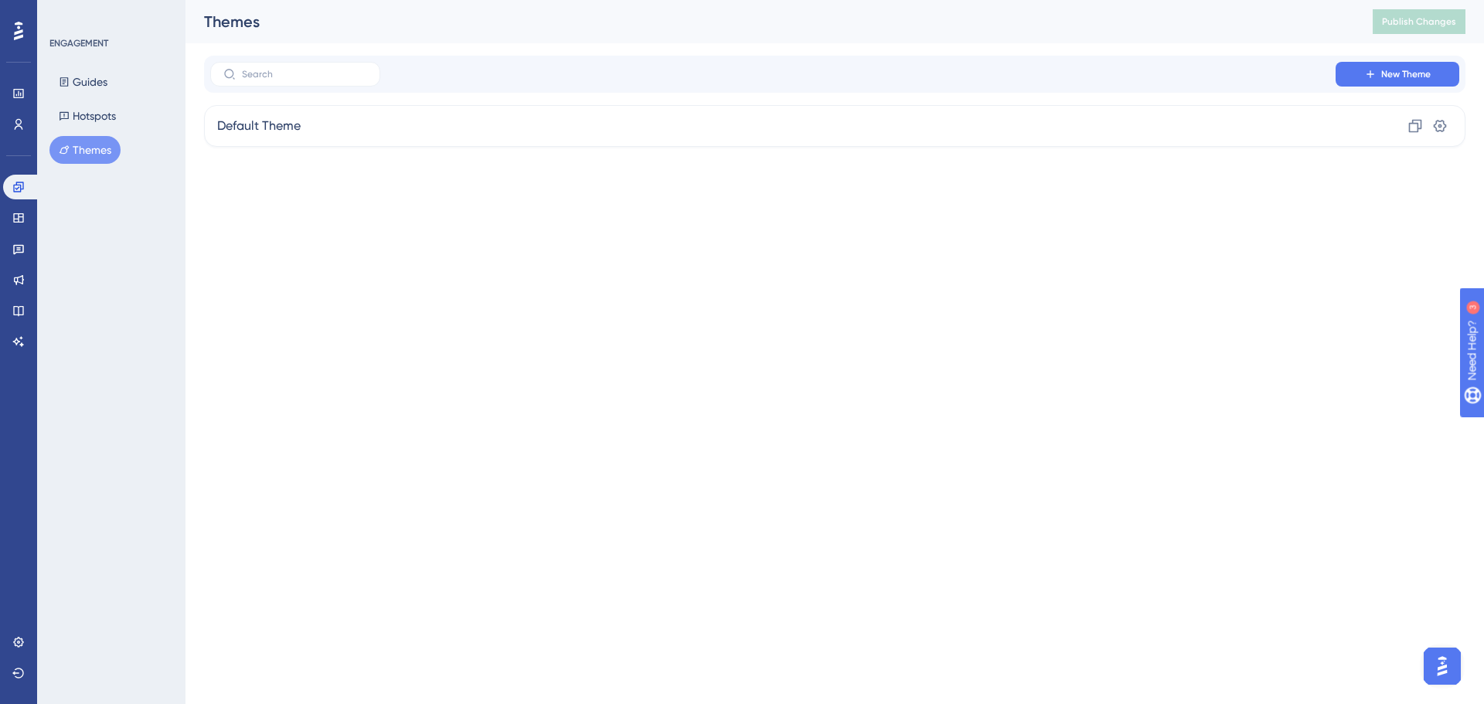
click at [99, 131] on div "Guides Hotspots Themes" at bounding box center [111, 116] width 125 height 96
click at [85, 113] on button "Hotspots" at bounding box center [87, 116] width 76 height 28
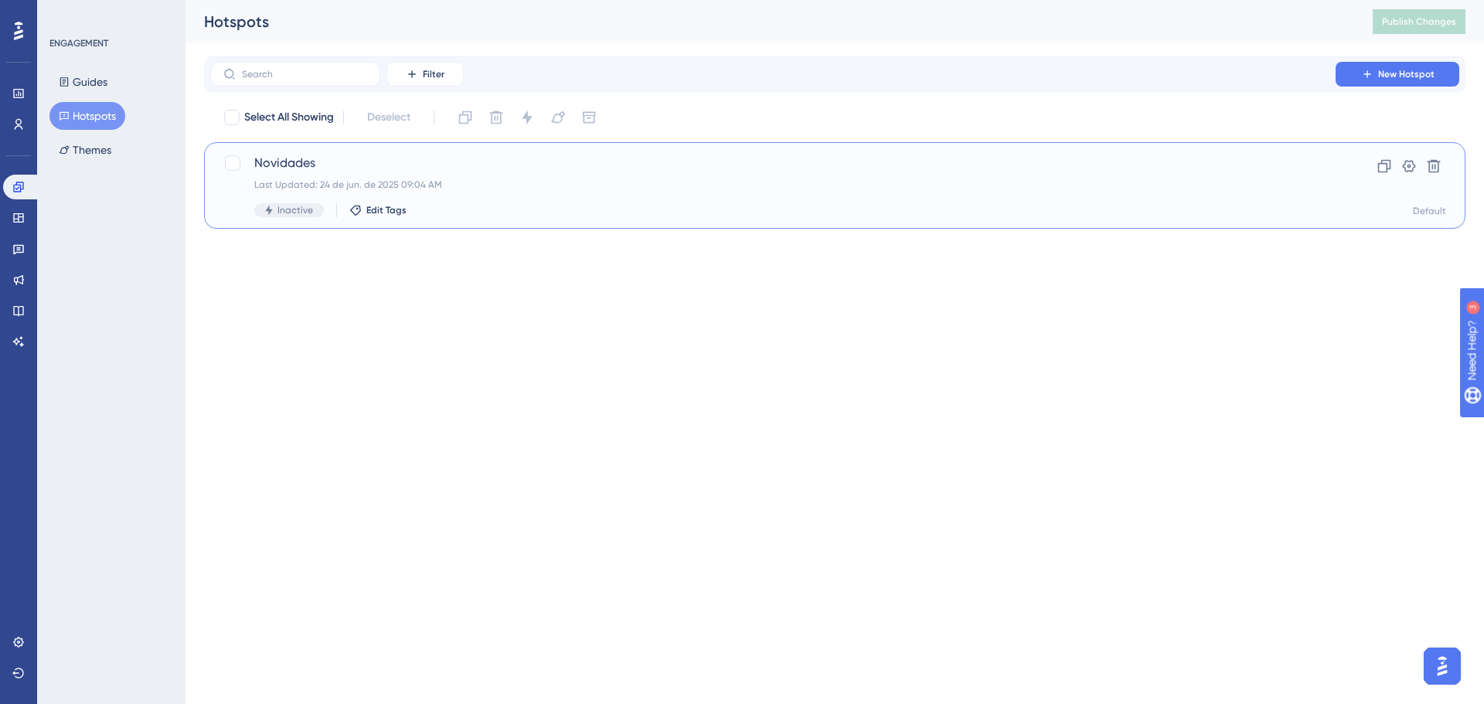
click at [289, 158] on span "Novidades" at bounding box center [772, 163] width 1037 height 19
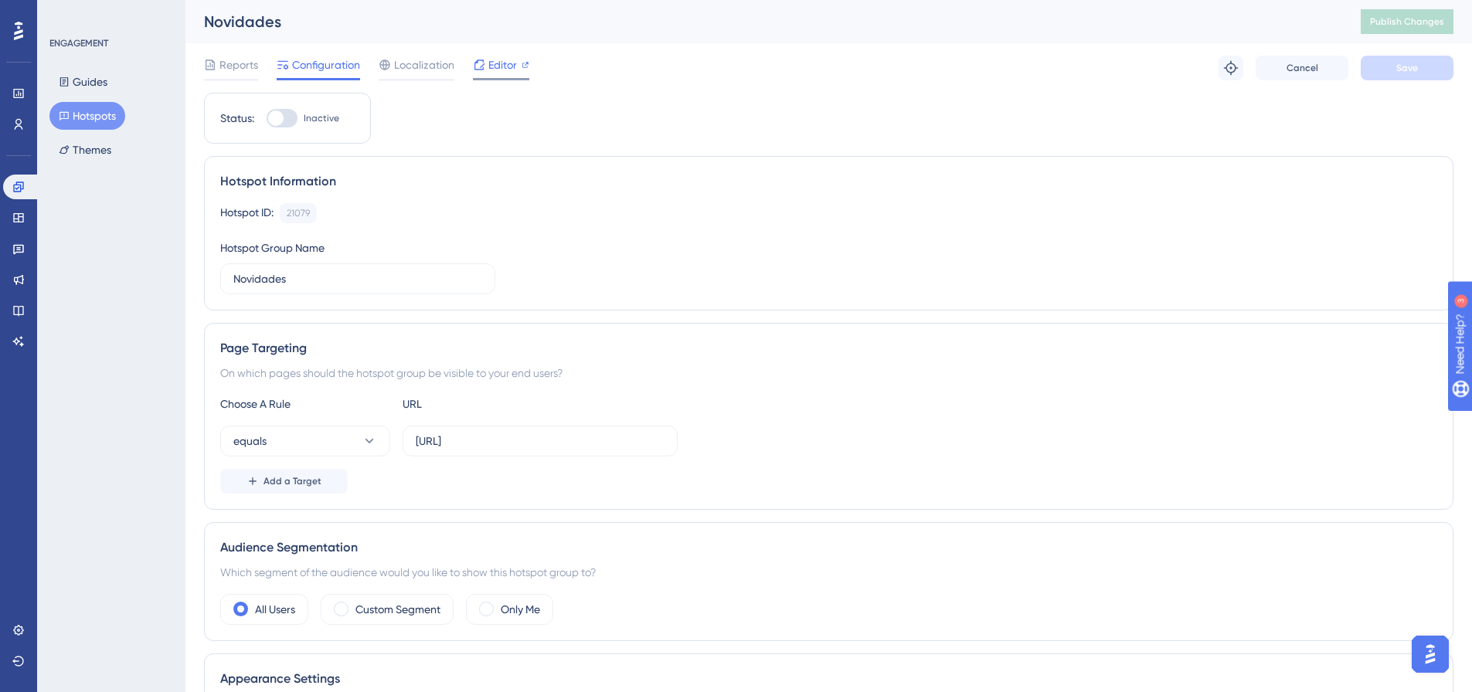
click at [502, 69] on span "Editor" at bounding box center [502, 65] width 29 height 19
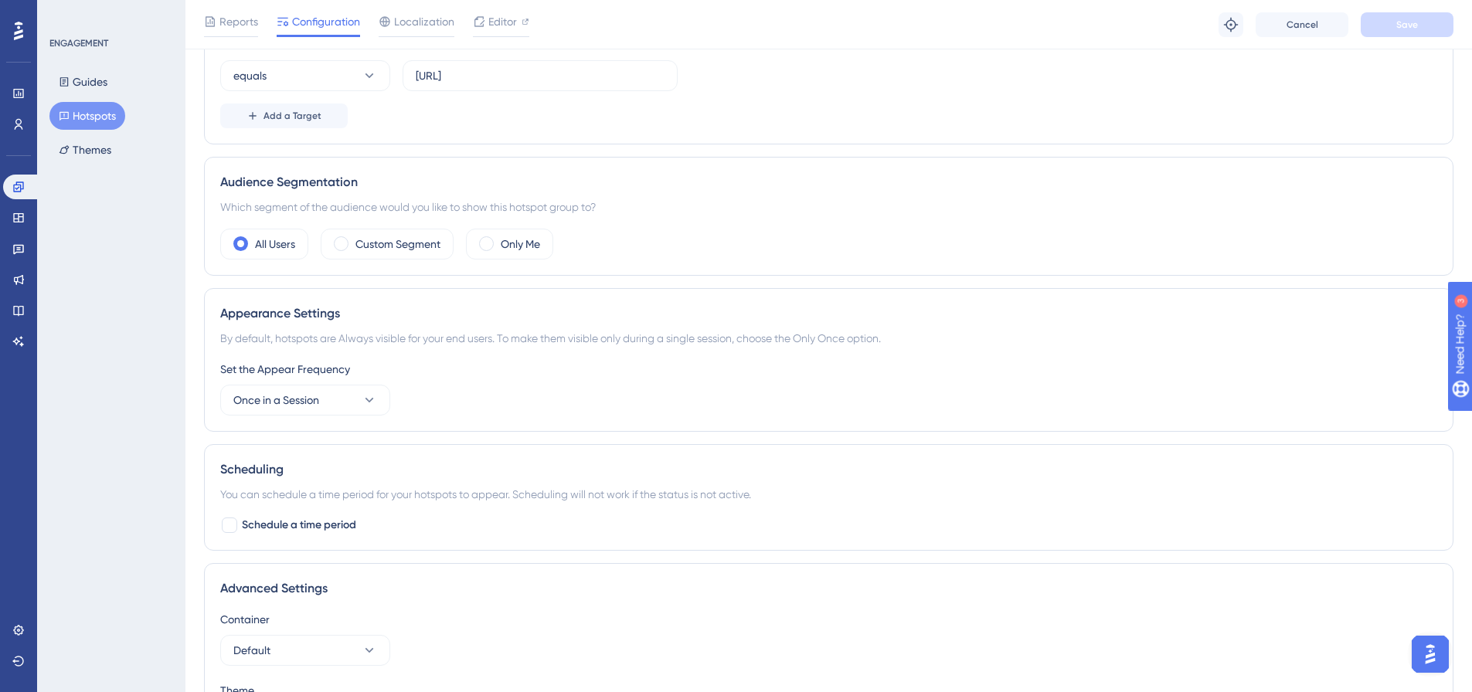
scroll to position [495, 0]
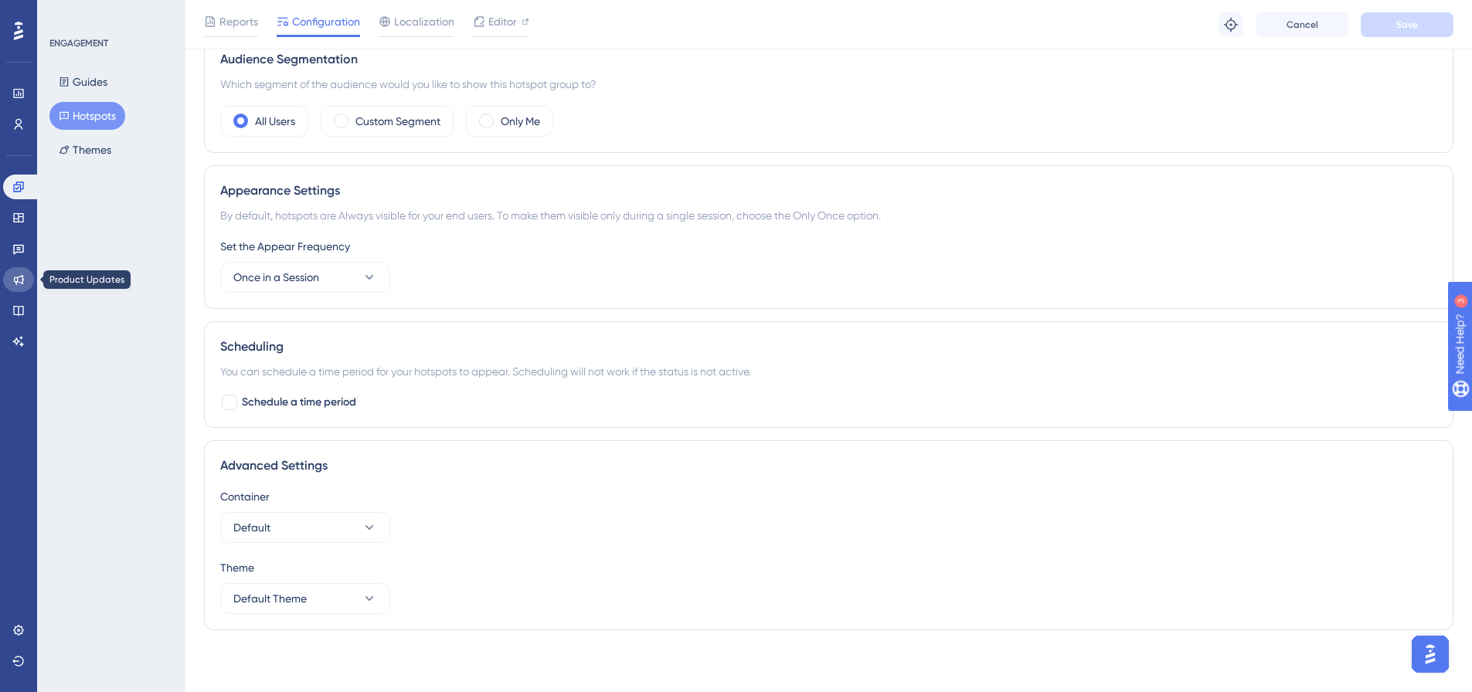
click at [19, 291] on link at bounding box center [18, 279] width 31 height 25
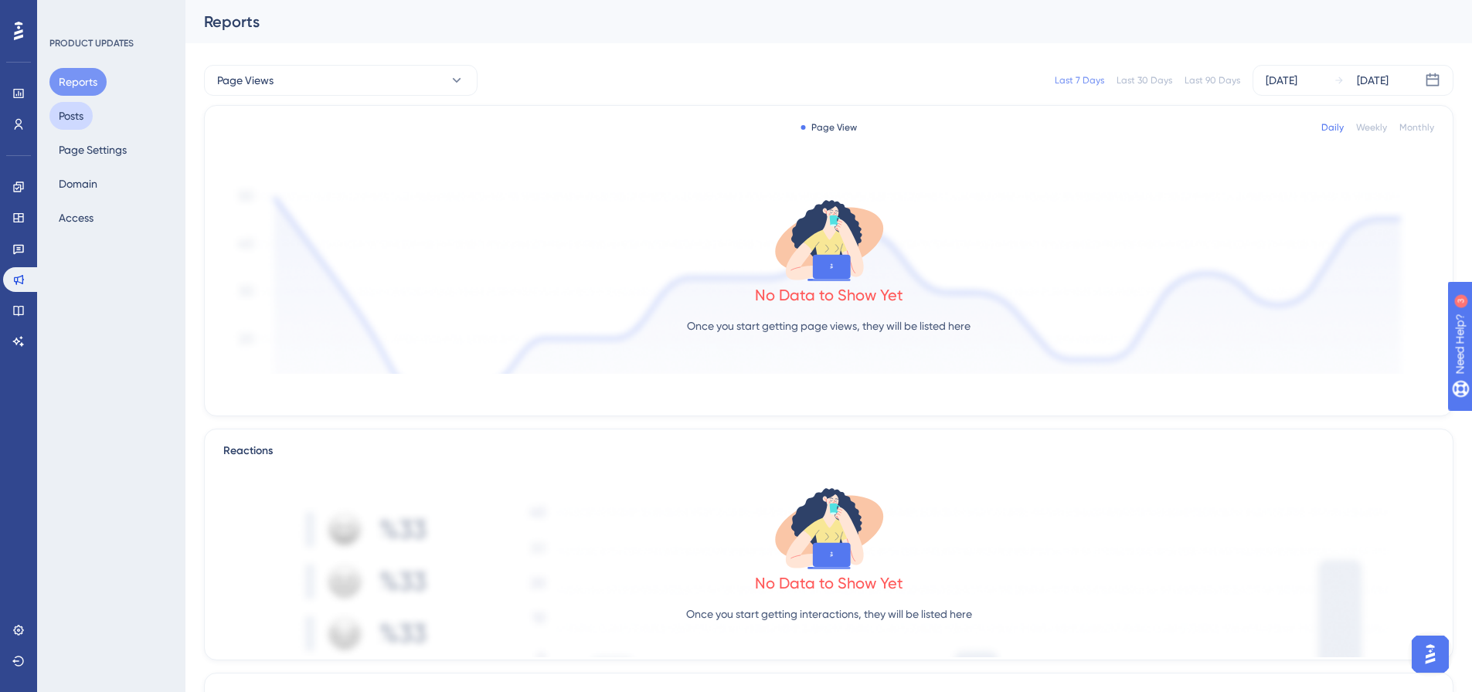
click at [74, 115] on button "Posts" at bounding box center [70, 116] width 43 height 28
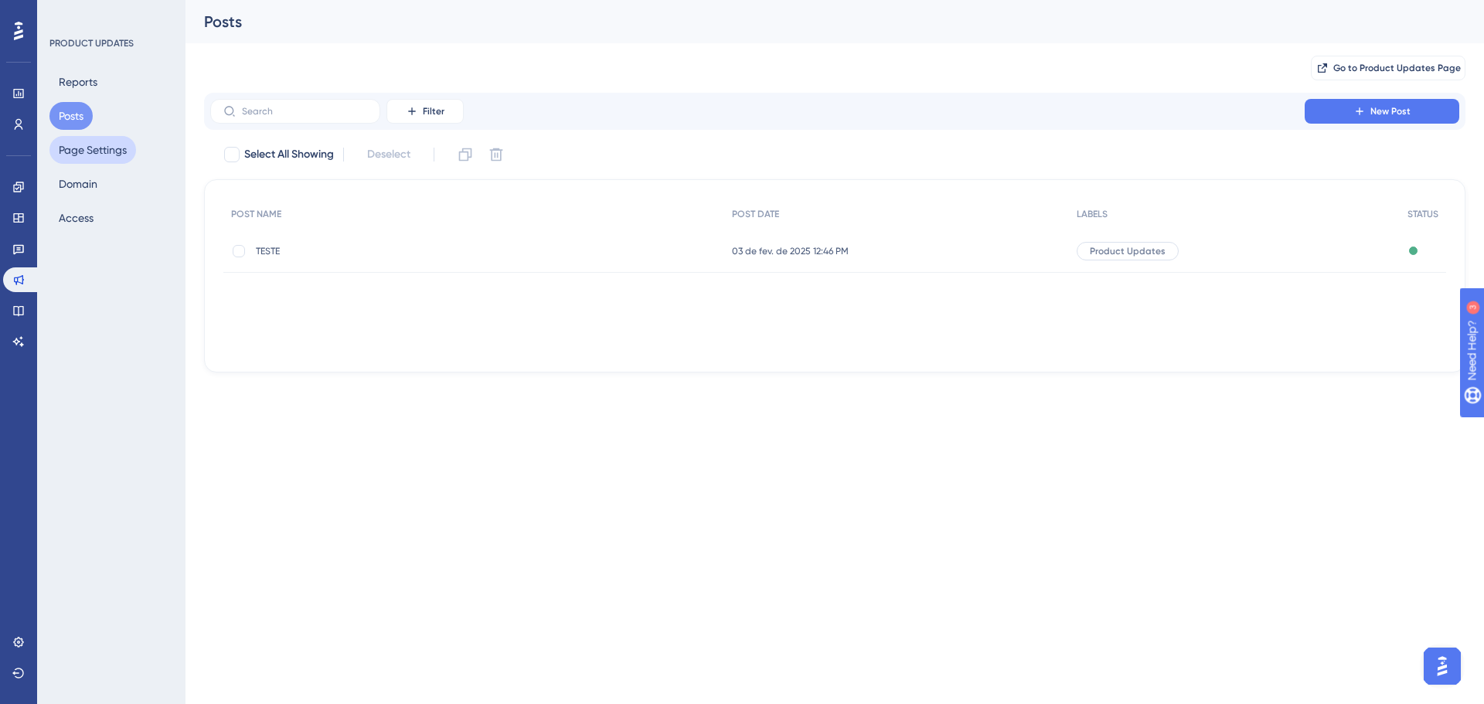
click at [84, 162] on button "Page Settings" at bounding box center [92, 150] width 87 height 28
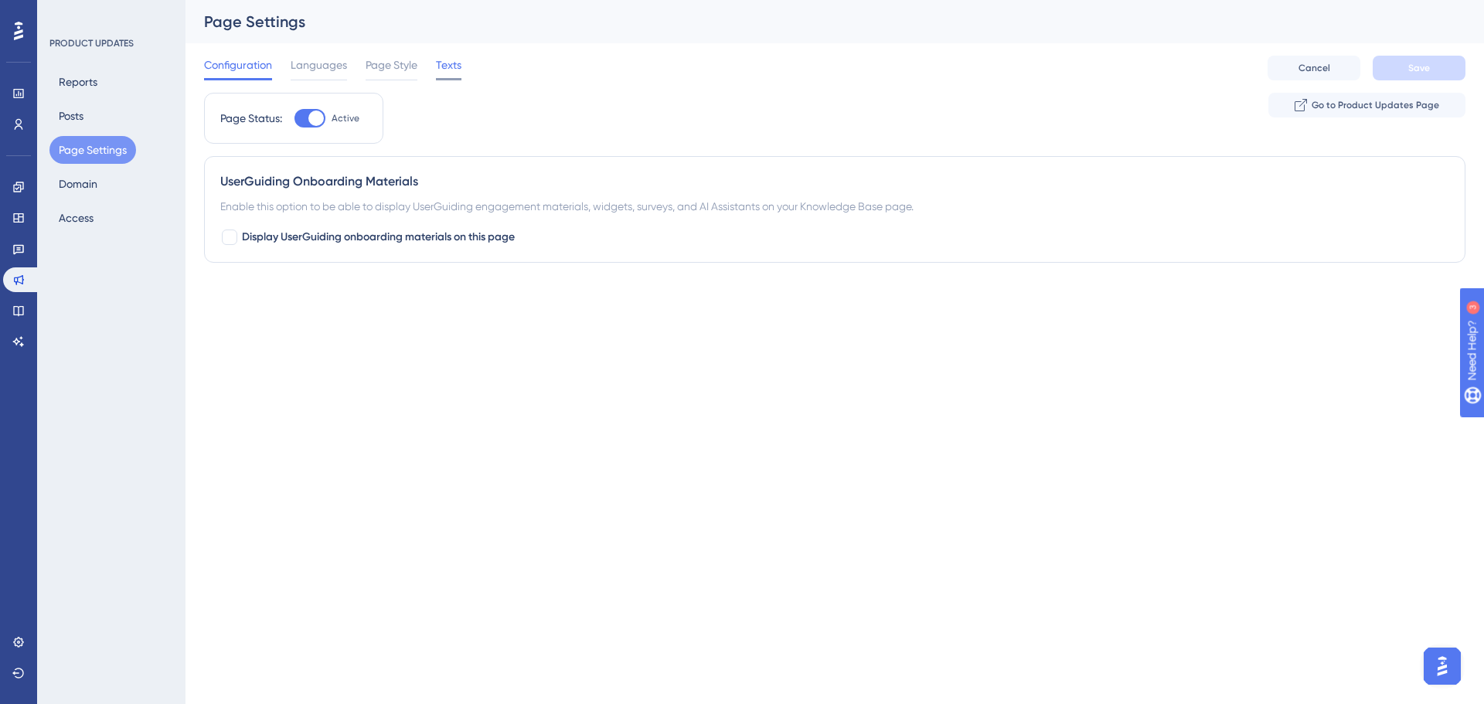
click at [449, 66] on span "Texts" at bounding box center [449, 65] width 26 height 19
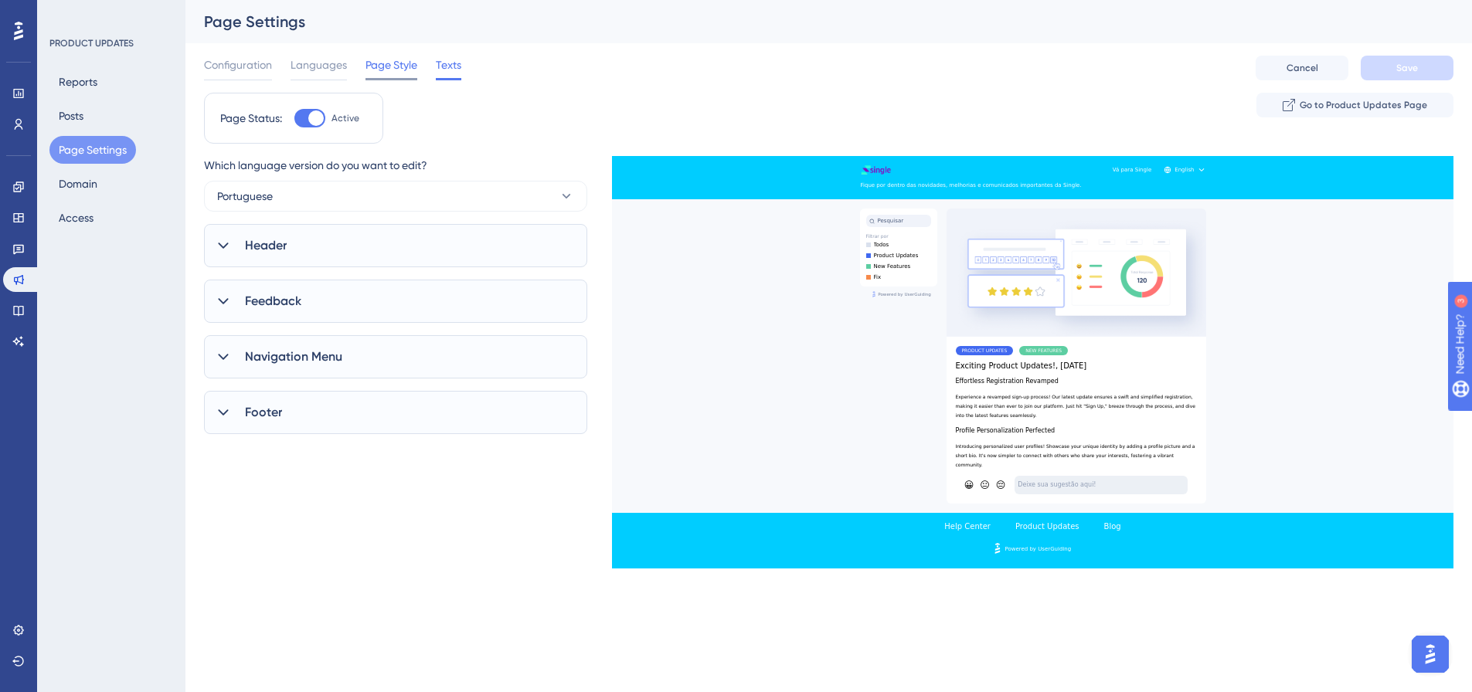
click at [409, 60] on span "Page Style" at bounding box center [392, 65] width 52 height 19
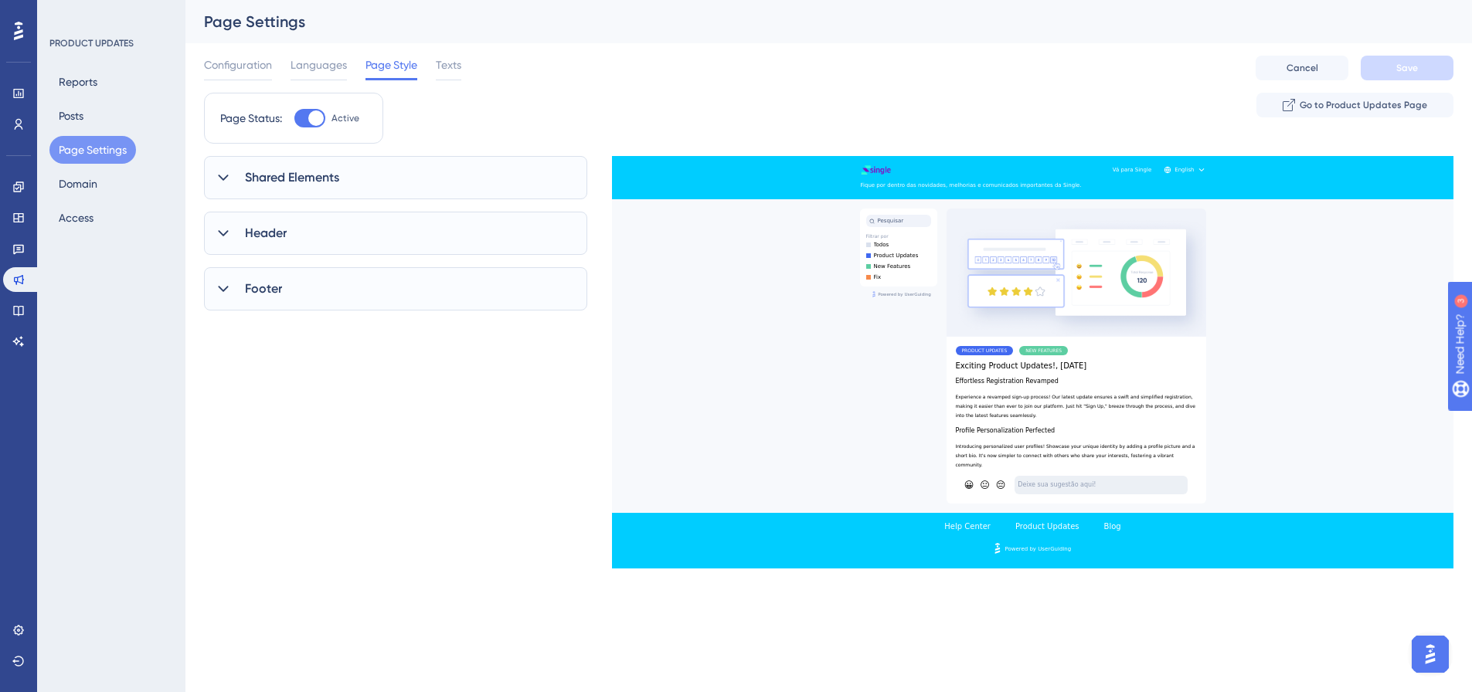
click at [335, 55] on div "Configuration Languages Page Style Texts Cancel Save" at bounding box center [829, 67] width 1250 height 49
click at [329, 64] on span "Languages" at bounding box center [319, 65] width 56 height 19
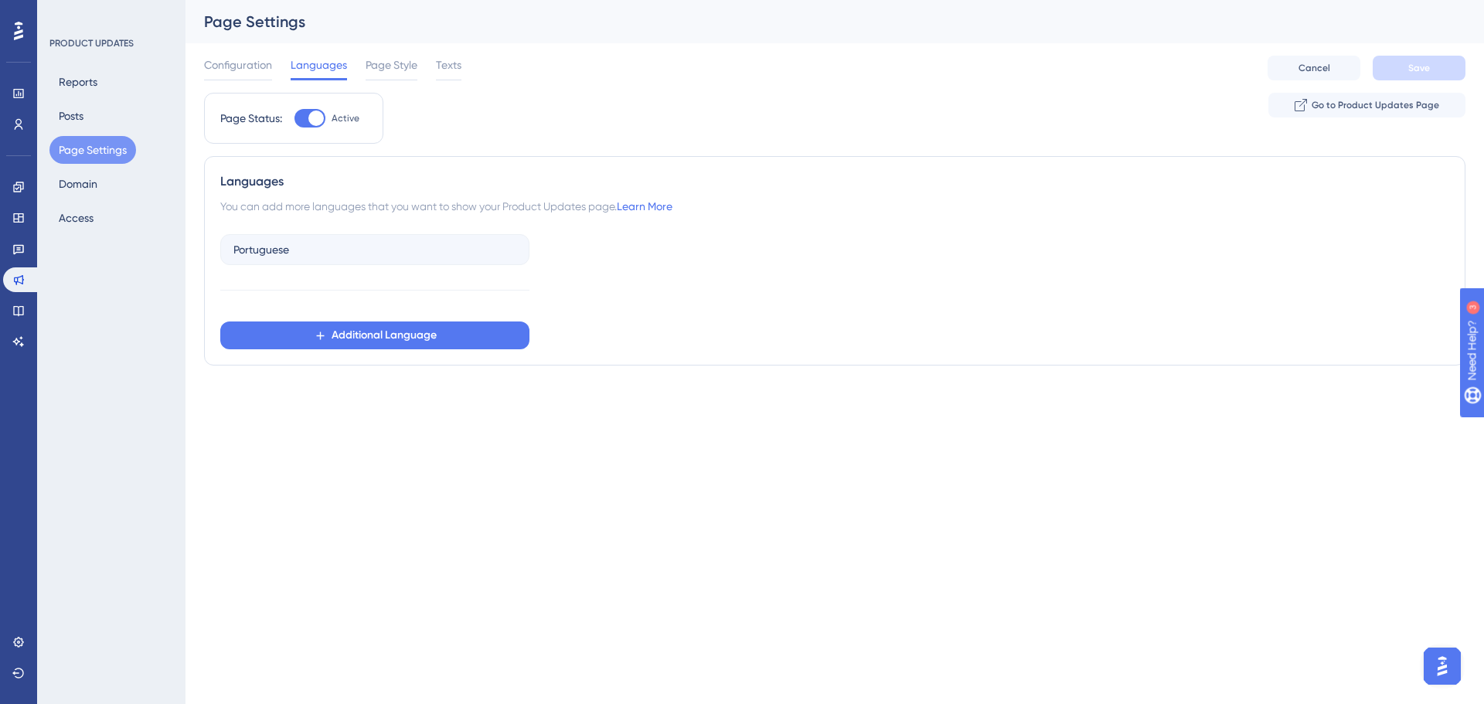
click at [481, 77] on div "Configuration Languages Page Style Texts Cancel Save" at bounding box center [834, 67] width 1261 height 49
click at [23, 229] on link at bounding box center [18, 218] width 31 height 25
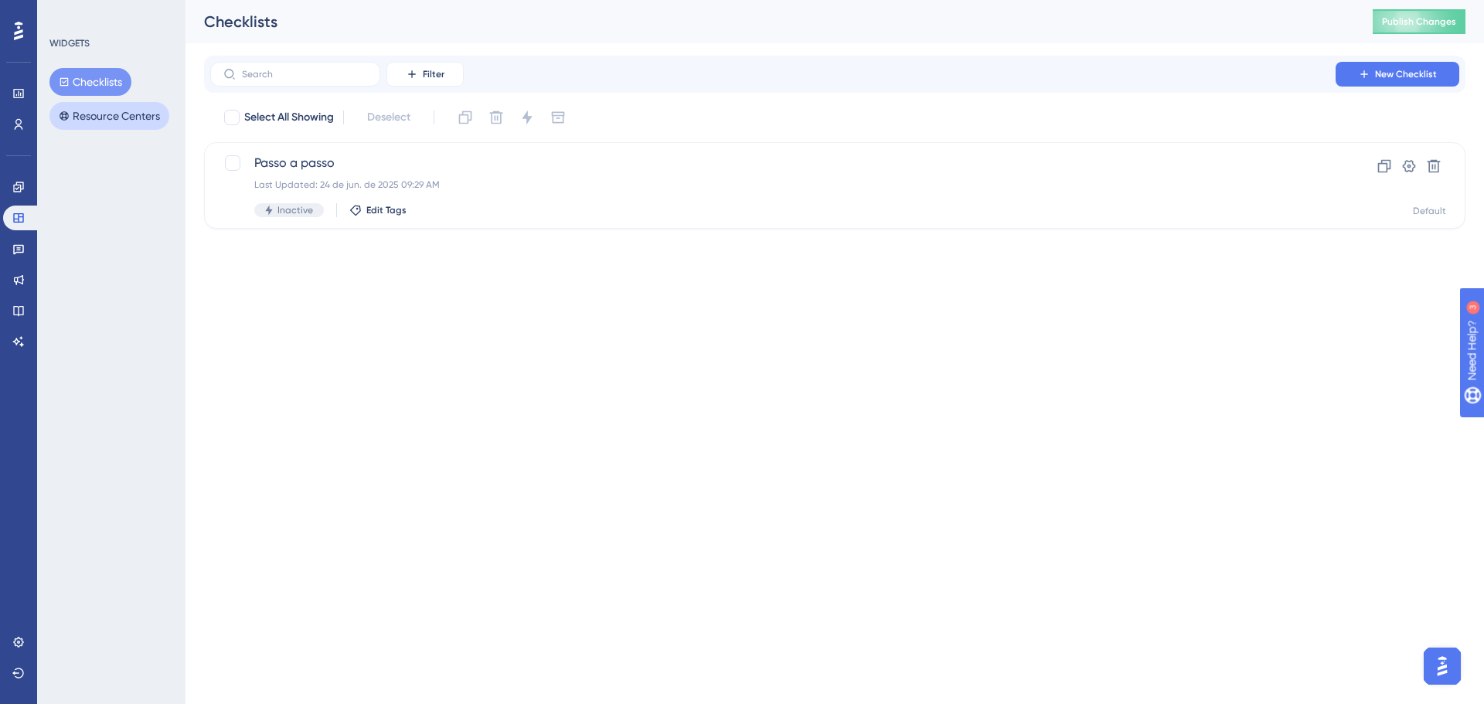
click at [114, 115] on button "Resource Centers" at bounding box center [109, 116] width 120 height 28
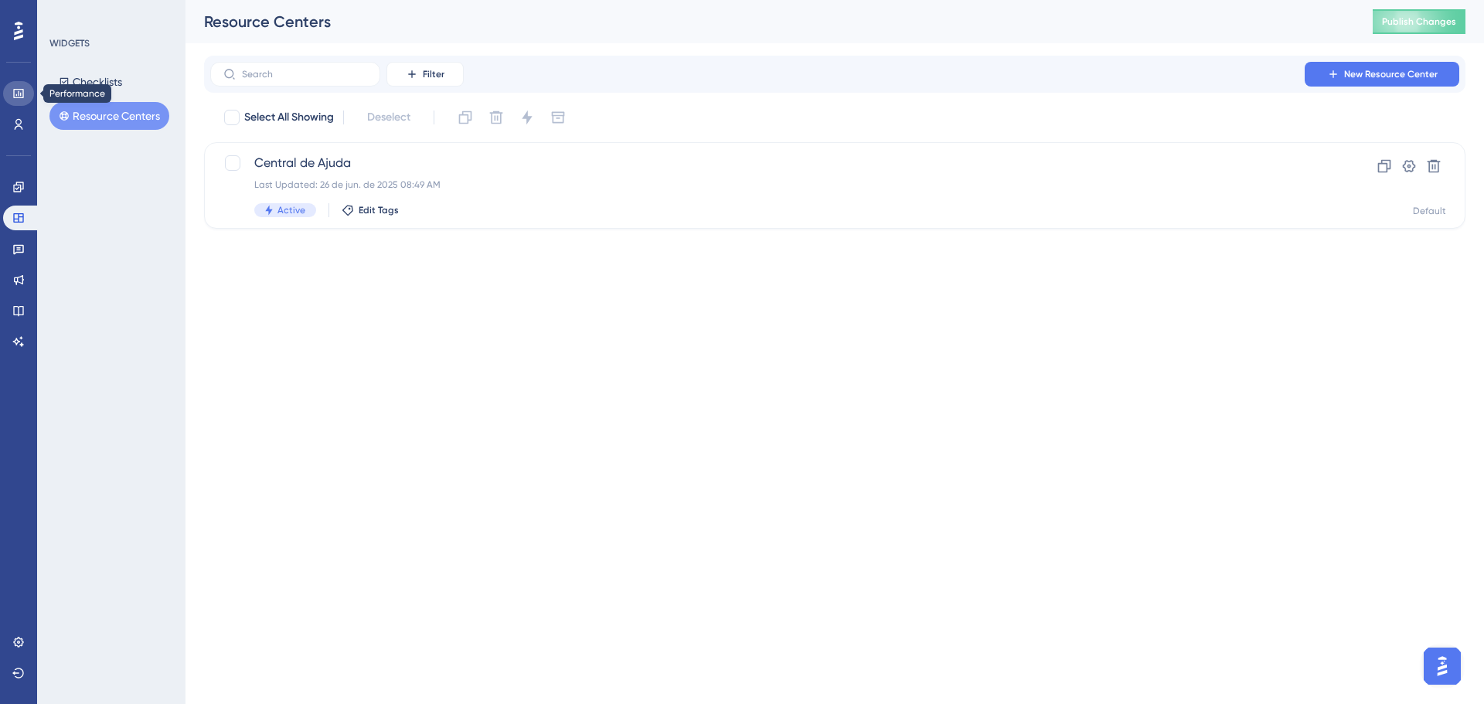
click at [22, 88] on icon at bounding box center [18, 93] width 12 height 12
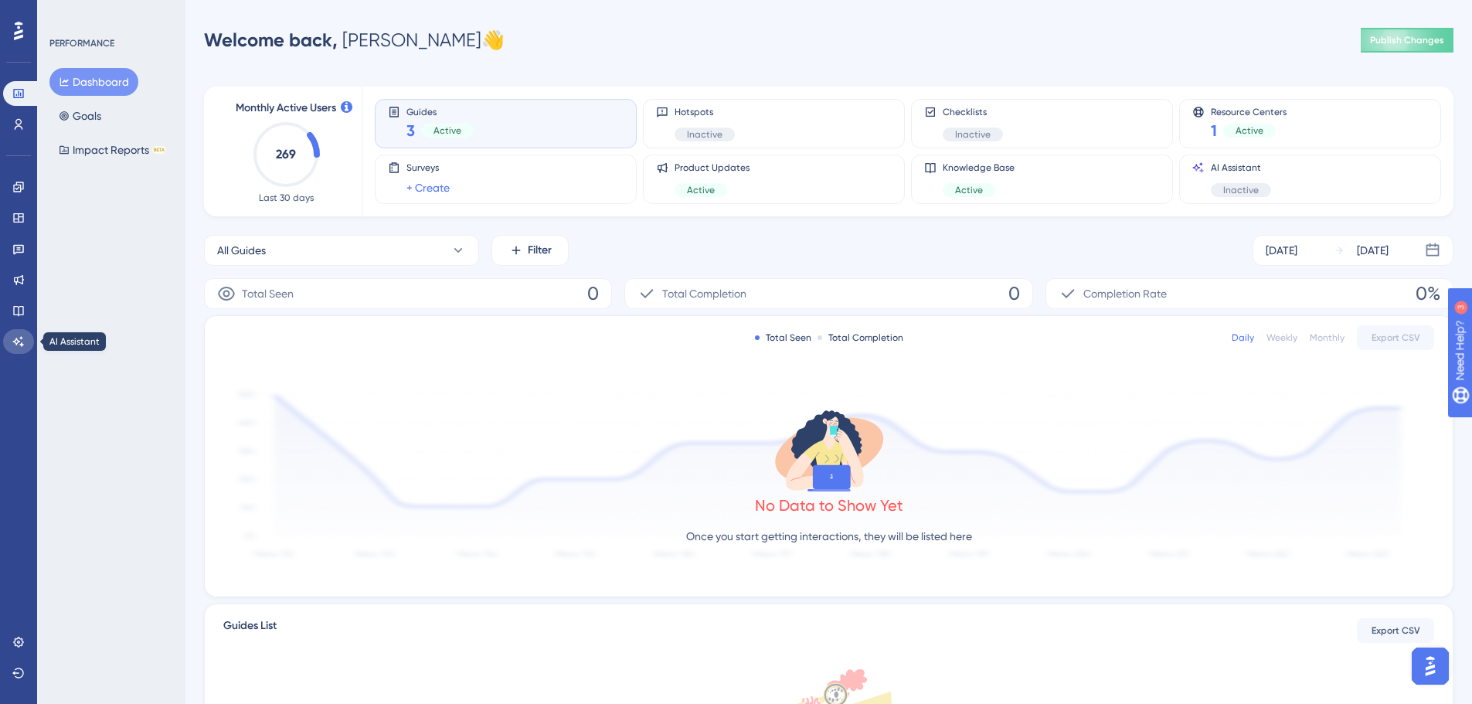
click at [16, 337] on icon at bounding box center [18, 341] width 12 height 12
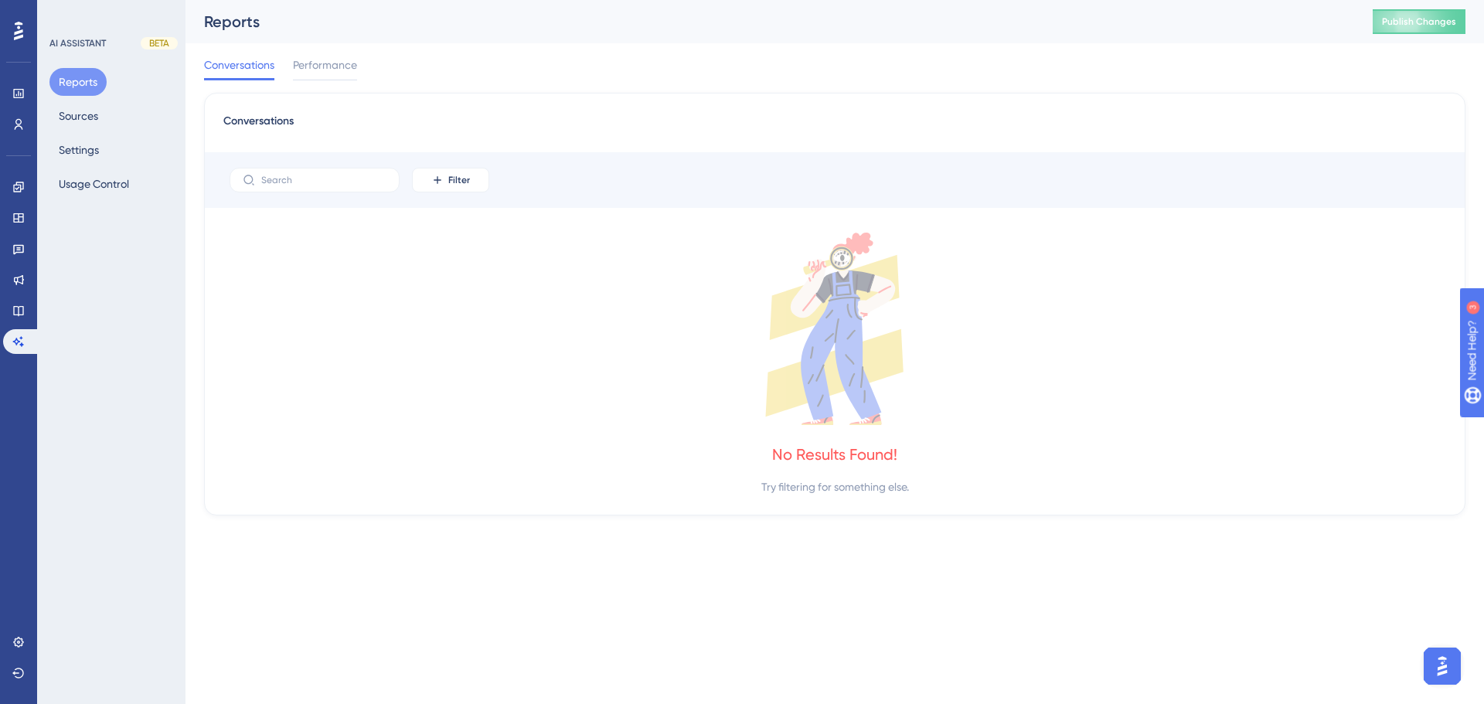
click at [1451, 672] on img "Open AI Assistant Launcher" at bounding box center [1442, 666] width 28 height 28
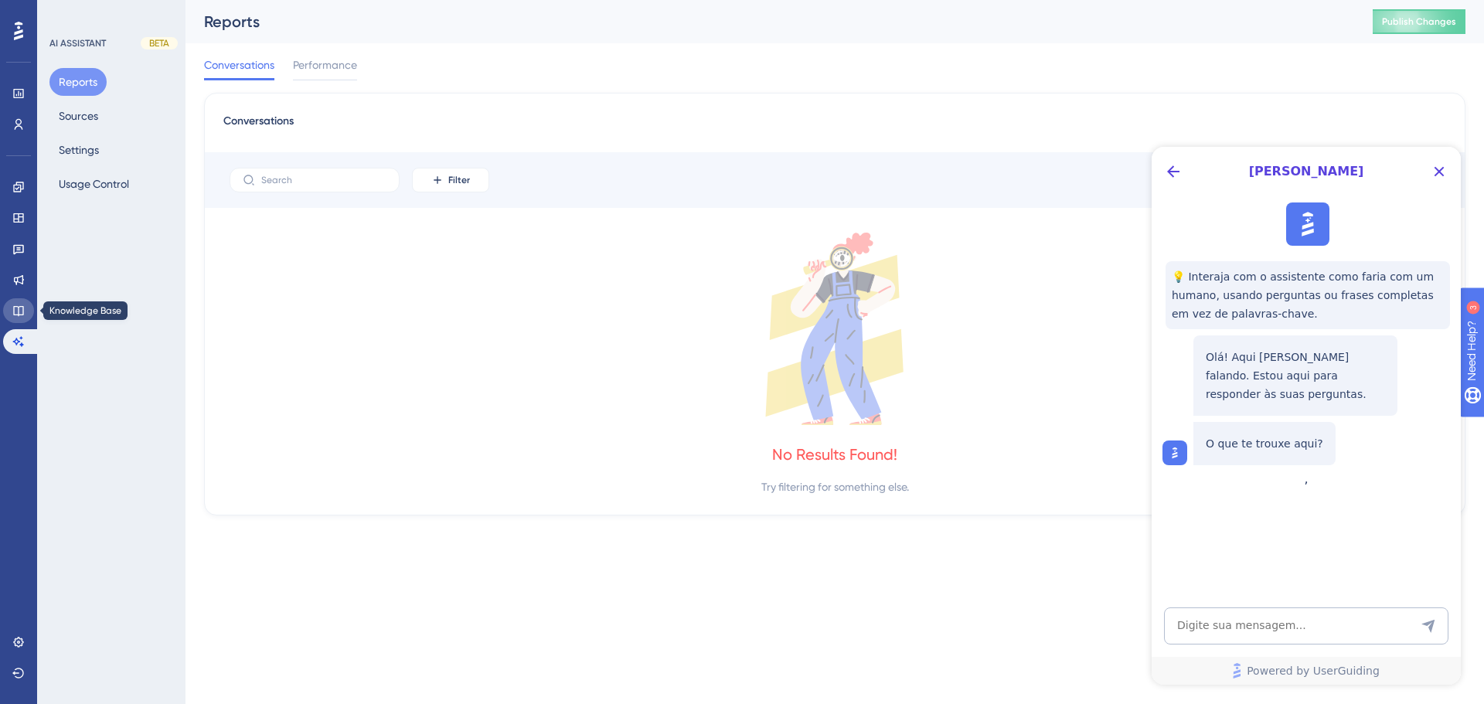
click at [25, 311] on link at bounding box center [18, 310] width 31 height 25
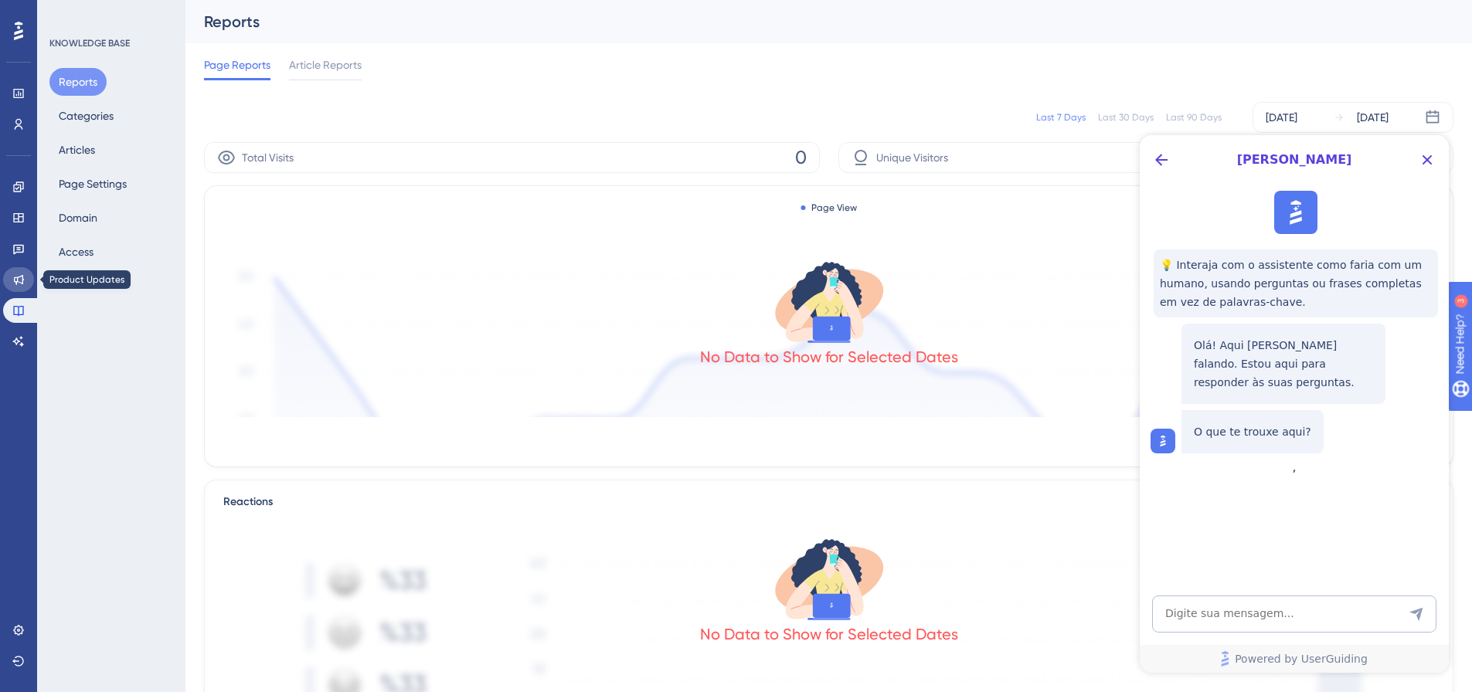
click at [25, 274] on link at bounding box center [18, 279] width 31 height 25
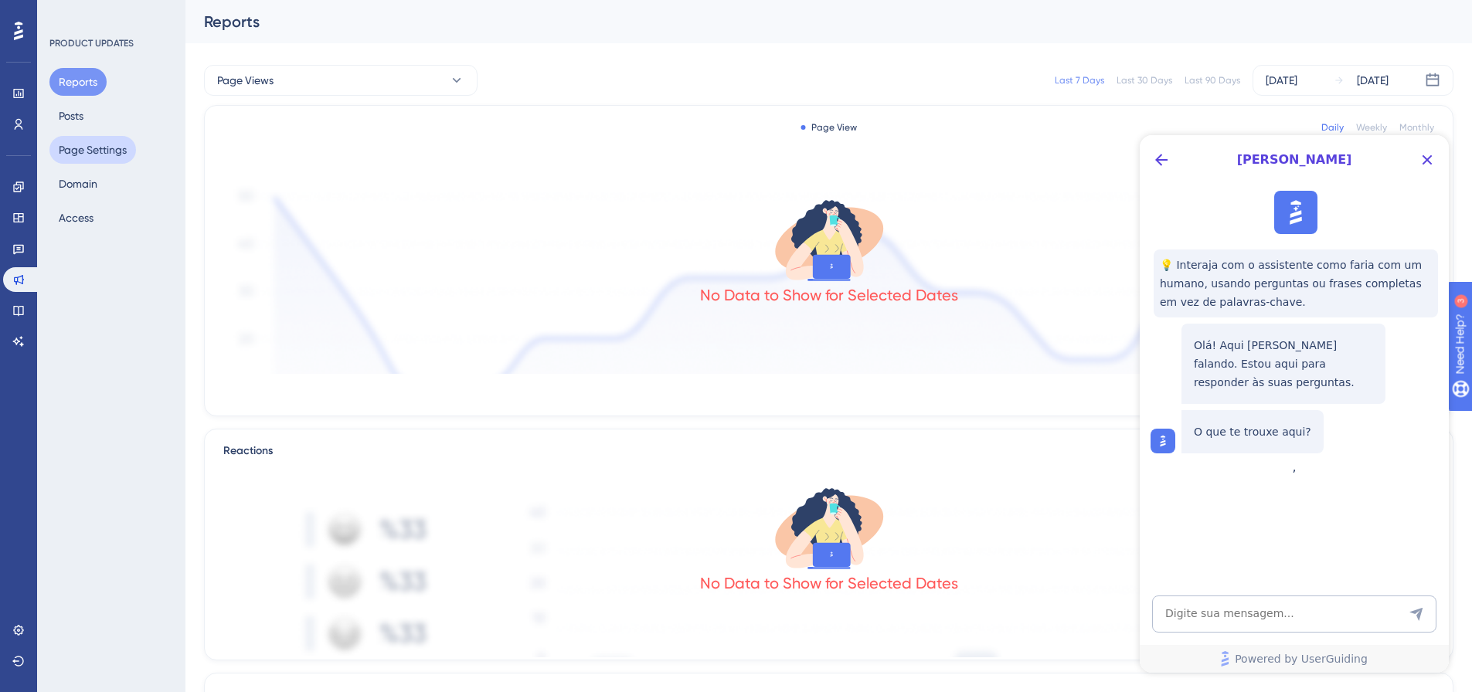
click at [95, 148] on button "Page Settings" at bounding box center [92, 150] width 87 height 28
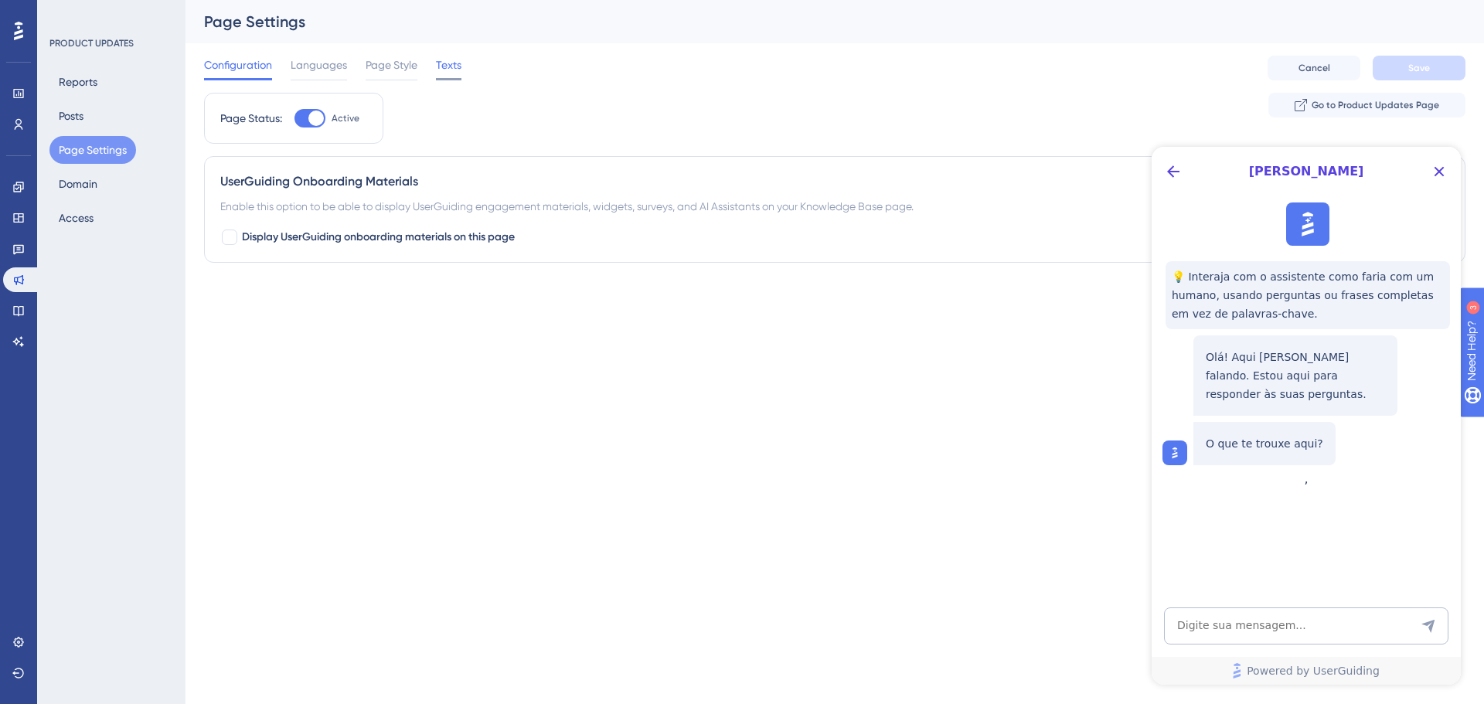
click at [444, 70] on span "Texts" at bounding box center [449, 65] width 26 height 19
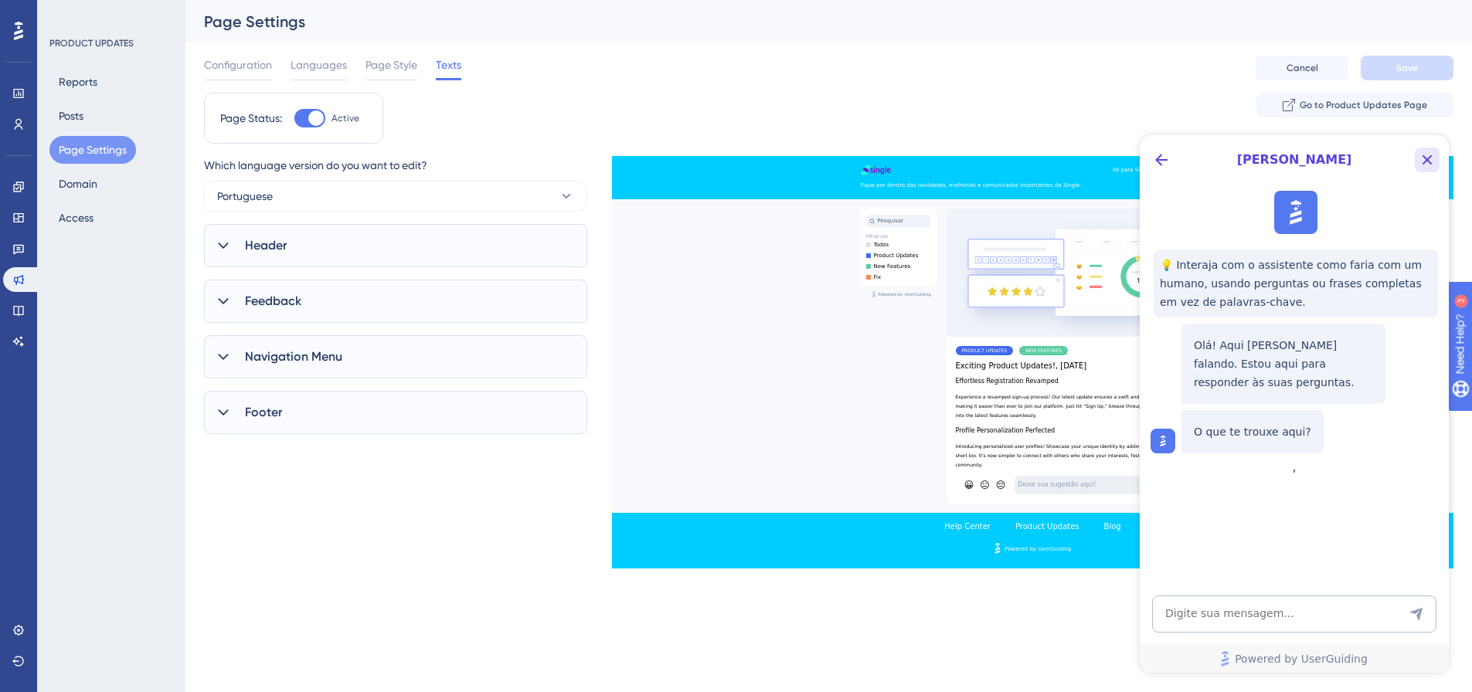
click at [1423, 157] on icon "Close Button" at bounding box center [1427, 160] width 19 height 19
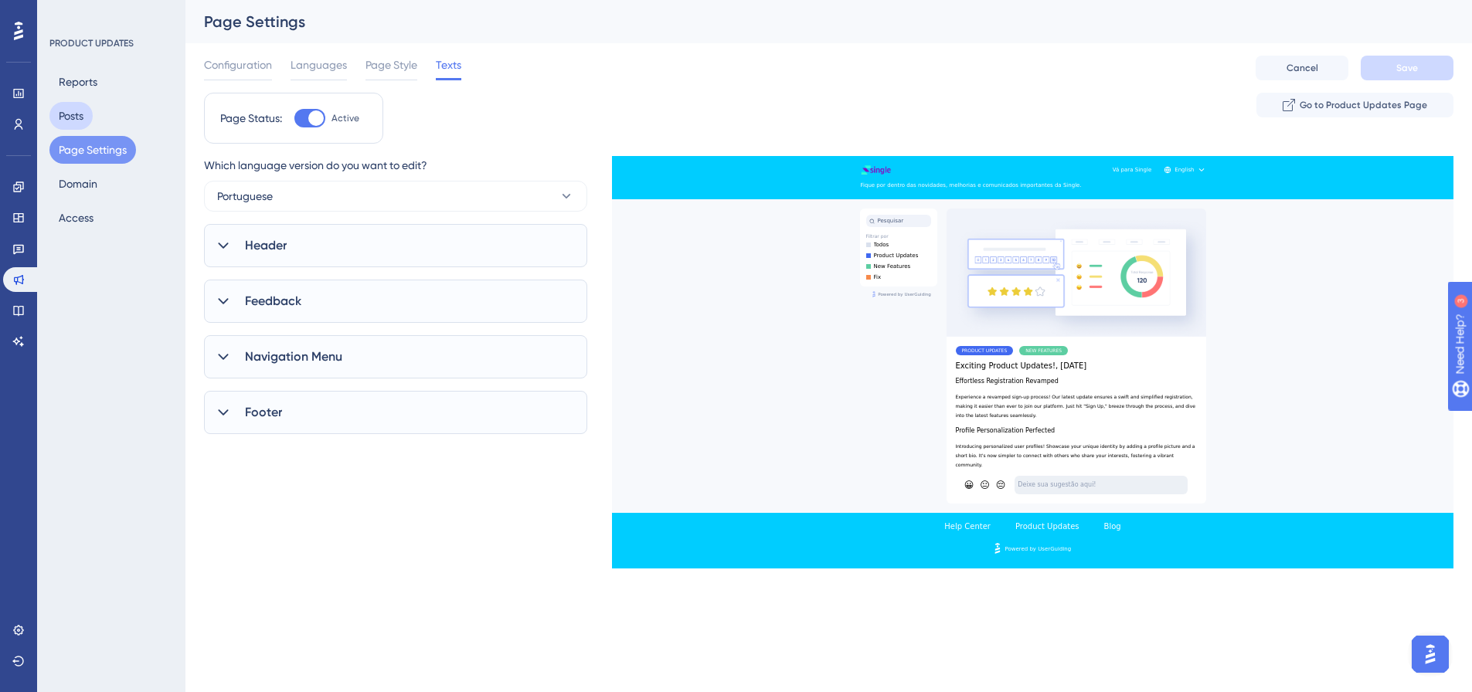
click at [73, 113] on button "Posts" at bounding box center [70, 116] width 43 height 28
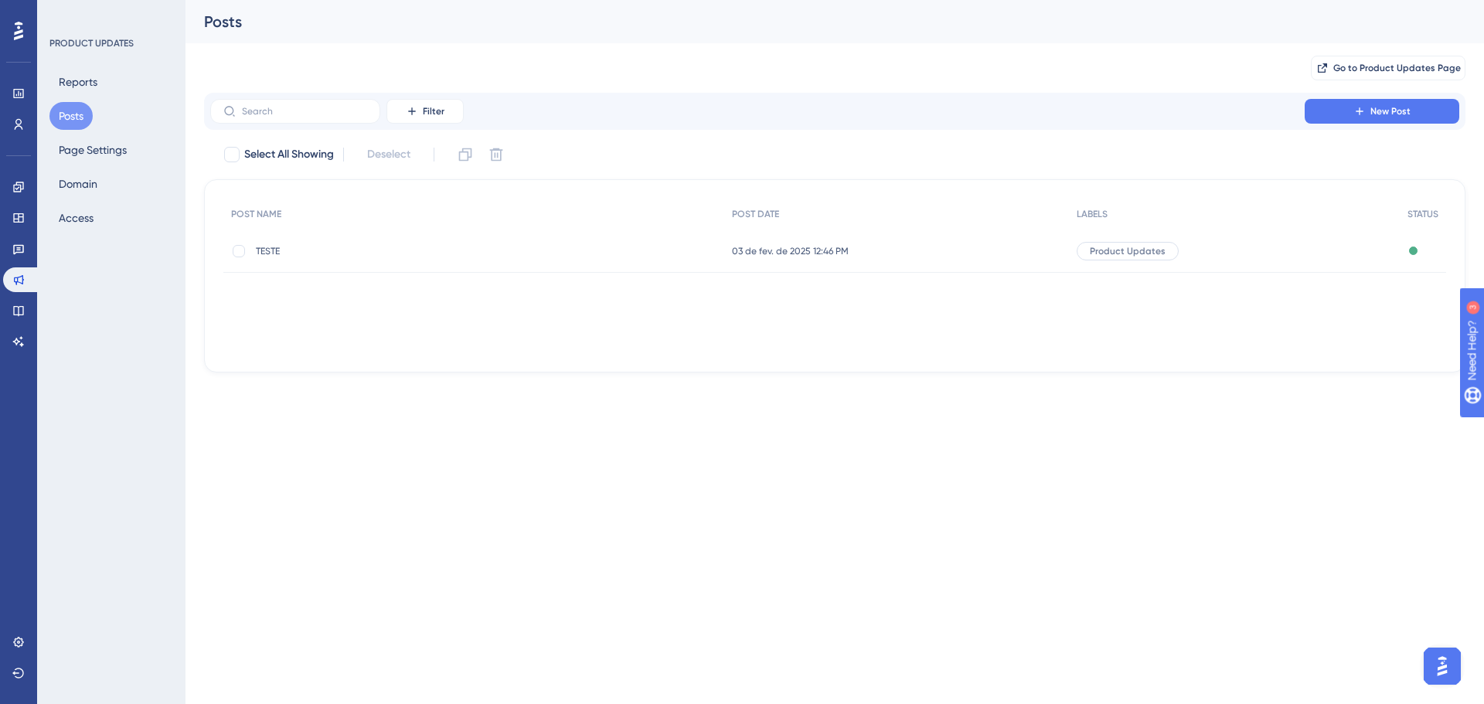
click at [275, 253] on span "TESTE" at bounding box center [379, 251] width 247 height 12
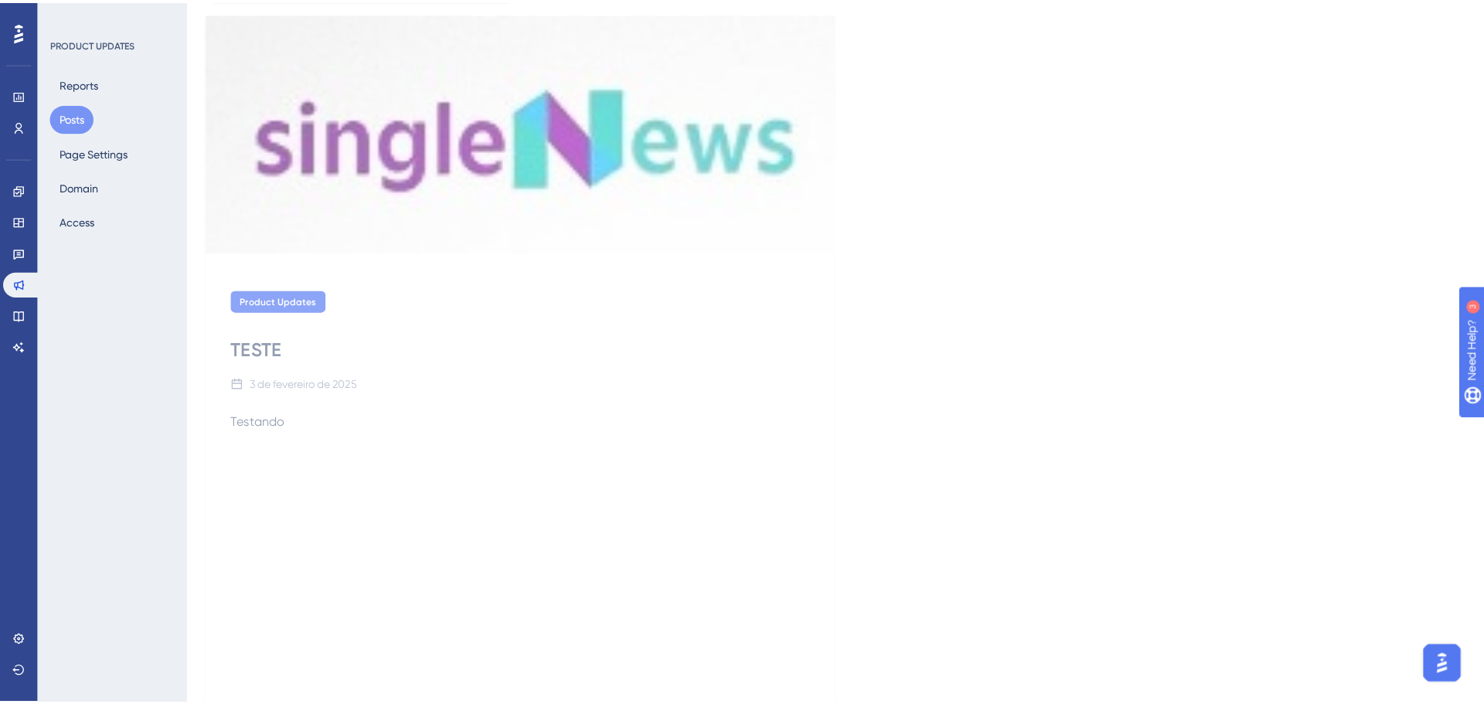
scroll to position [155, 0]
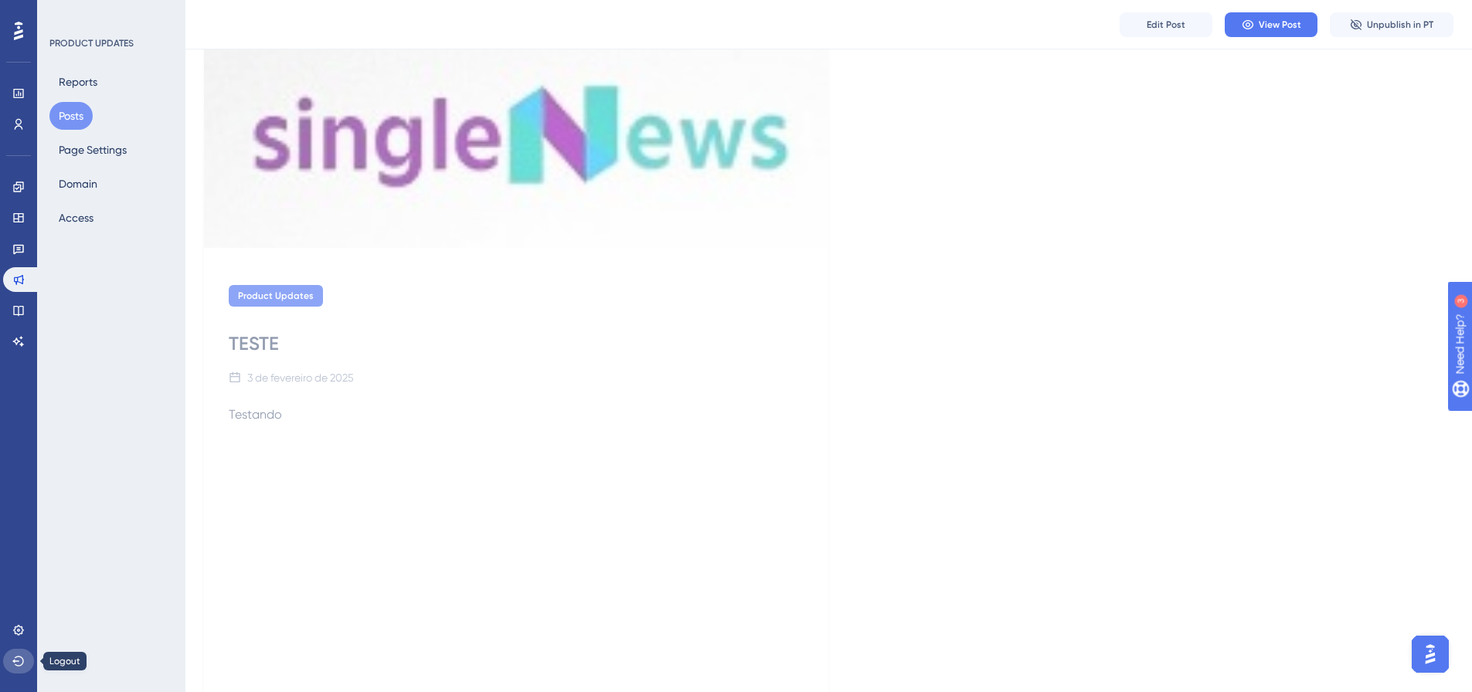
click at [25, 670] on button at bounding box center [18, 661] width 31 height 25
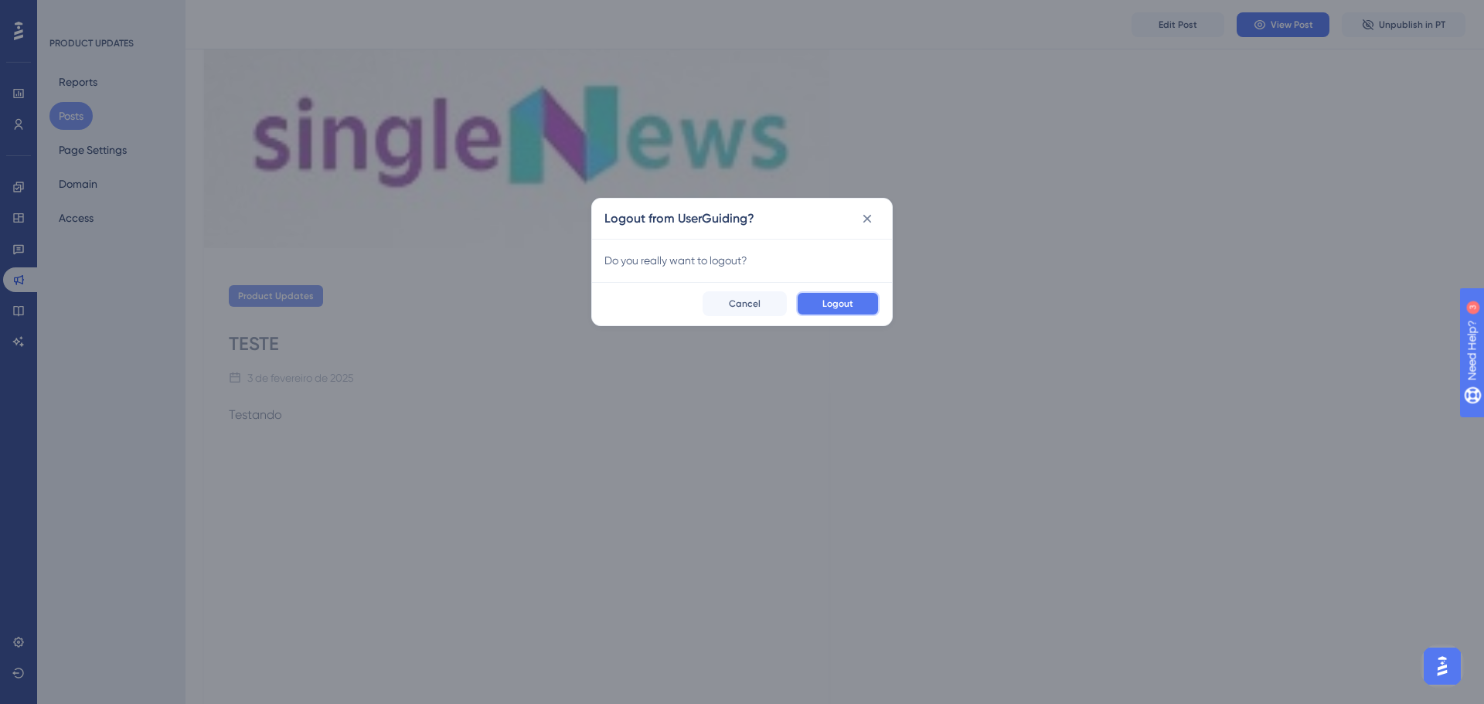
click at [846, 311] on button "Logout" at bounding box center [837, 303] width 83 height 25
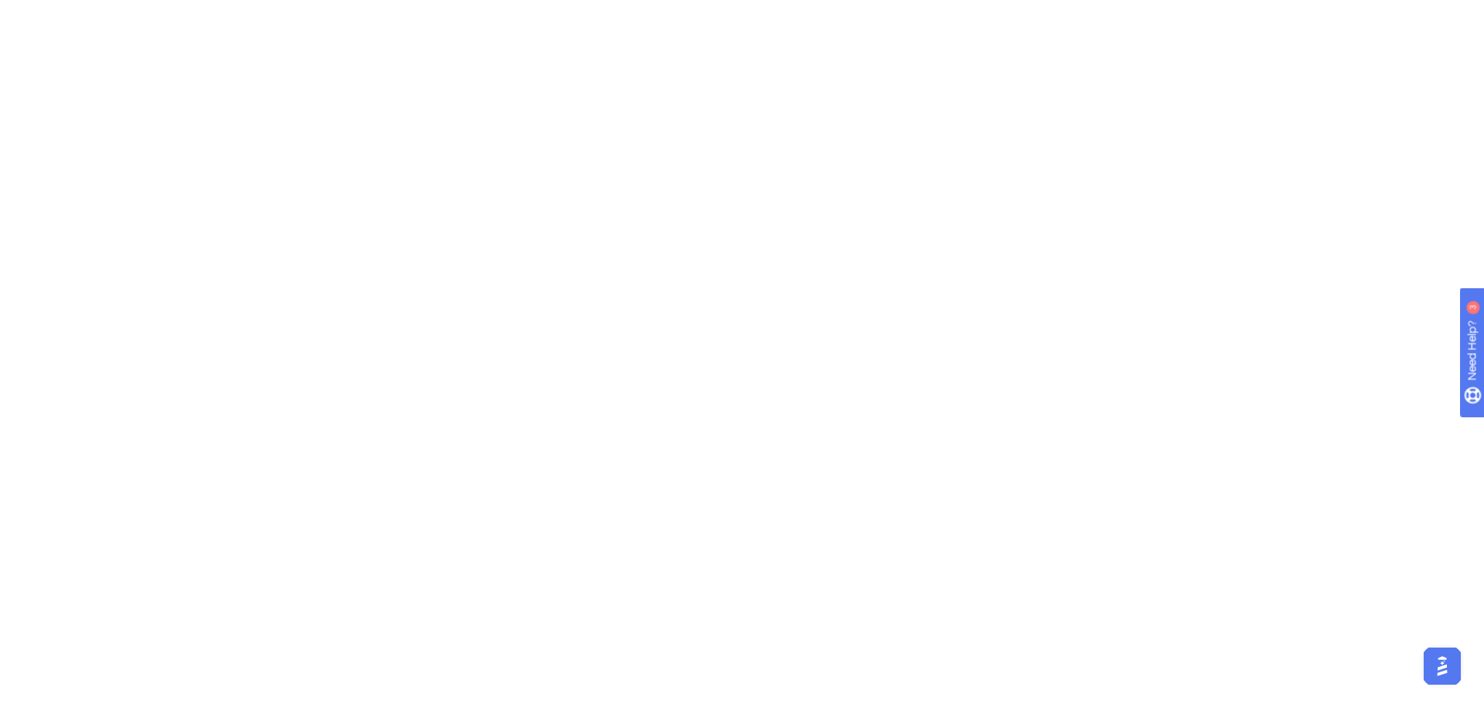
scroll to position [0, 0]
